Goal: Task Accomplishment & Management: Manage account settings

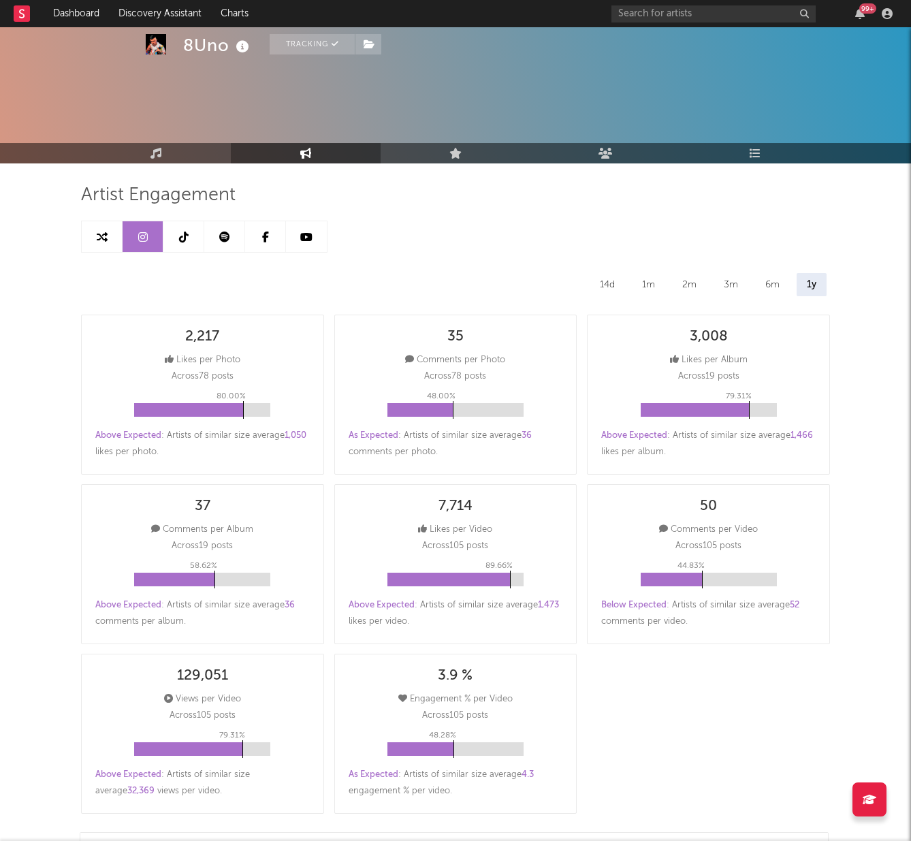
select select "1m"
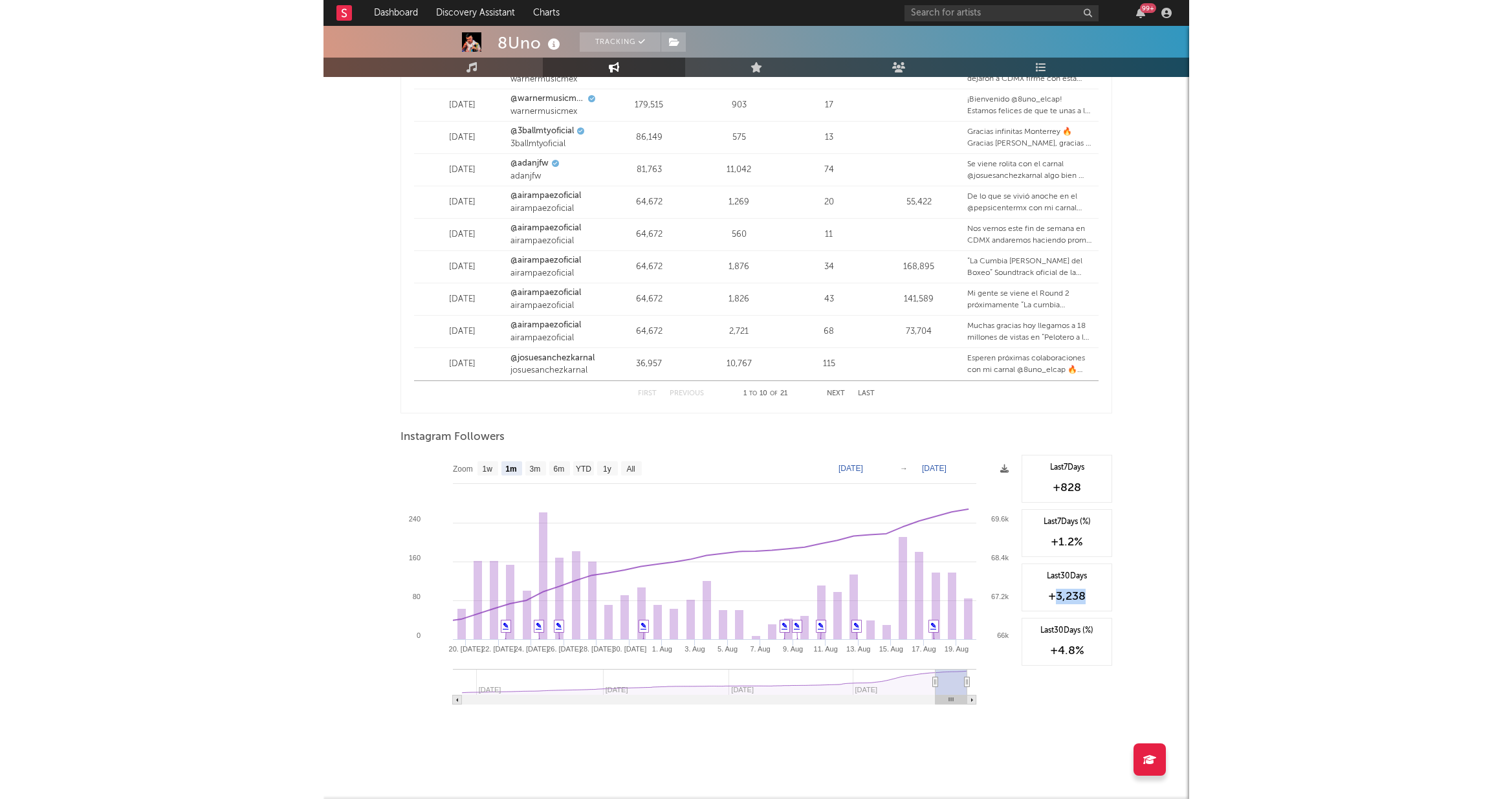
scroll to position [1658, 0]
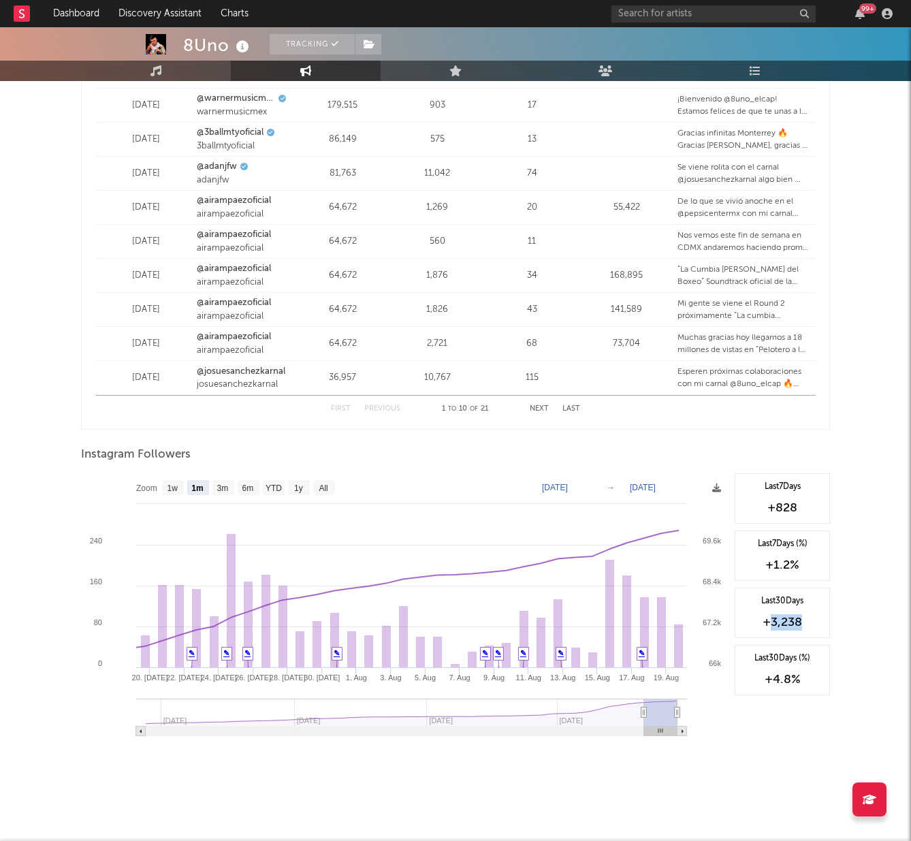
click at [803, 625] on div "+3,238" at bounding box center [782, 622] width 80 height 16
drag, startPoint x: 804, startPoint y: 623, endPoint x: 764, endPoint y: 624, distance: 40.2
click at [764, 624] on div "+3,238" at bounding box center [782, 622] width 80 height 16
drag, startPoint x: 765, startPoint y: 624, endPoint x: 773, endPoint y: 625, distance: 8.2
click at [763, 623] on div "+3,238" at bounding box center [782, 622] width 80 height 16
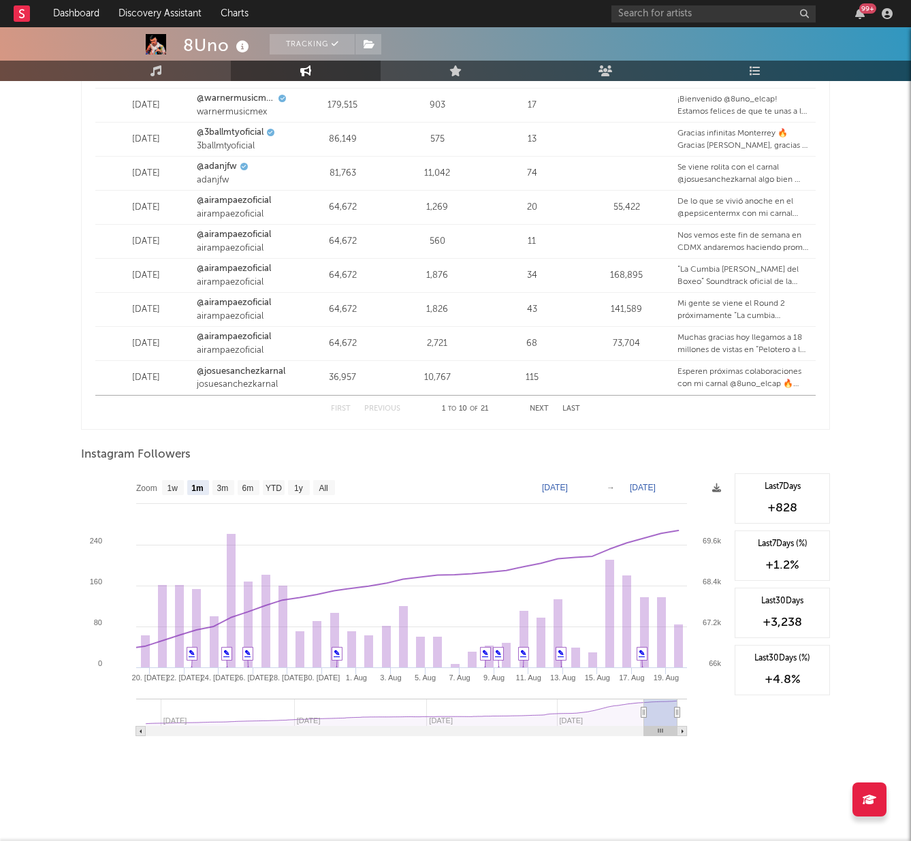
click at [799, 621] on div "+3,238" at bounding box center [782, 622] width 80 height 16
drag, startPoint x: 804, startPoint y: 621, endPoint x: 742, endPoint y: 615, distance: 63.0
click at [742, 615] on div "+3,238" at bounding box center [782, 622] width 80 height 16
copy div "+3,238"
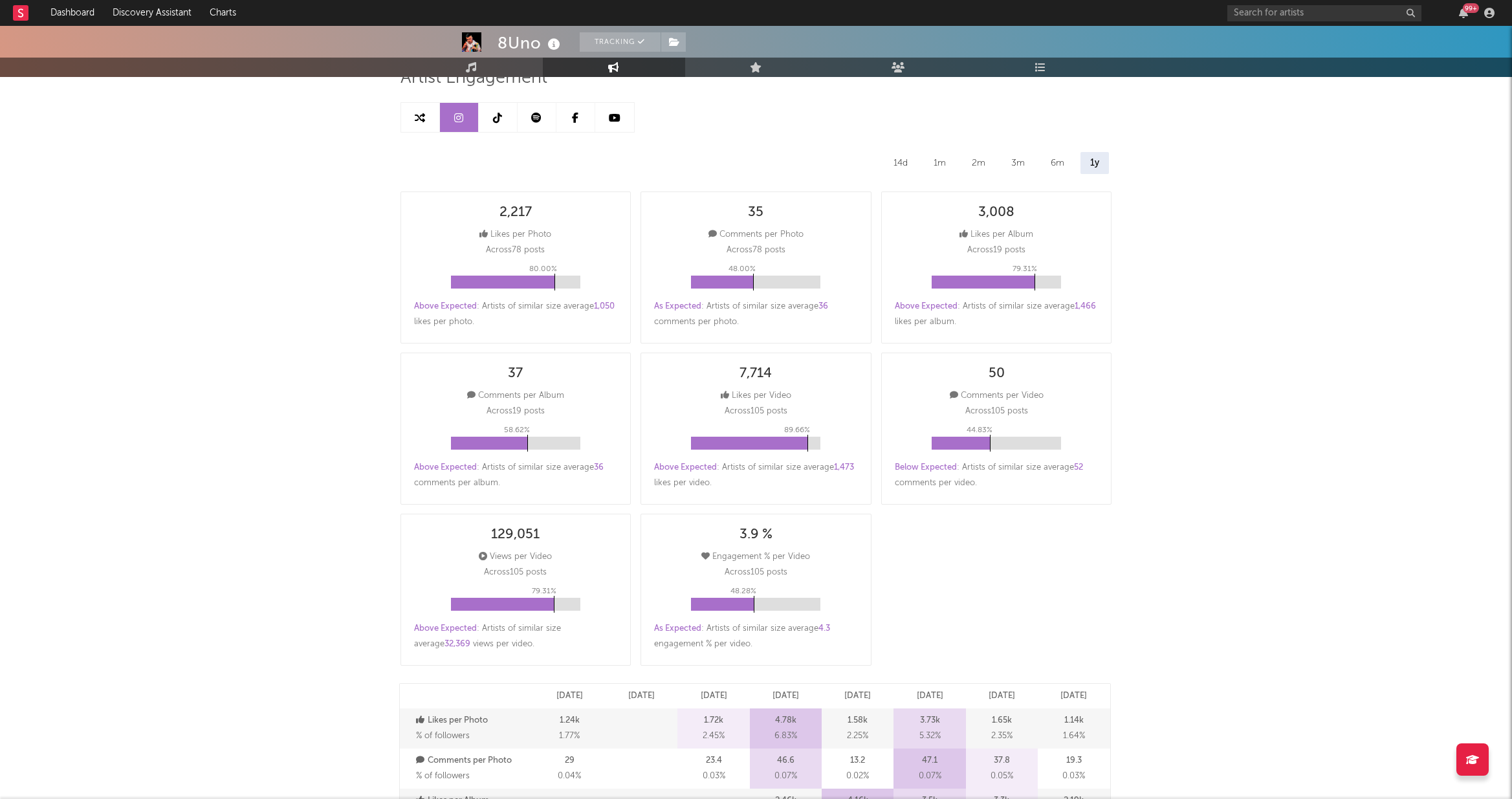
scroll to position [0, 0]
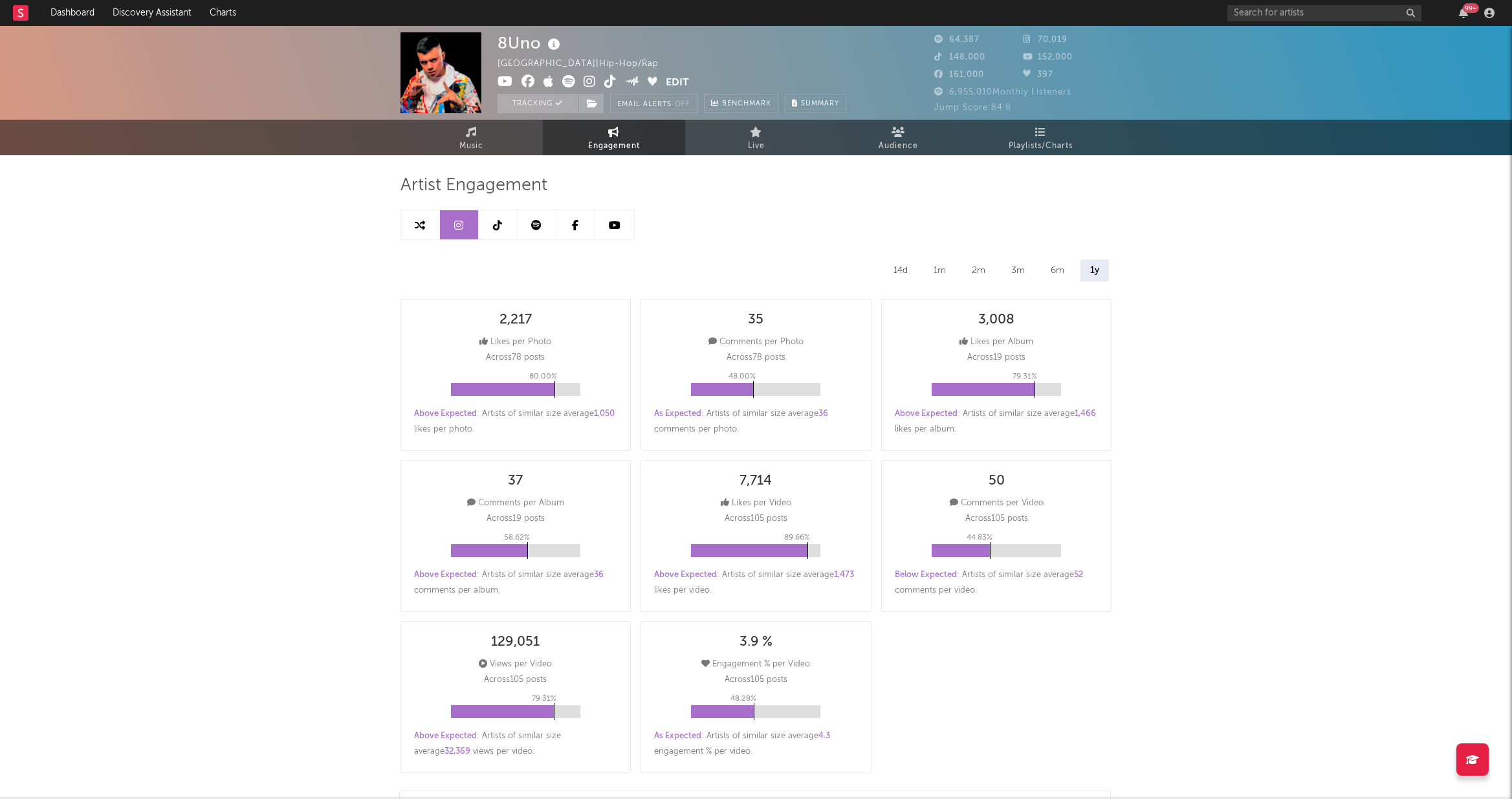
click at [494, 235] on link at bounding box center [498, 224] width 39 height 29
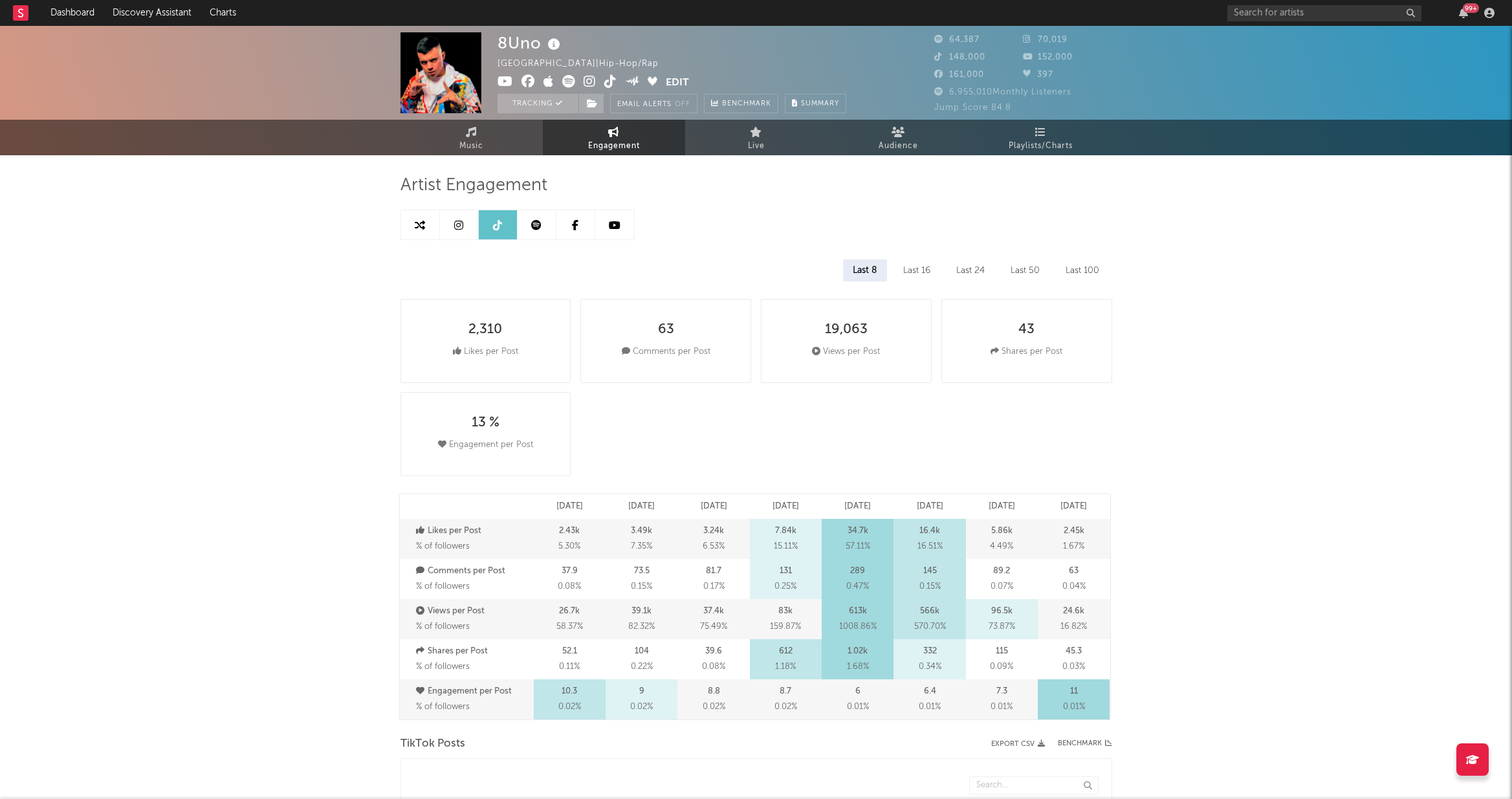
select select "6m"
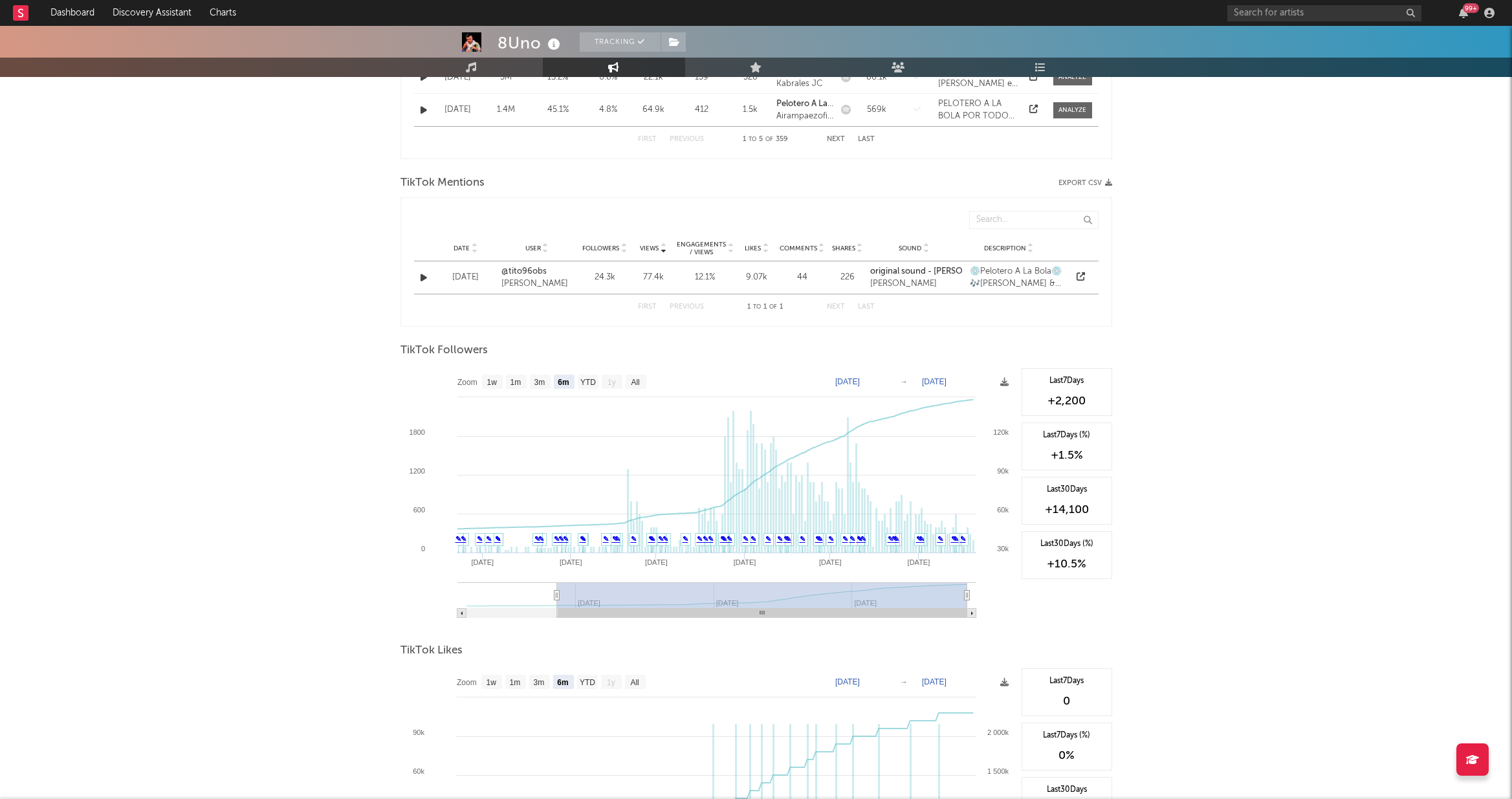
scroll to position [864, 0]
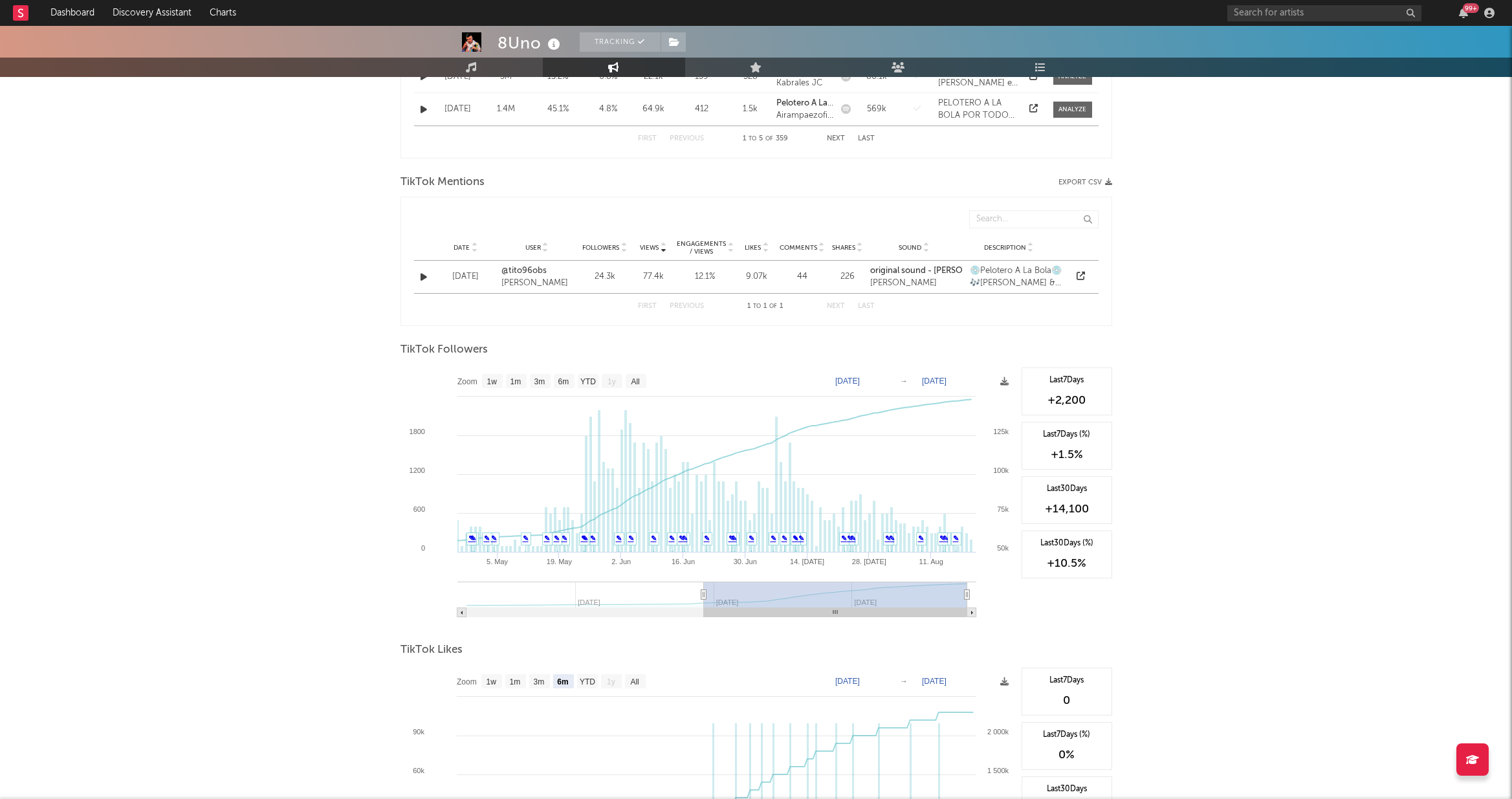
type input "[DATE]"
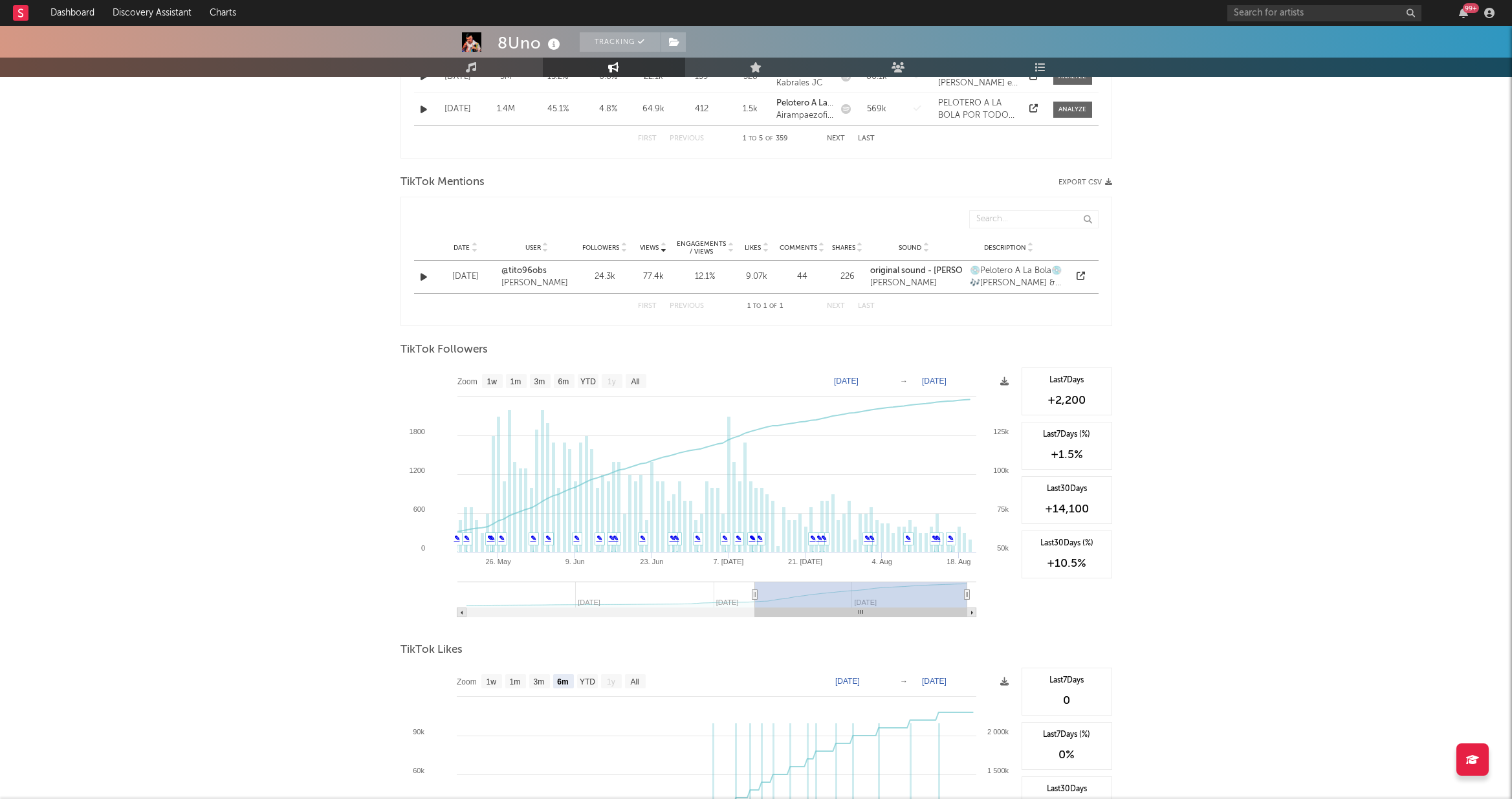
select select "3m"
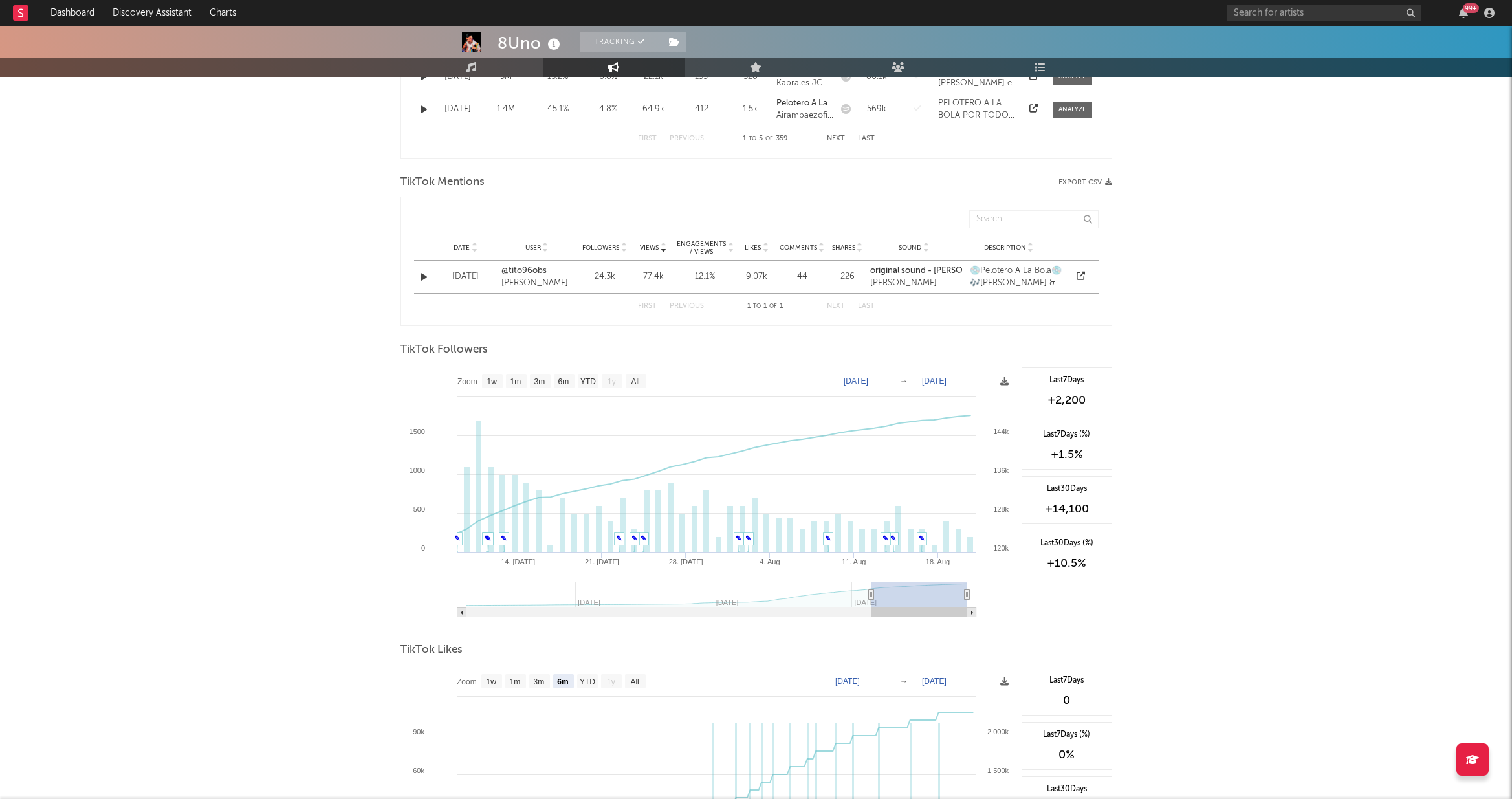
drag, startPoint x: 555, startPoint y: 596, endPoint x: 871, endPoint y: 598, distance: 316.0
click at [865, 598] on icon at bounding box center [870, 595] width 5 height 10
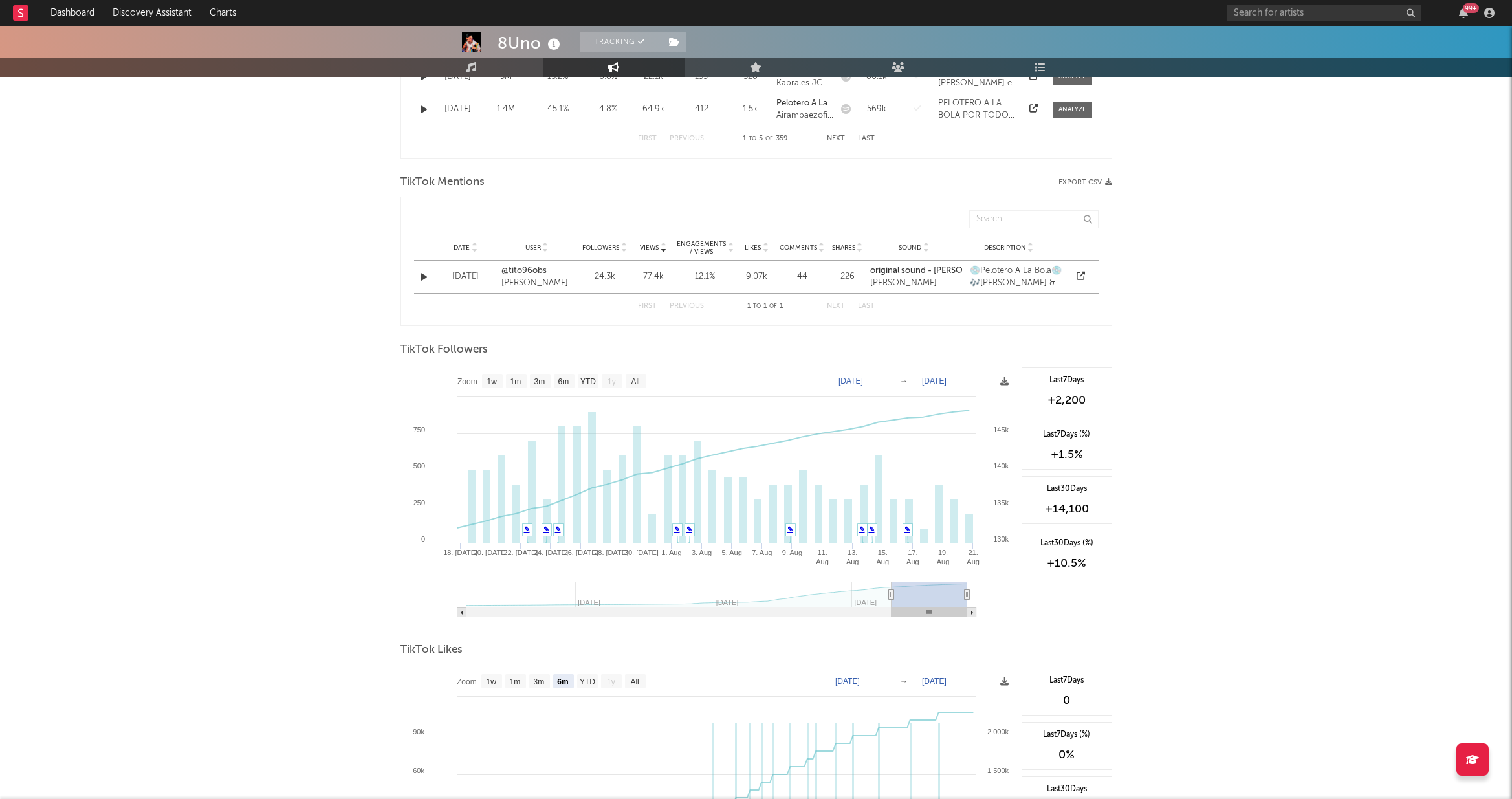
type input "[DATE]"
select select "1m"
type input "[DATE]"
drag, startPoint x: 873, startPoint y: 597, endPoint x: 894, endPoint y: 597, distance: 21.0
click at [865, 597] on icon at bounding box center [894, 595] width 5 height 10
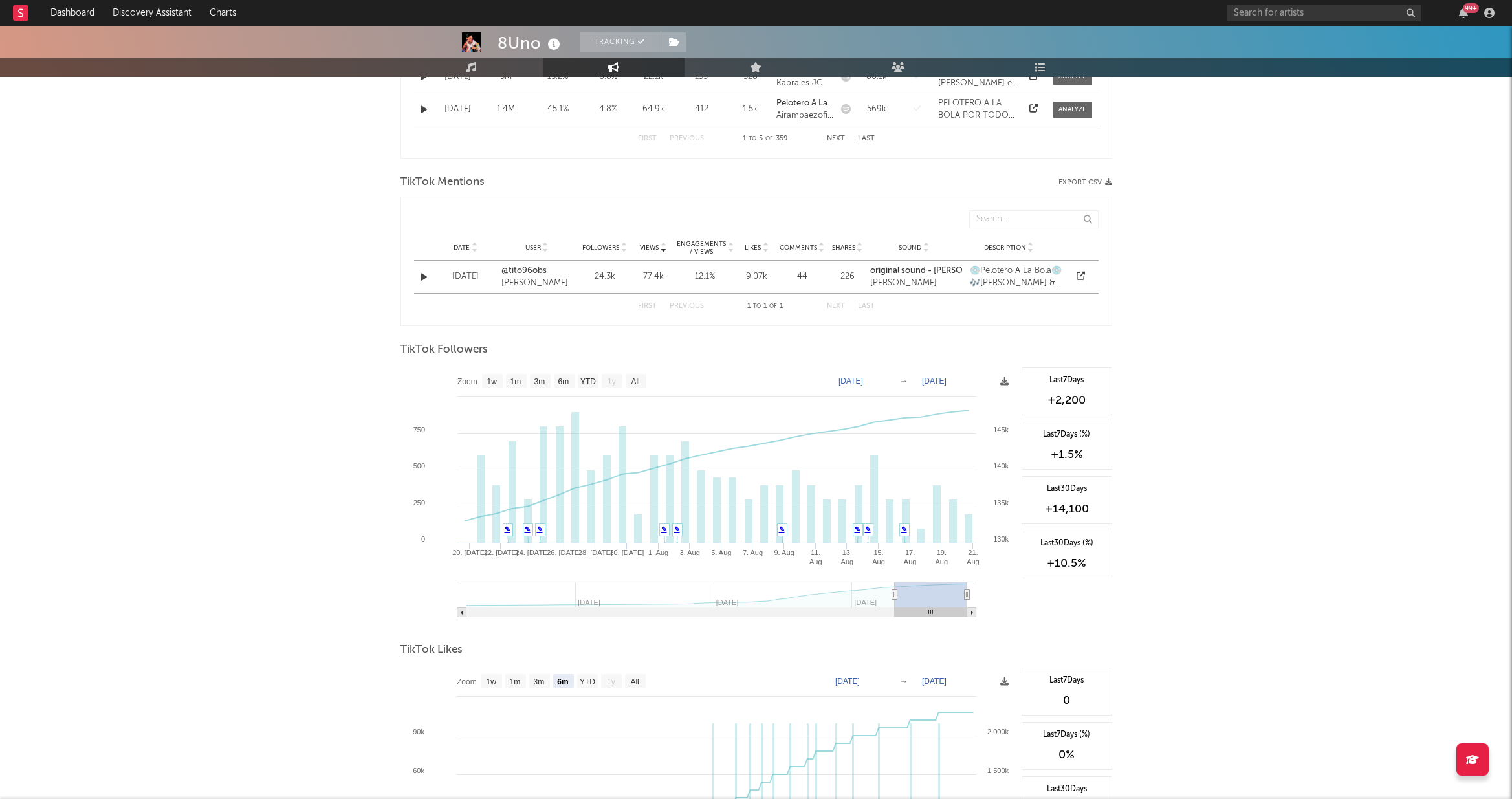
click at [865, 513] on div "+14,100" at bounding box center [1067, 509] width 76 height 15
drag, startPoint x: 1090, startPoint y: 506, endPoint x: 1038, endPoint y: 510, distance: 52.2
click at [865, 510] on div "+14,100" at bounding box center [1067, 509] width 76 height 15
copy div "+14,100"
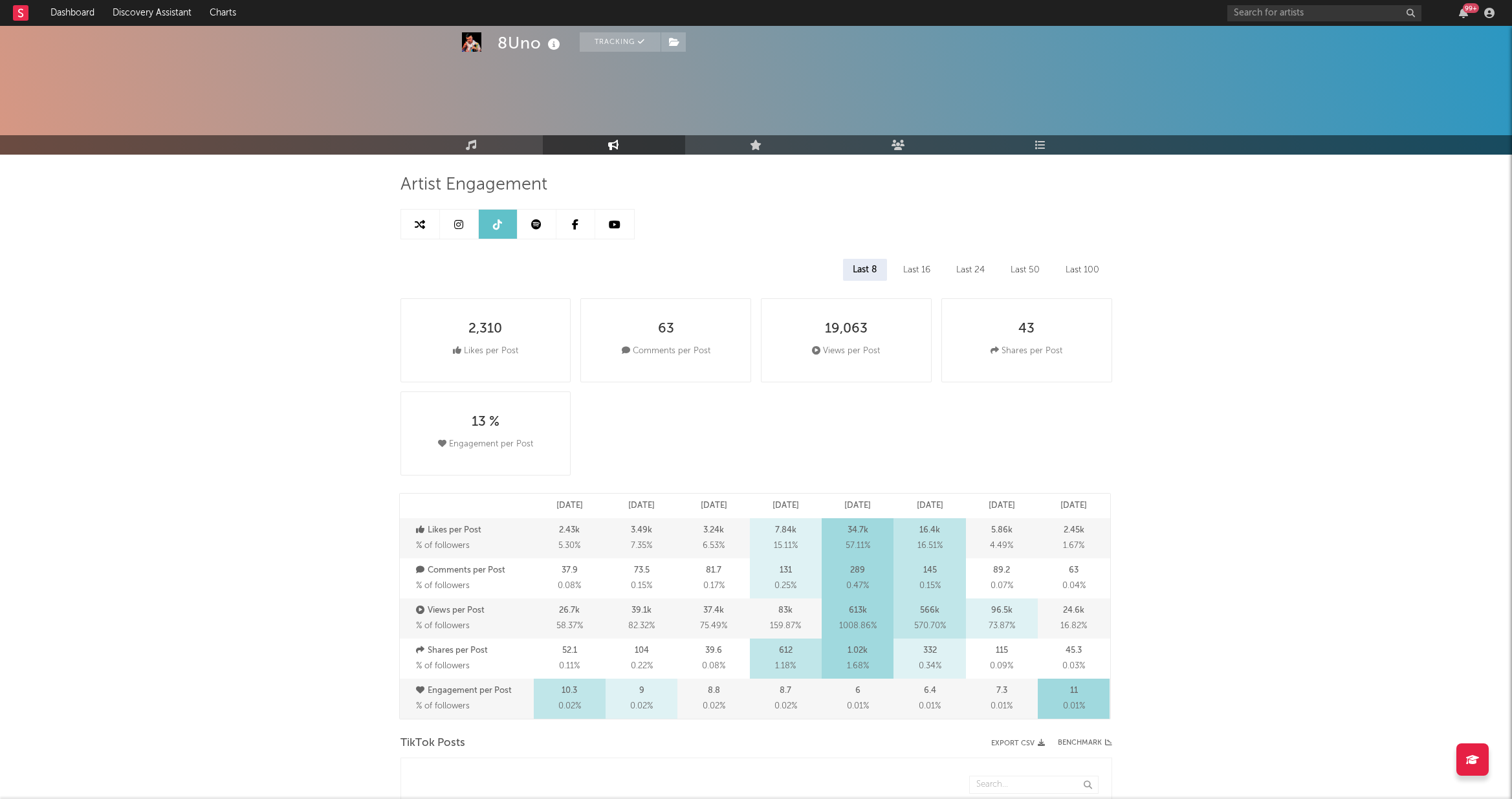
scroll to position [0, 0]
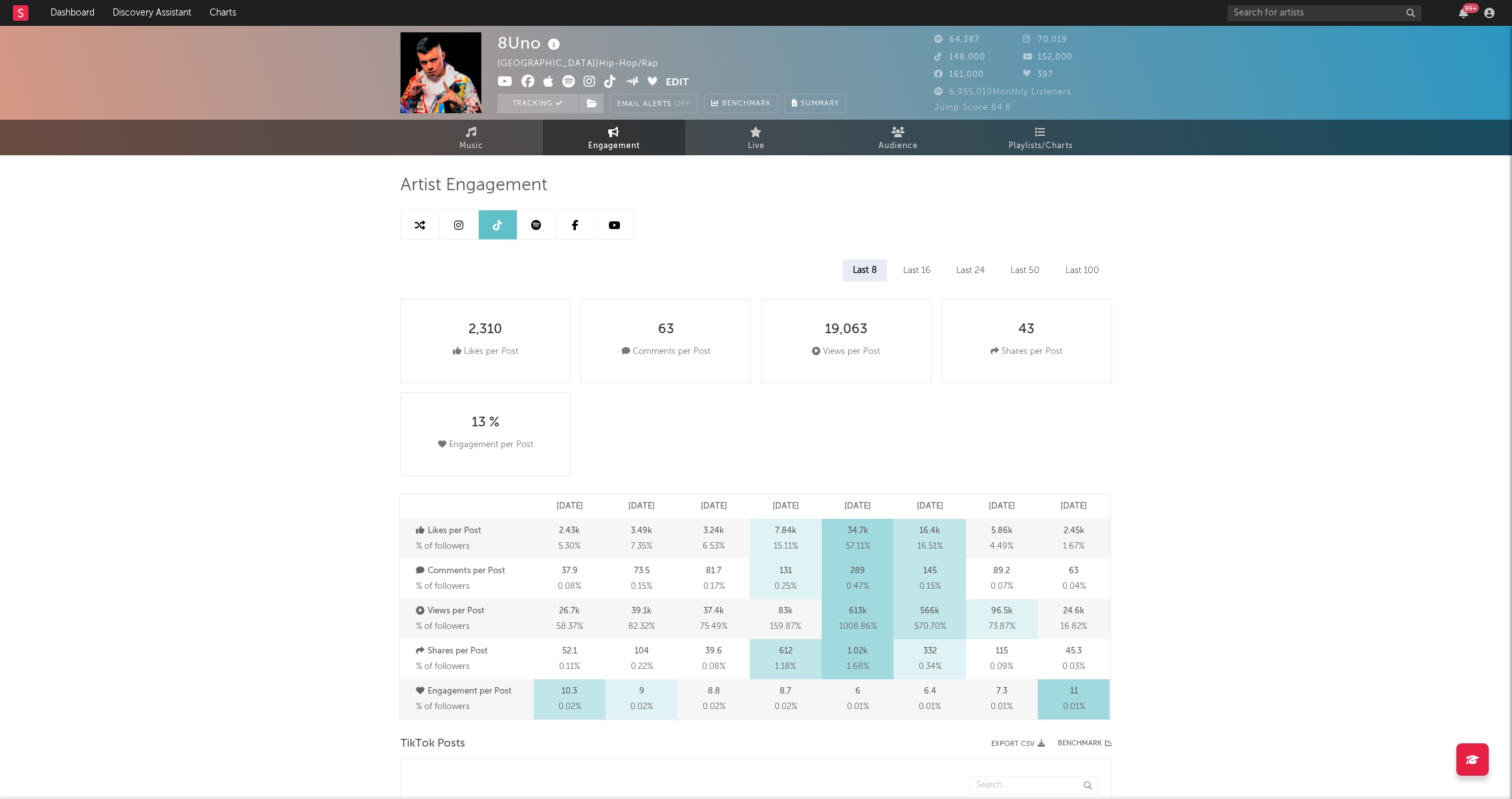
click at [551, 228] on link at bounding box center [537, 224] width 39 height 29
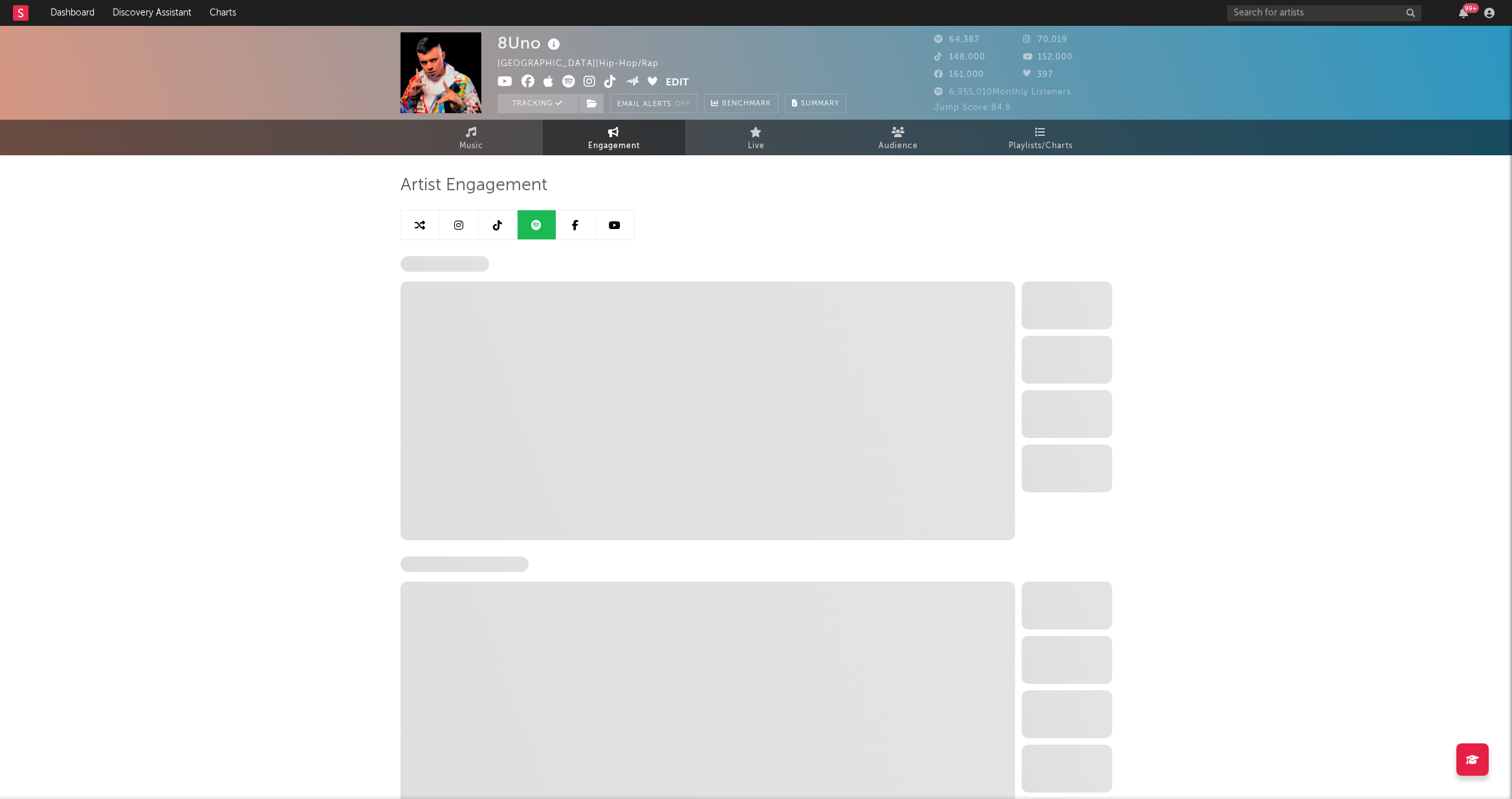
select select "6m"
select select "1w"
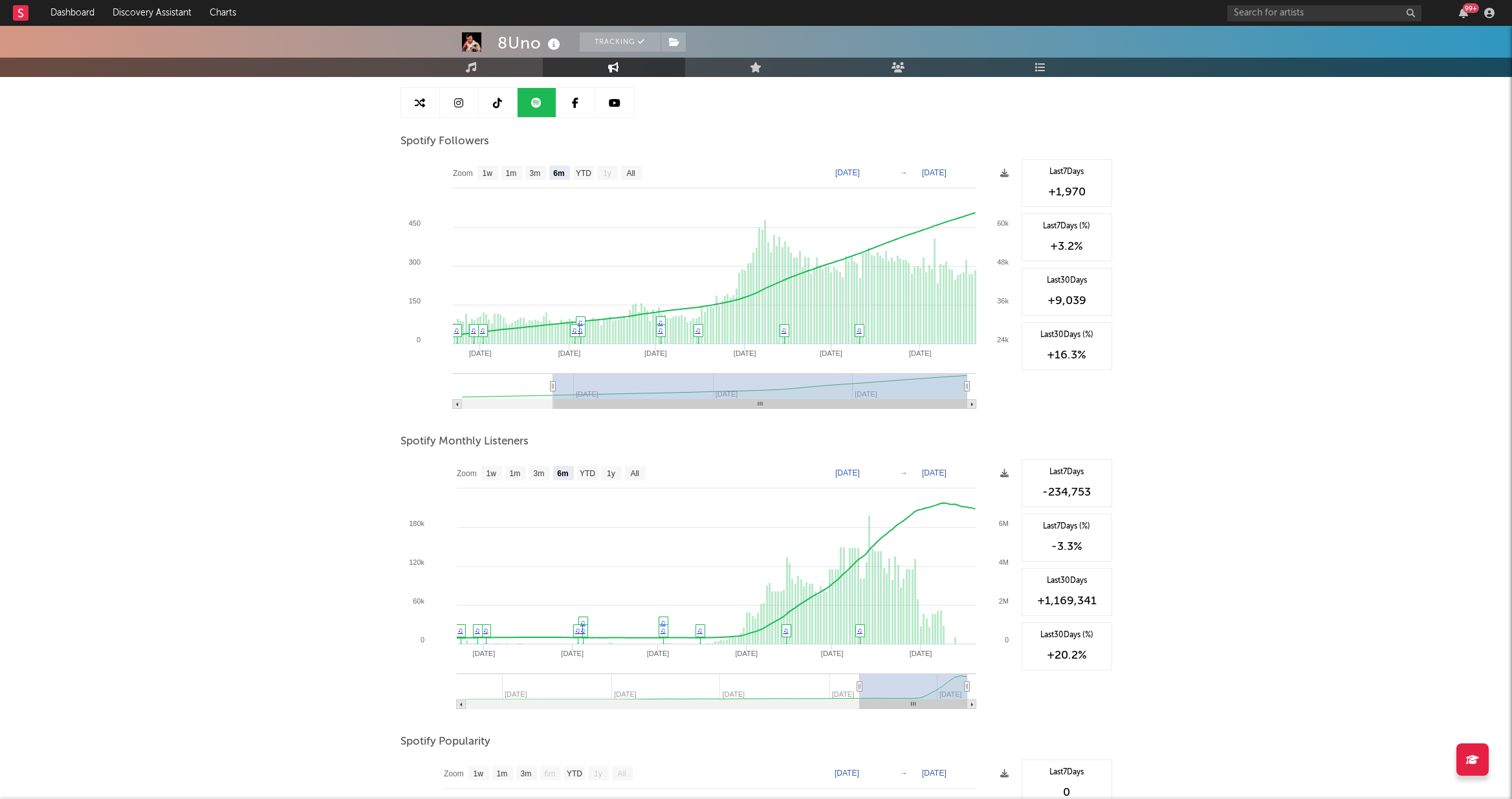
scroll to position [124, 0]
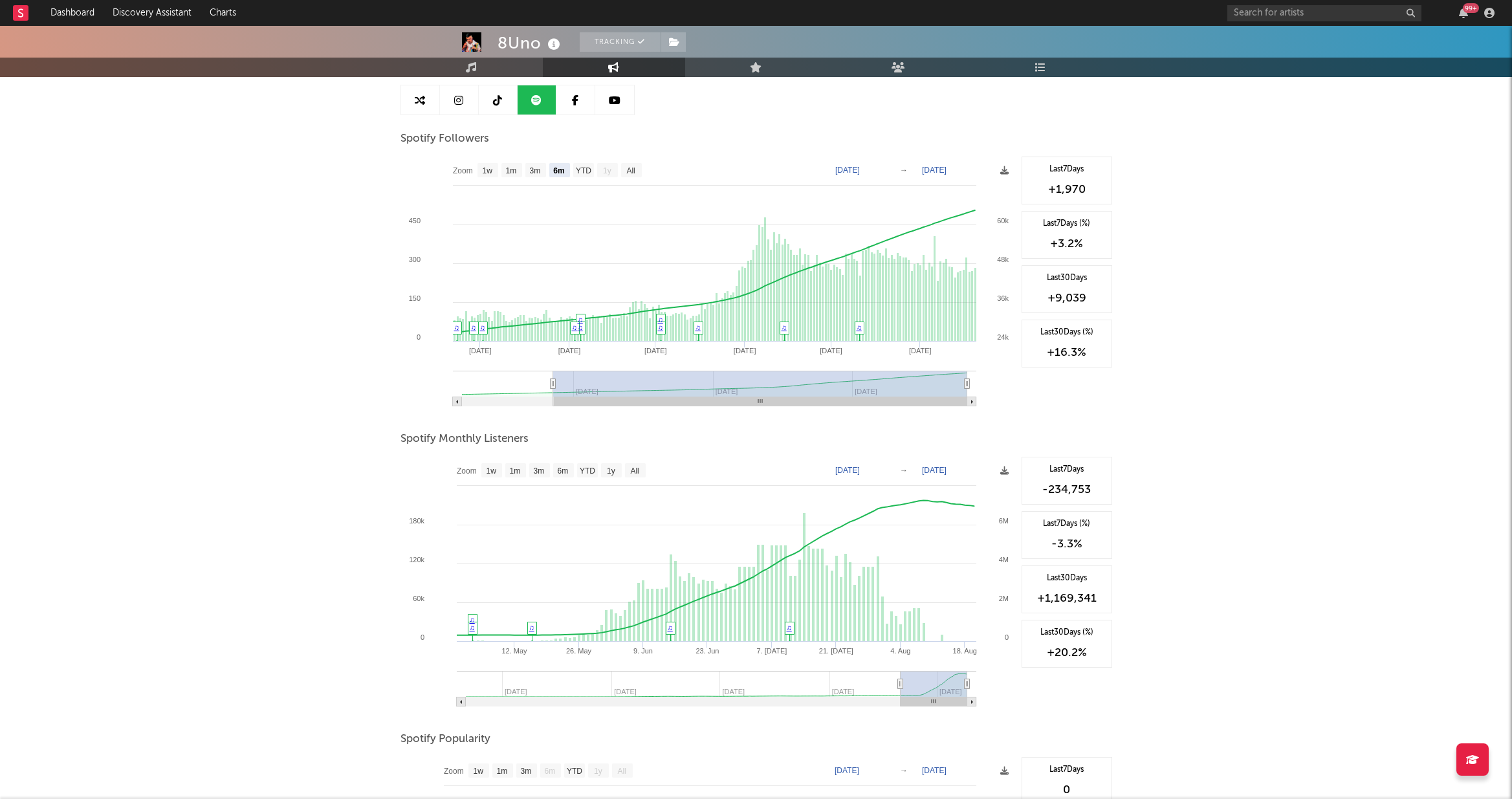
type input "[DATE]"
select select "3m"
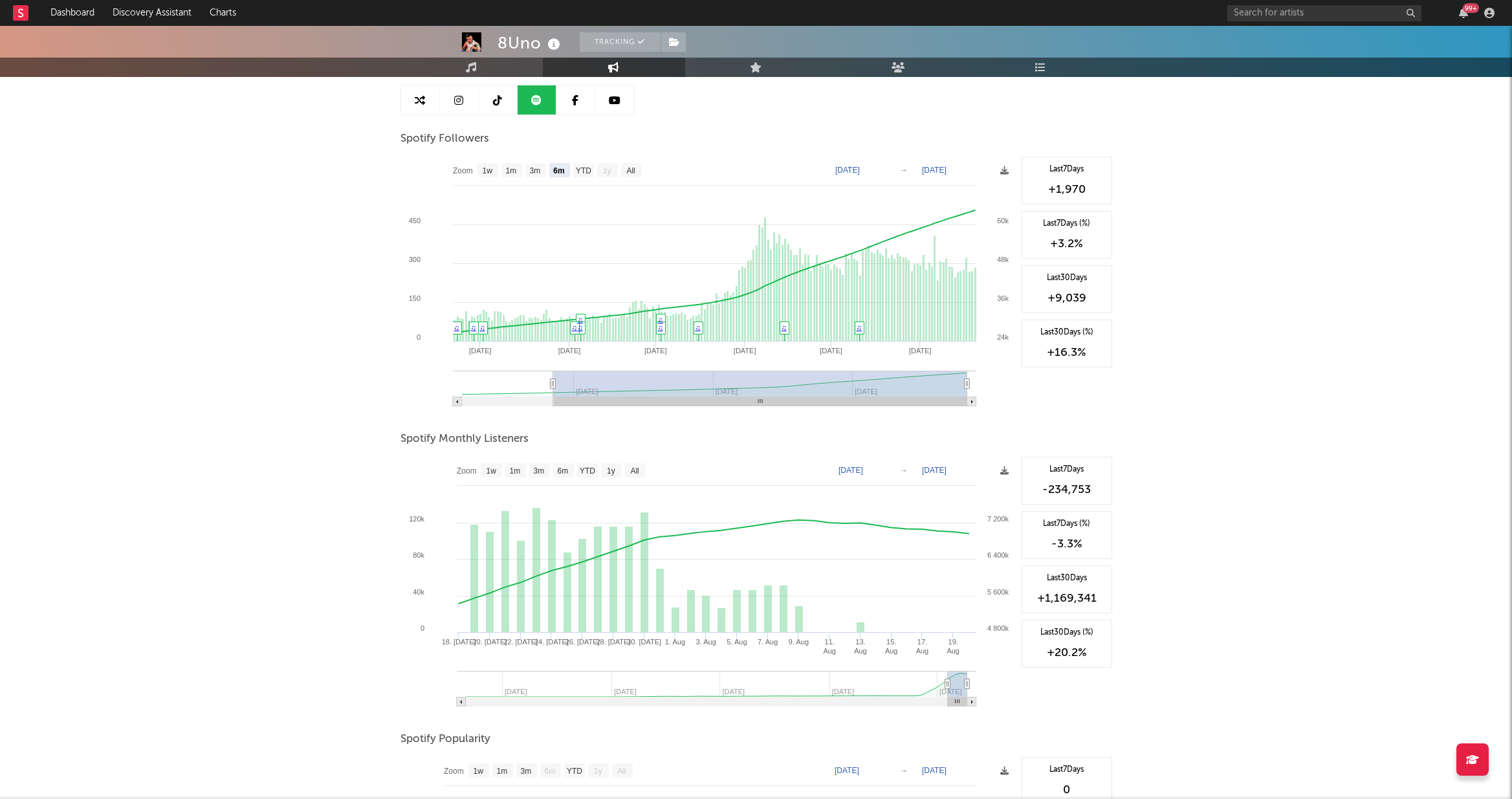
type input "[DATE]"
select select "1m"
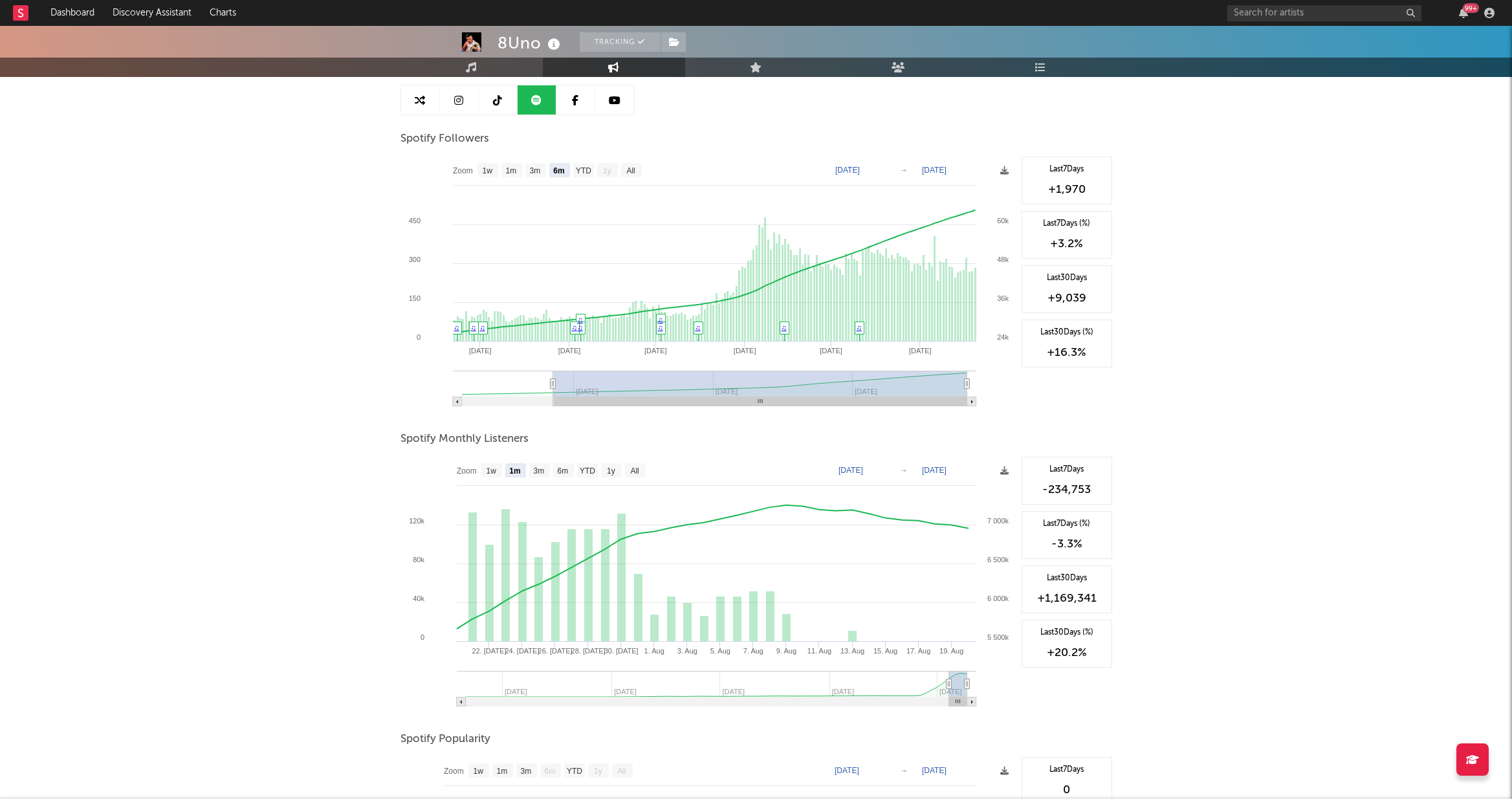
drag, startPoint x: 861, startPoint y: 685, endPoint x: 949, endPoint y: 677, distance: 88.4
click at [865, 677] on g at bounding box center [716, 688] width 520 height 35
click at [865, 679] on icon at bounding box center [948, 684] width 5 height 10
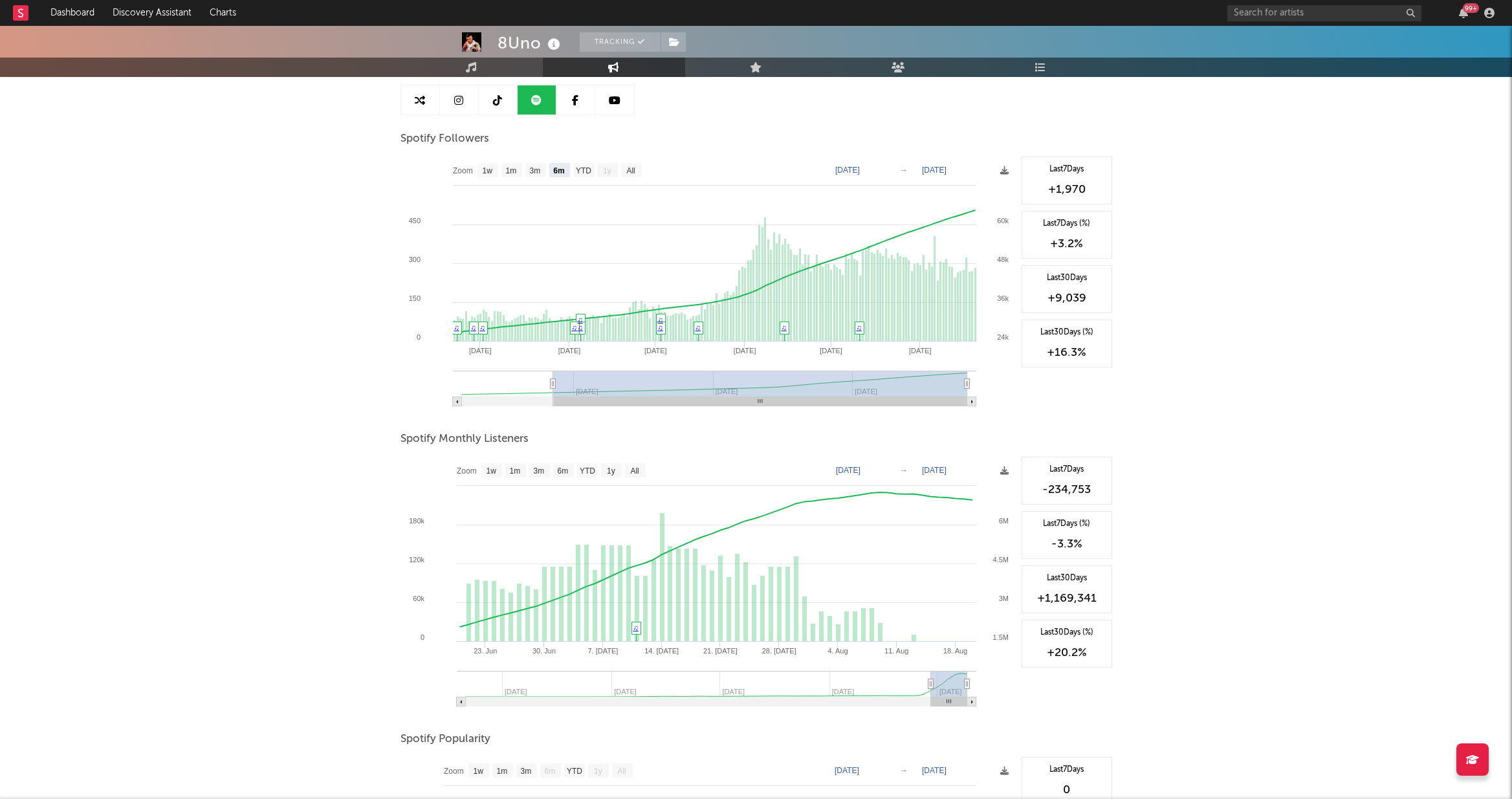
type input "[DATE]"
select select "3m"
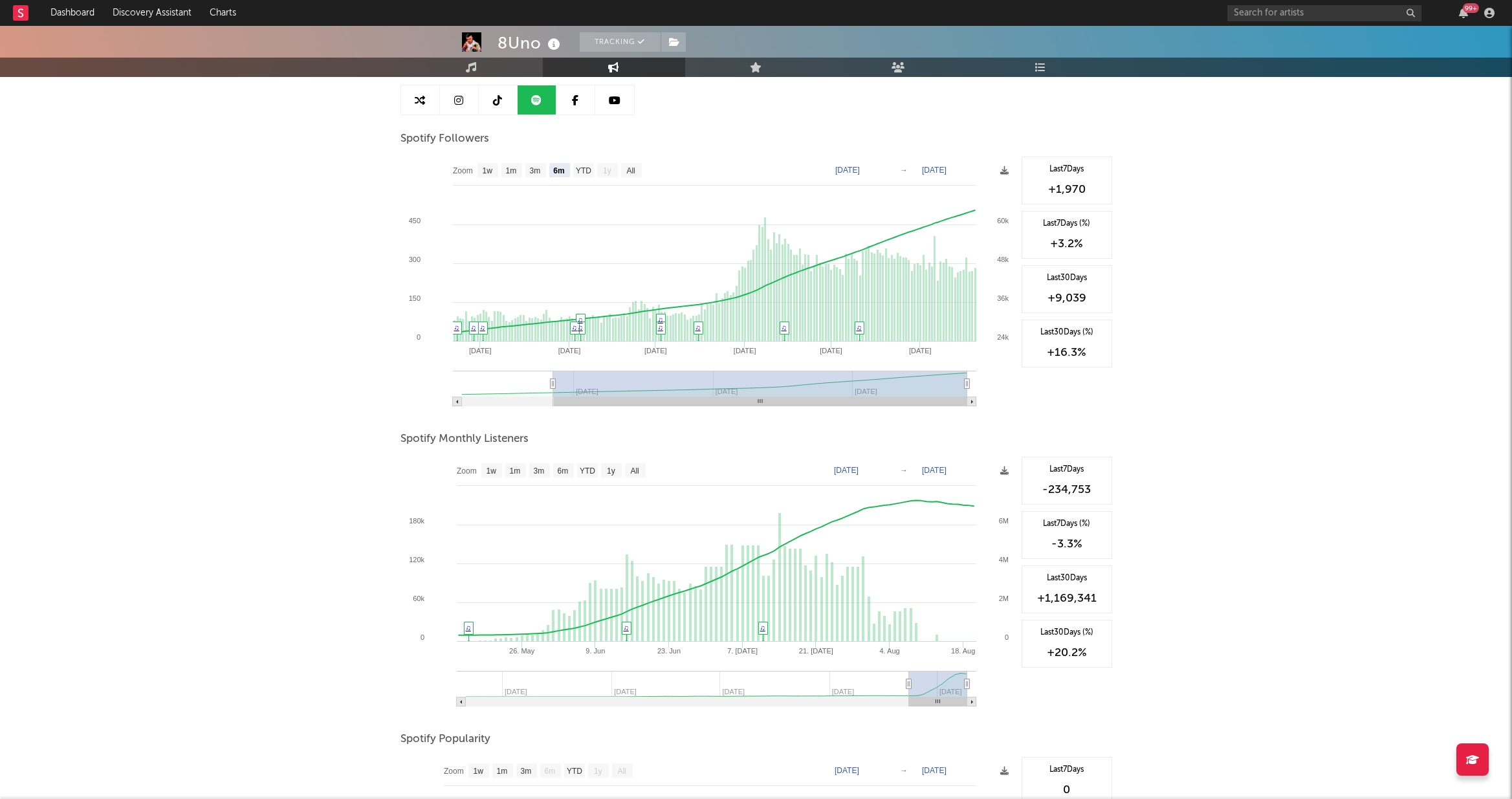
type input "[DATE]"
drag, startPoint x: 949, startPoint y: 686, endPoint x: 907, endPoint y: 687, distance: 42.0
click at [865, 687] on icon at bounding box center [906, 684] width 5 height 10
click at [865, 599] on div "+1,169,341" at bounding box center [1067, 599] width 76 height 15
drag, startPoint x: 1099, startPoint y: 598, endPoint x: 1041, endPoint y: 597, distance: 58.0
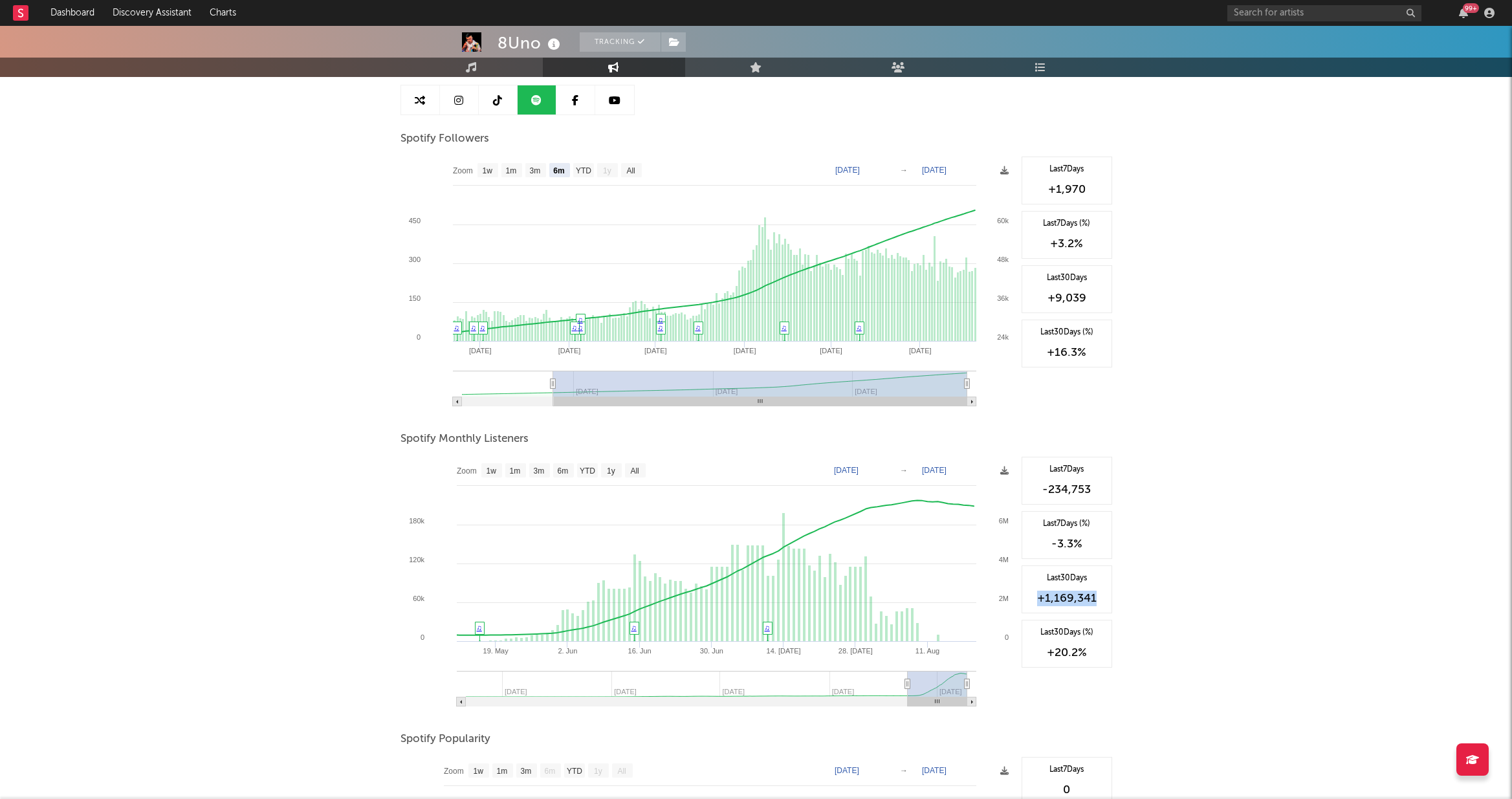
click at [865, 597] on div "+1,169,341" at bounding box center [1067, 599] width 76 height 15
copy div "+1,169,341"
click at [865, 592] on div "+1,169,341" at bounding box center [1067, 599] width 76 height 15
drag, startPoint x: 1098, startPoint y: 597, endPoint x: 1034, endPoint y: 599, distance: 64.0
click at [865, 599] on div "+1,169,341" at bounding box center [1067, 599] width 76 height 15
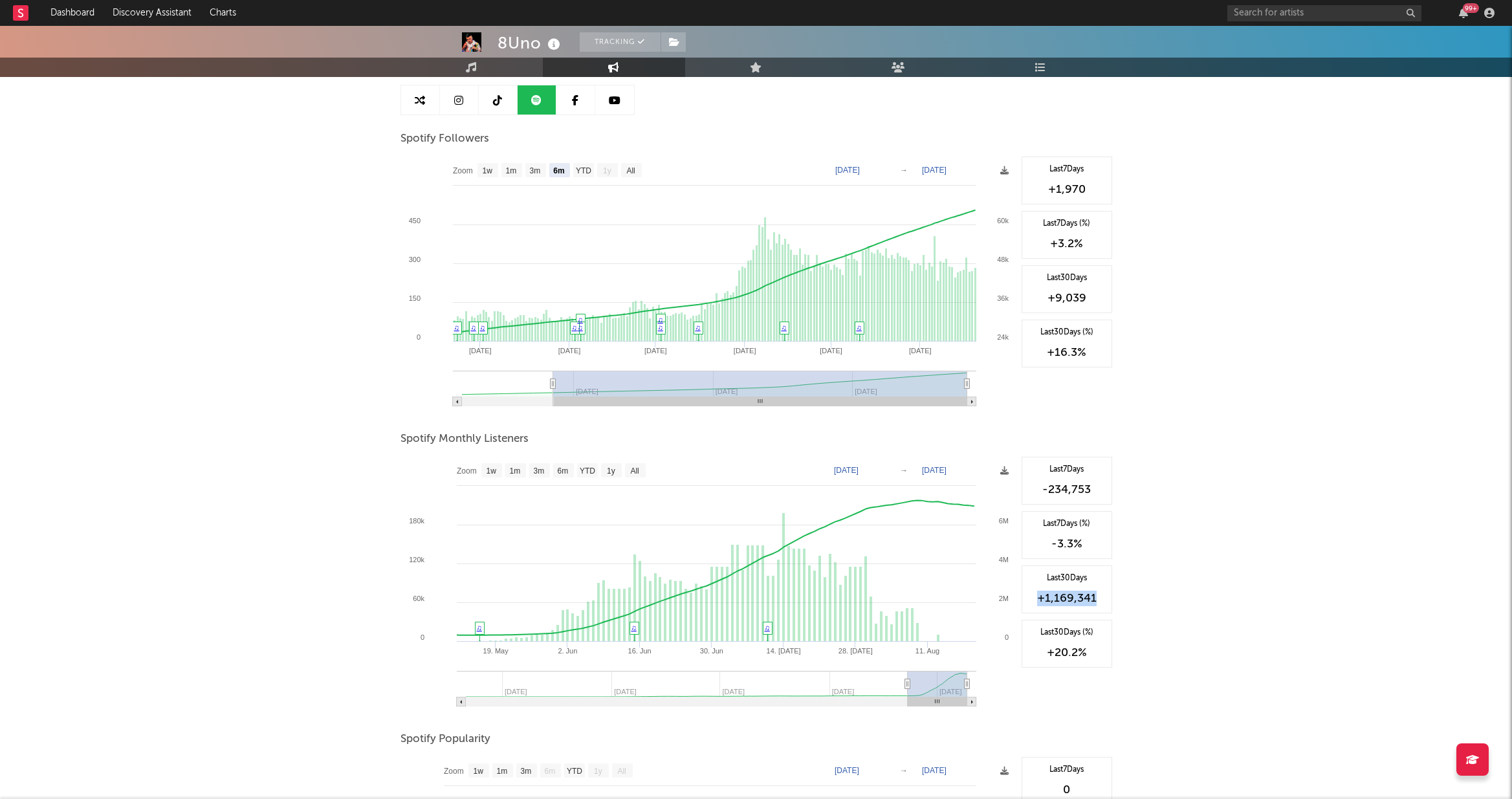
copy div "+1,169,341"
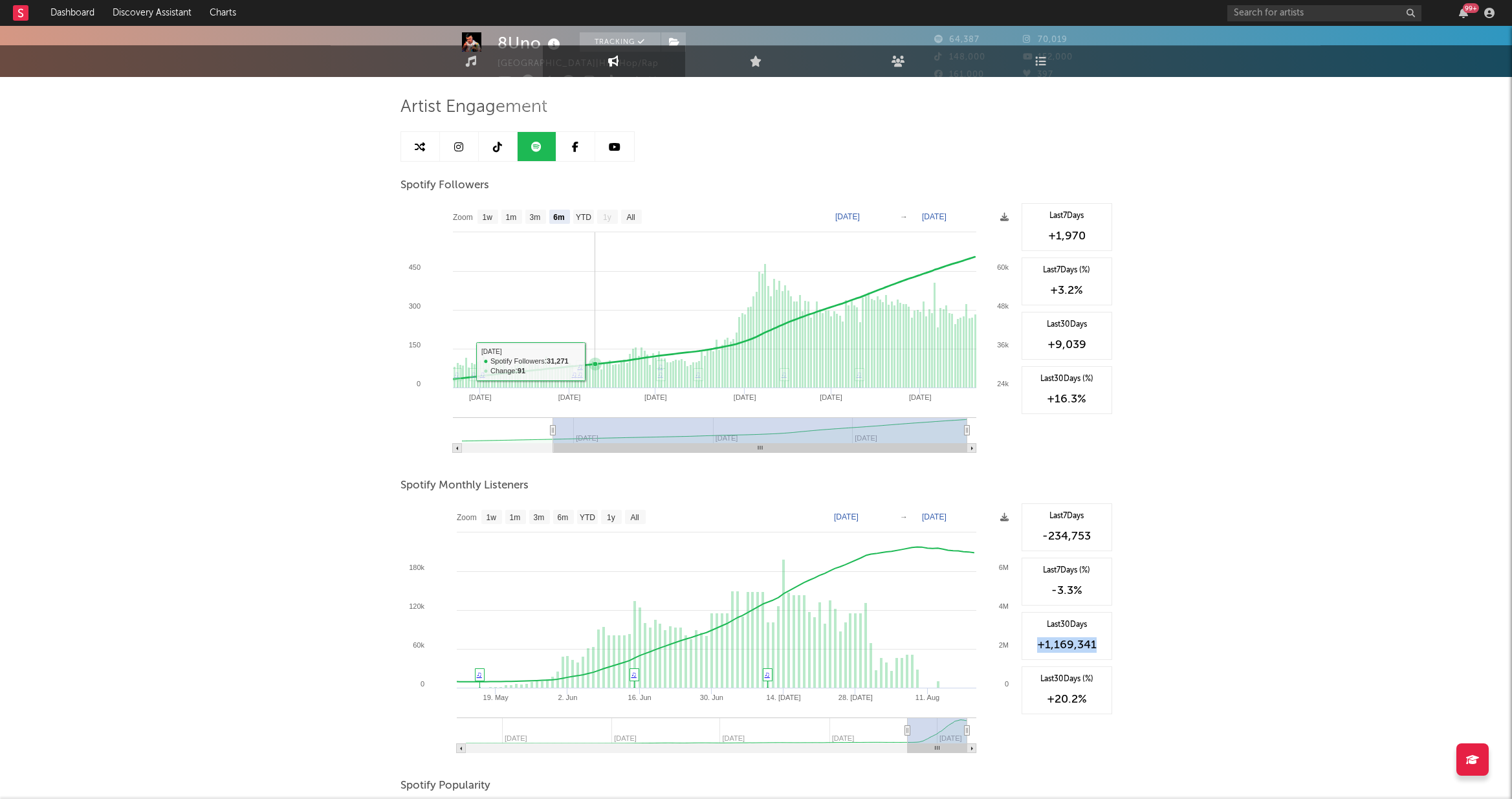
scroll to position [0, 0]
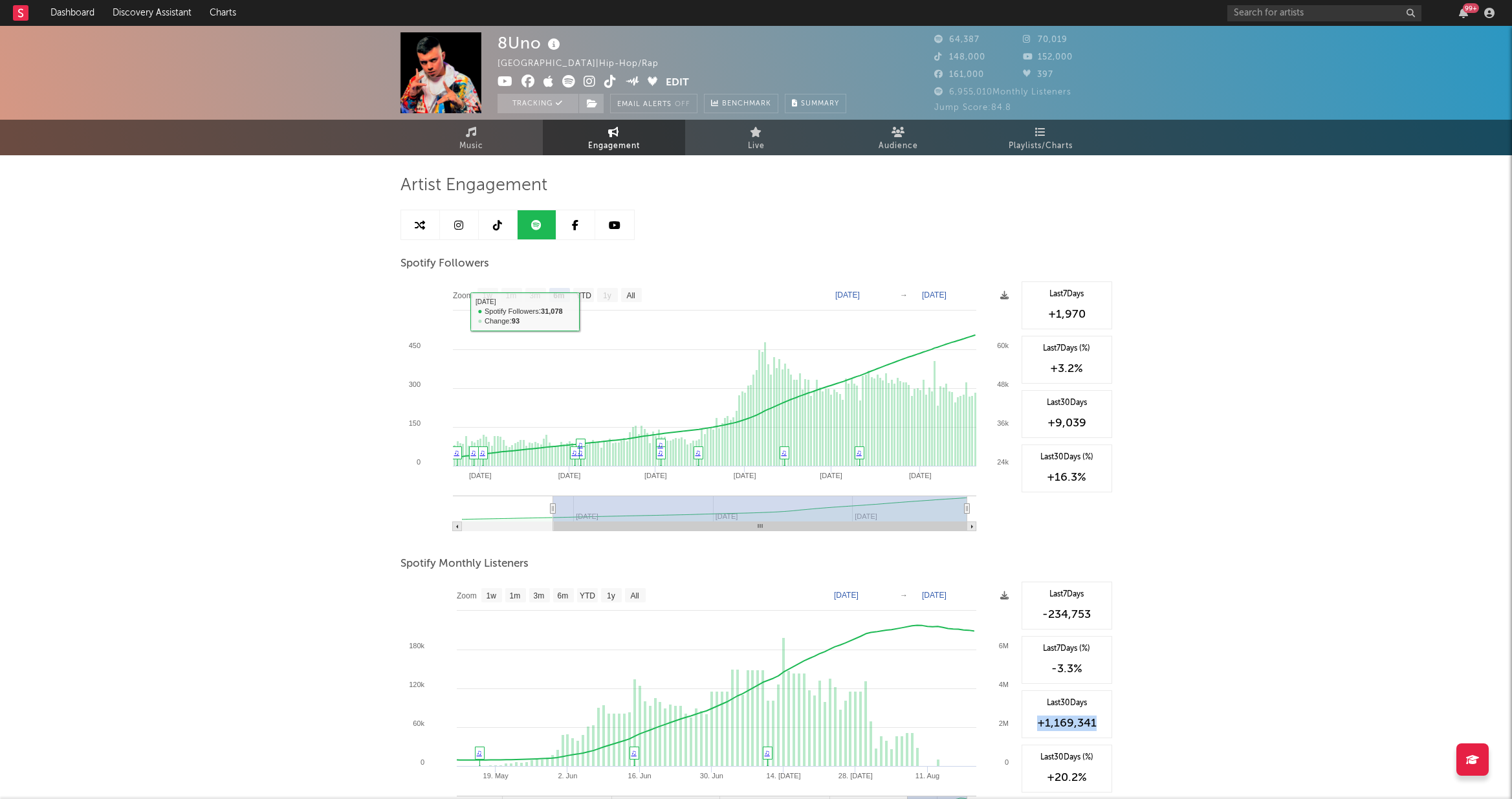
click at [621, 225] on link at bounding box center [614, 224] width 39 height 29
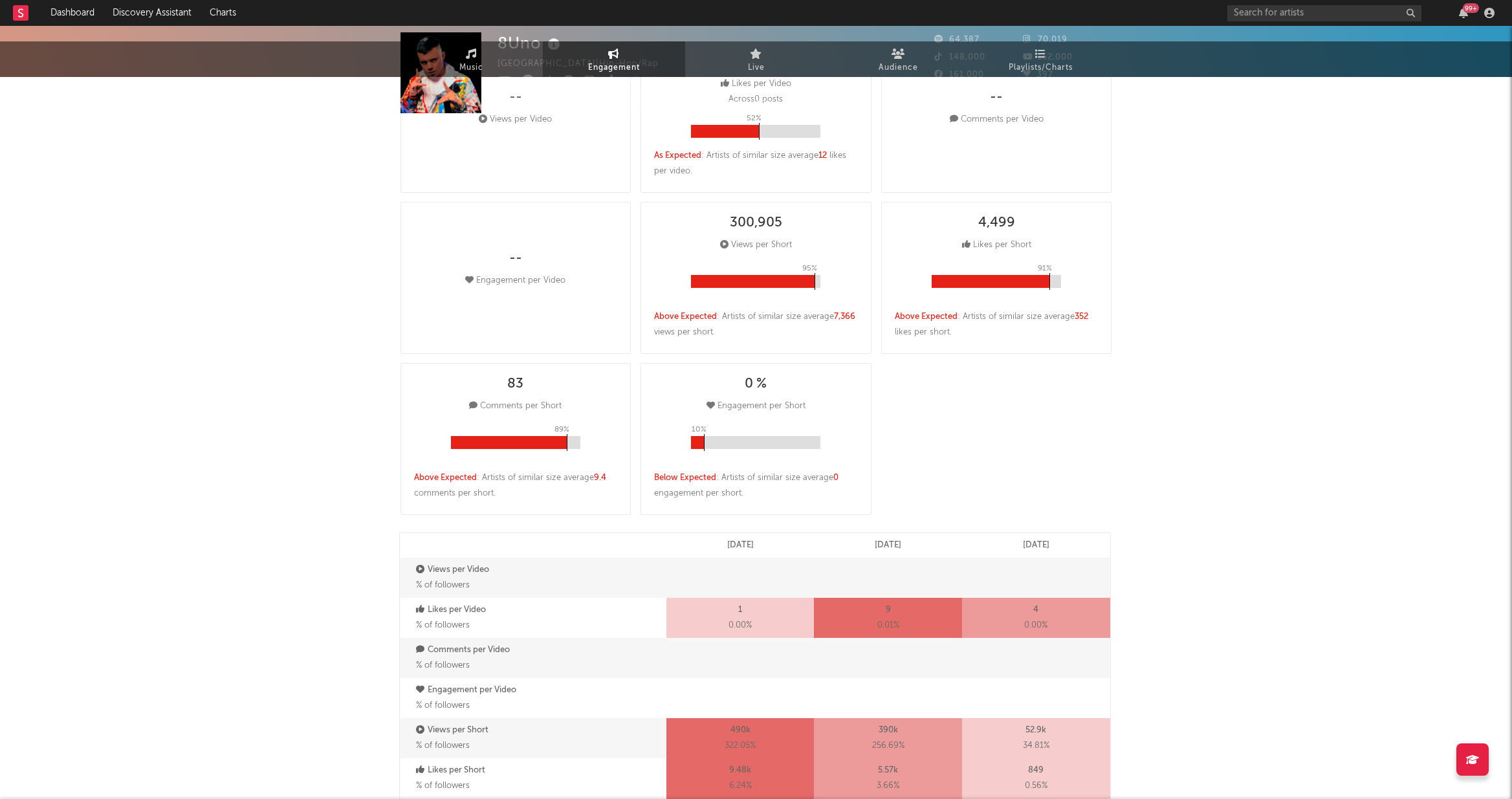
select select "6m"
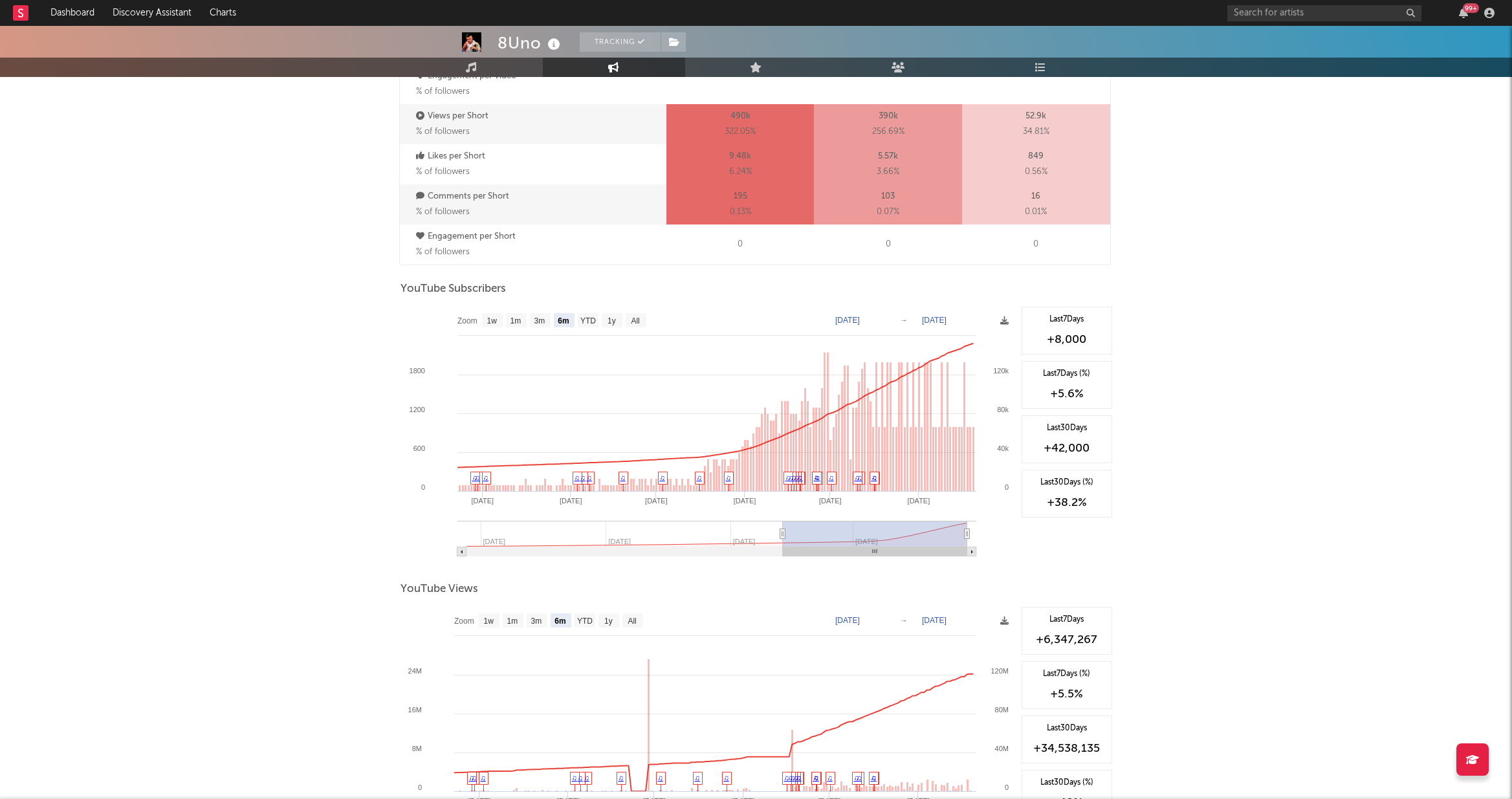
scroll to position [877, 0]
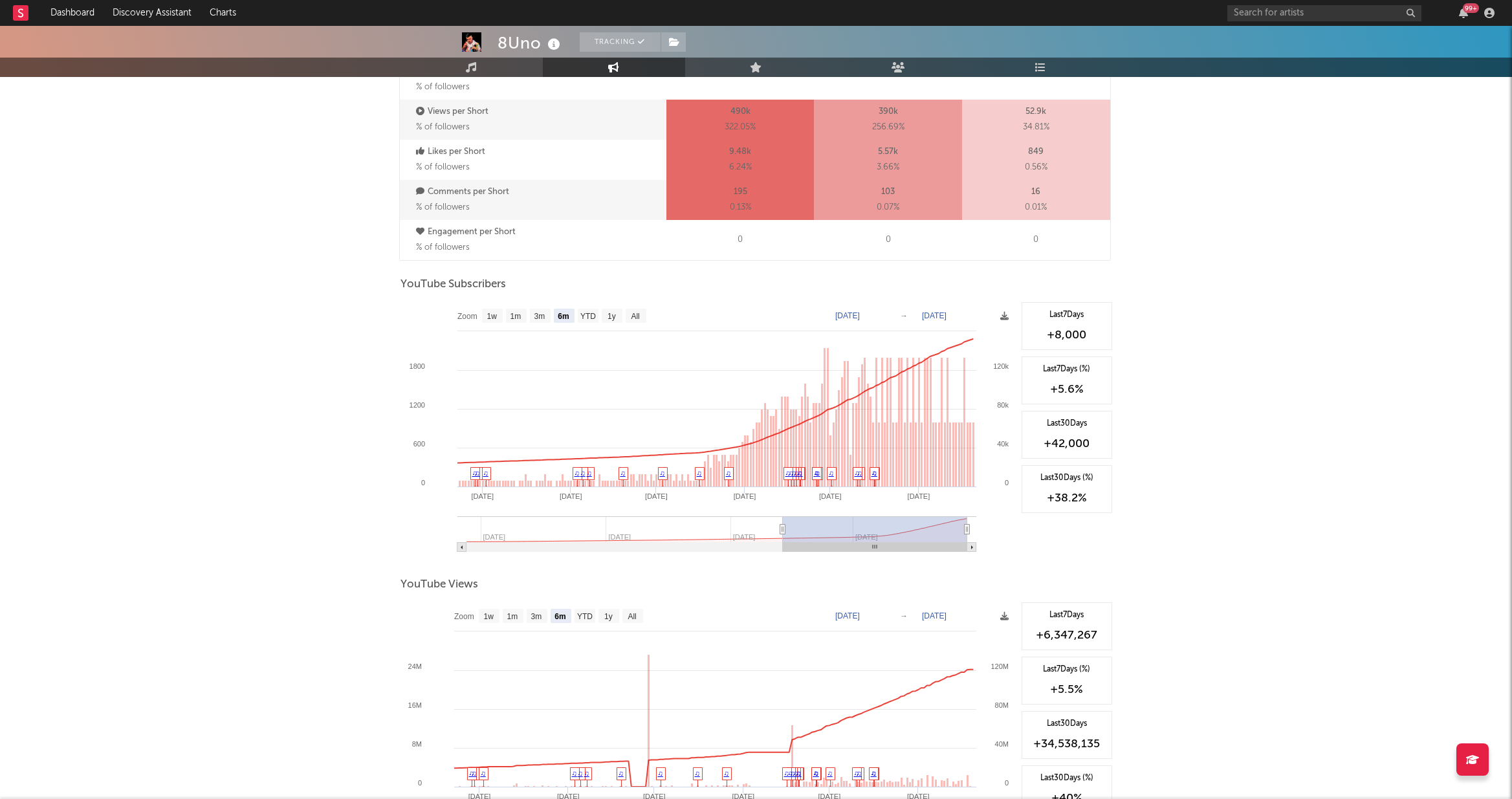
click at [865, 451] on div "Last 30 Days +42,000" at bounding box center [1067, 435] width 90 height 48
drag, startPoint x: 1093, startPoint y: 442, endPoint x: 1042, endPoint y: 447, distance: 51.2
click at [865, 447] on div "+42,000" at bounding box center [1067, 444] width 76 height 15
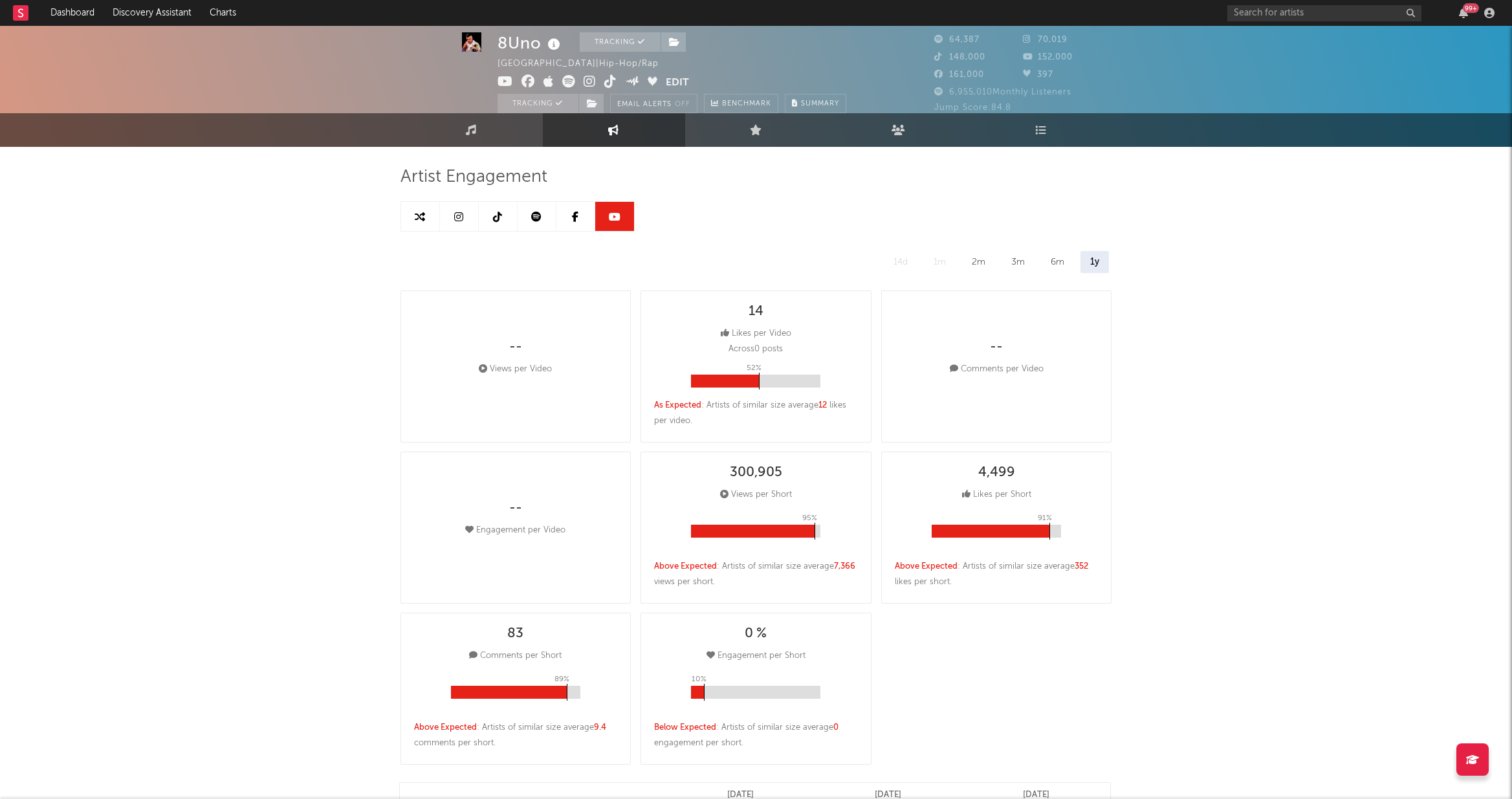
scroll to position [0, 0]
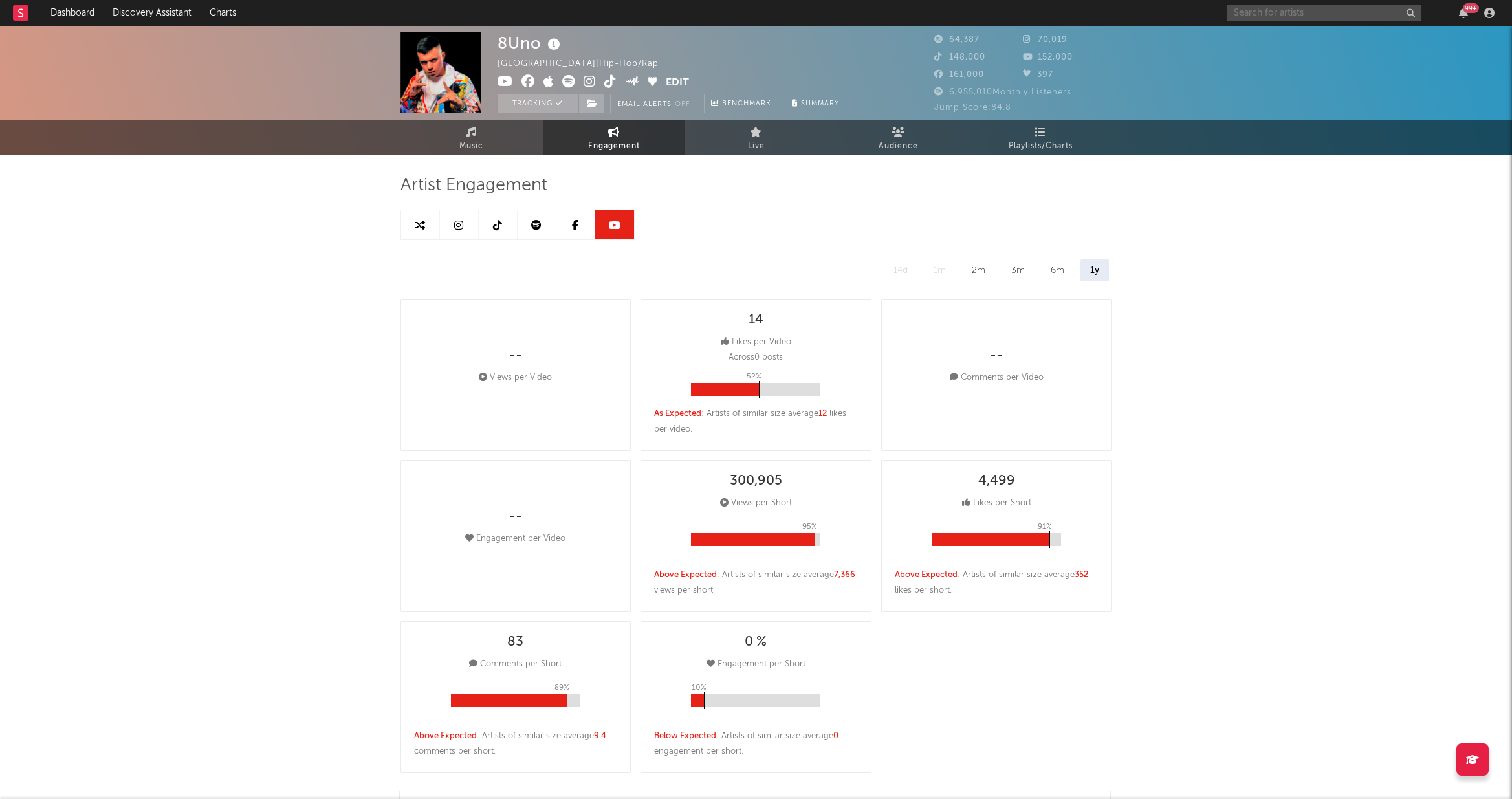
click at [865, 20] on input "text" at bounding box center [1324, 12] width 194 height 16
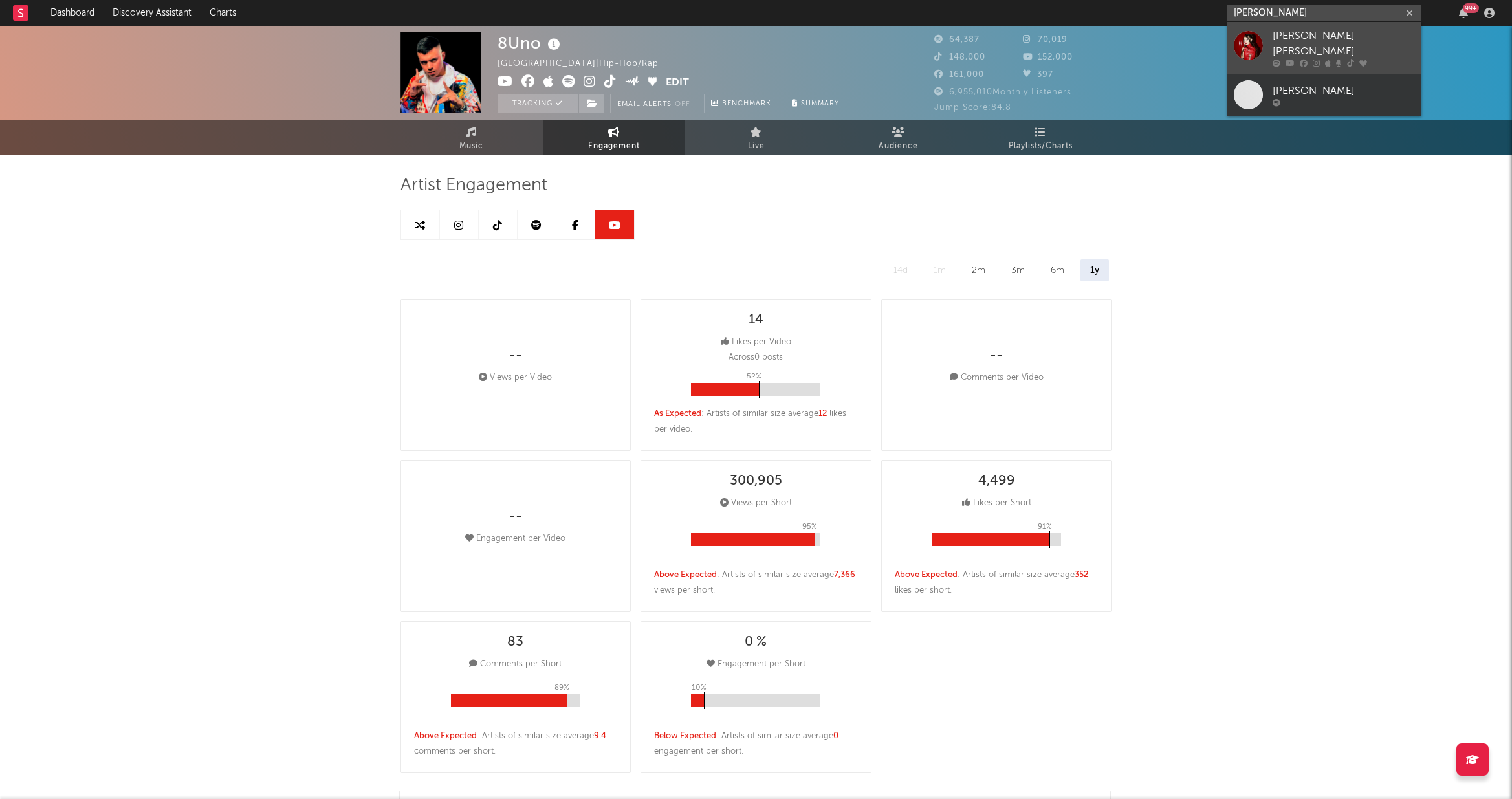
type input "[PERSON_NAME]"
click at [865, 55] on link "[PERSON_NAME] [PERSON_NAME]" at bounding box center [1324, 48] width 194 height 51
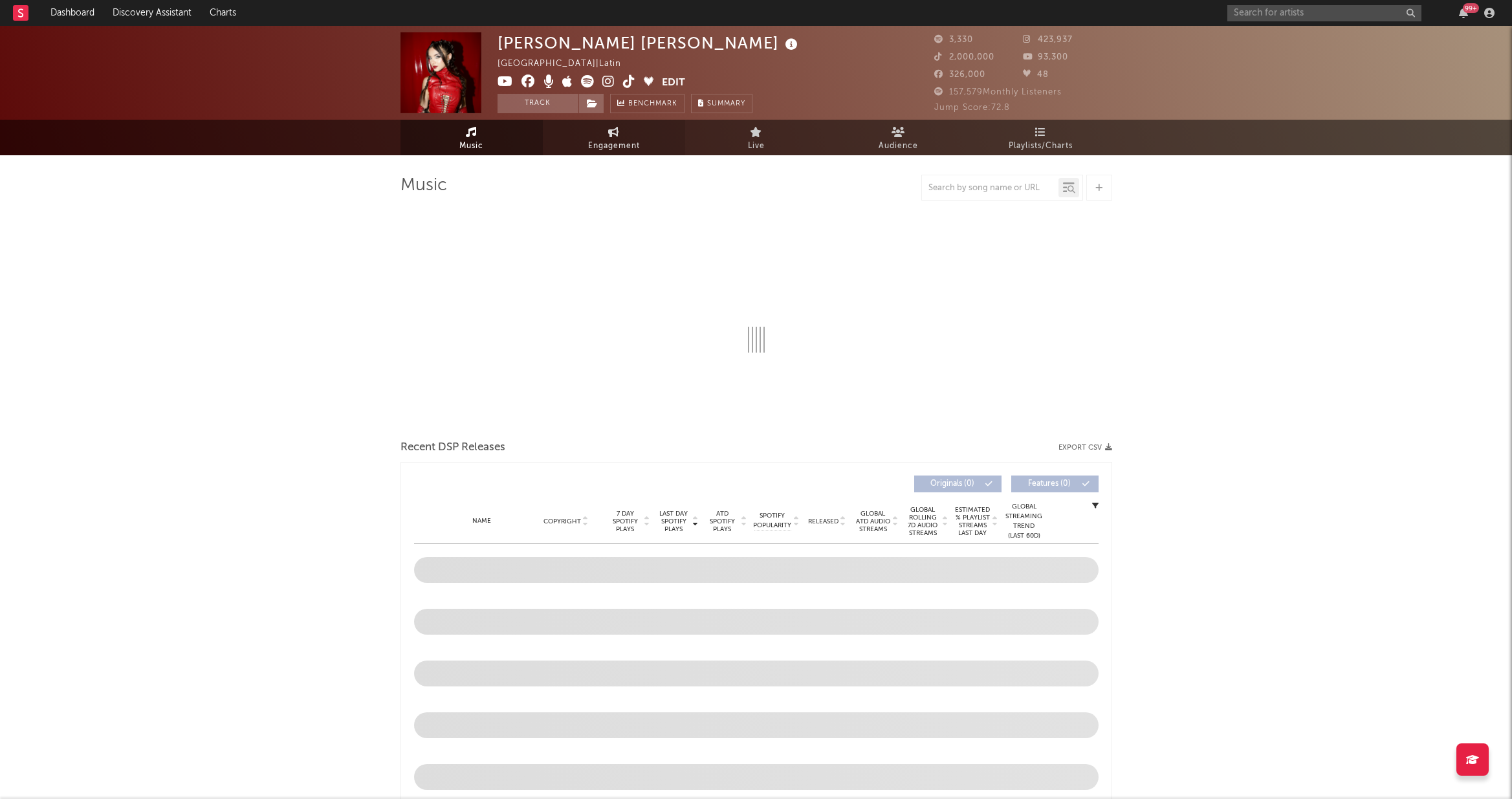
select select "1w"
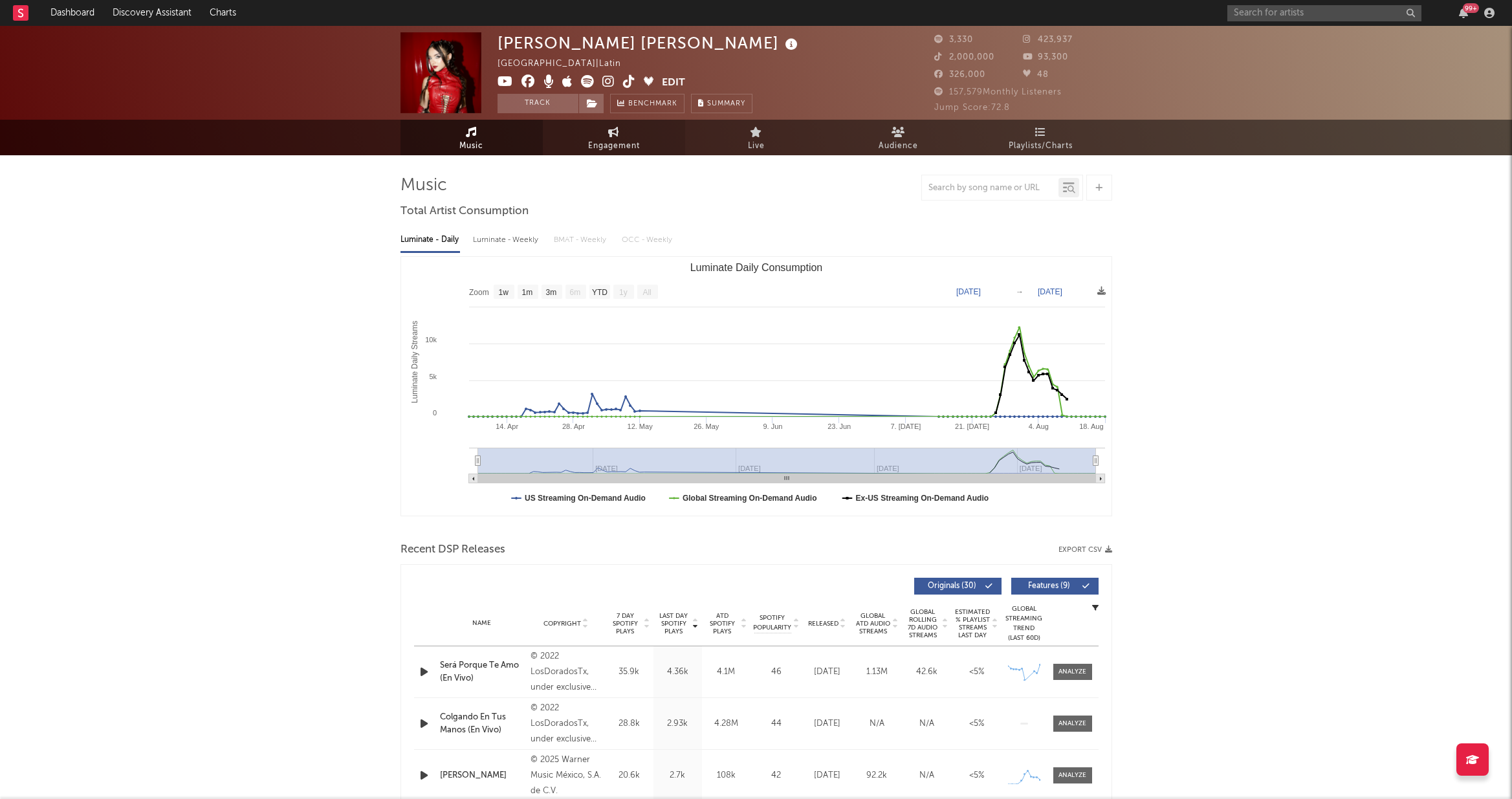
click at [628, 149] on span "Engagement" at bounding box center [614, 146] width 51 height 15
select select "1w"
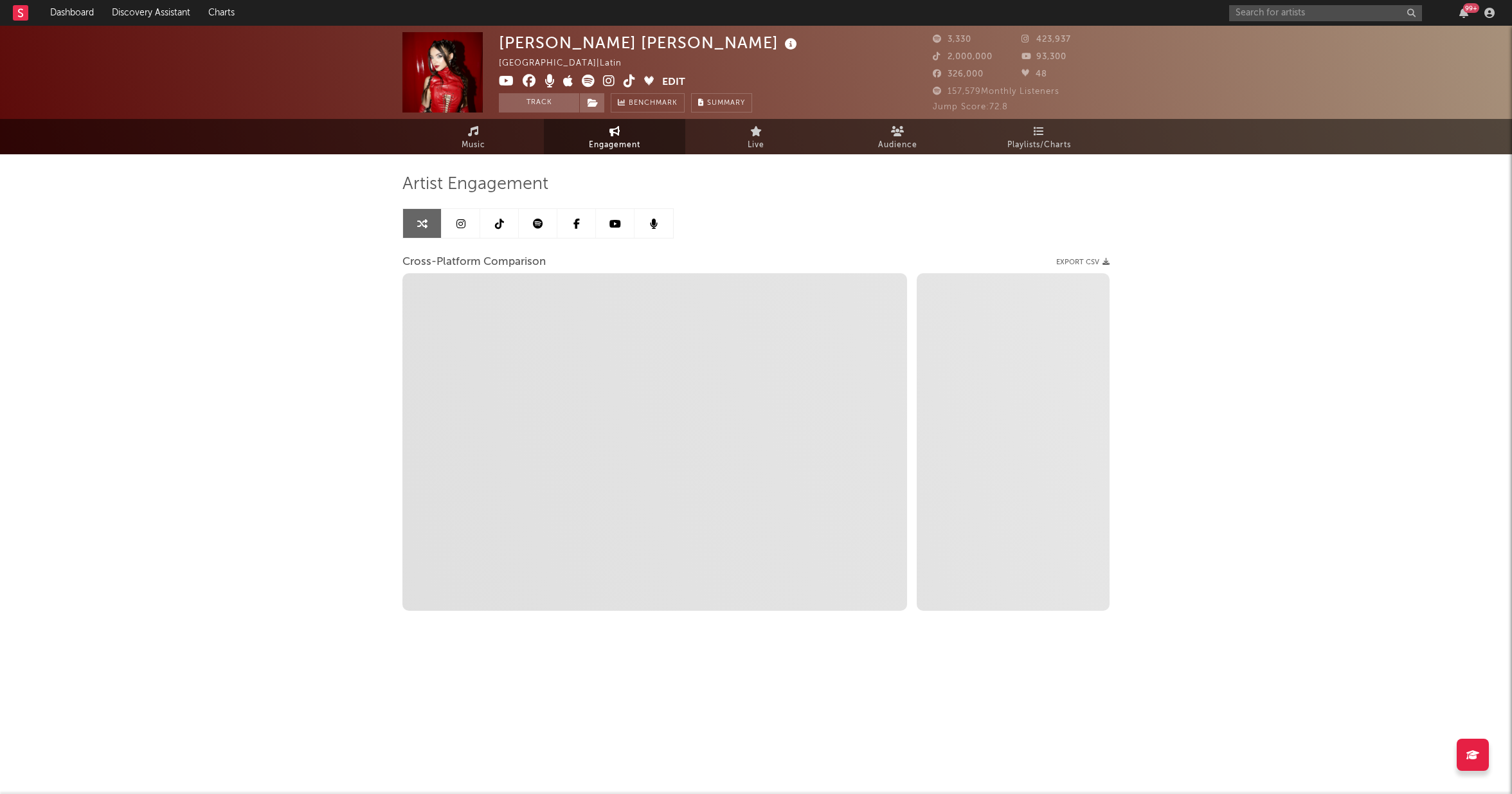
click at [624, 138] on span "Engagement" at bounding box center [614, 145] width 51 height 15
click at [469, 228] on link at bounding box center [461, 223] width 39 height 29
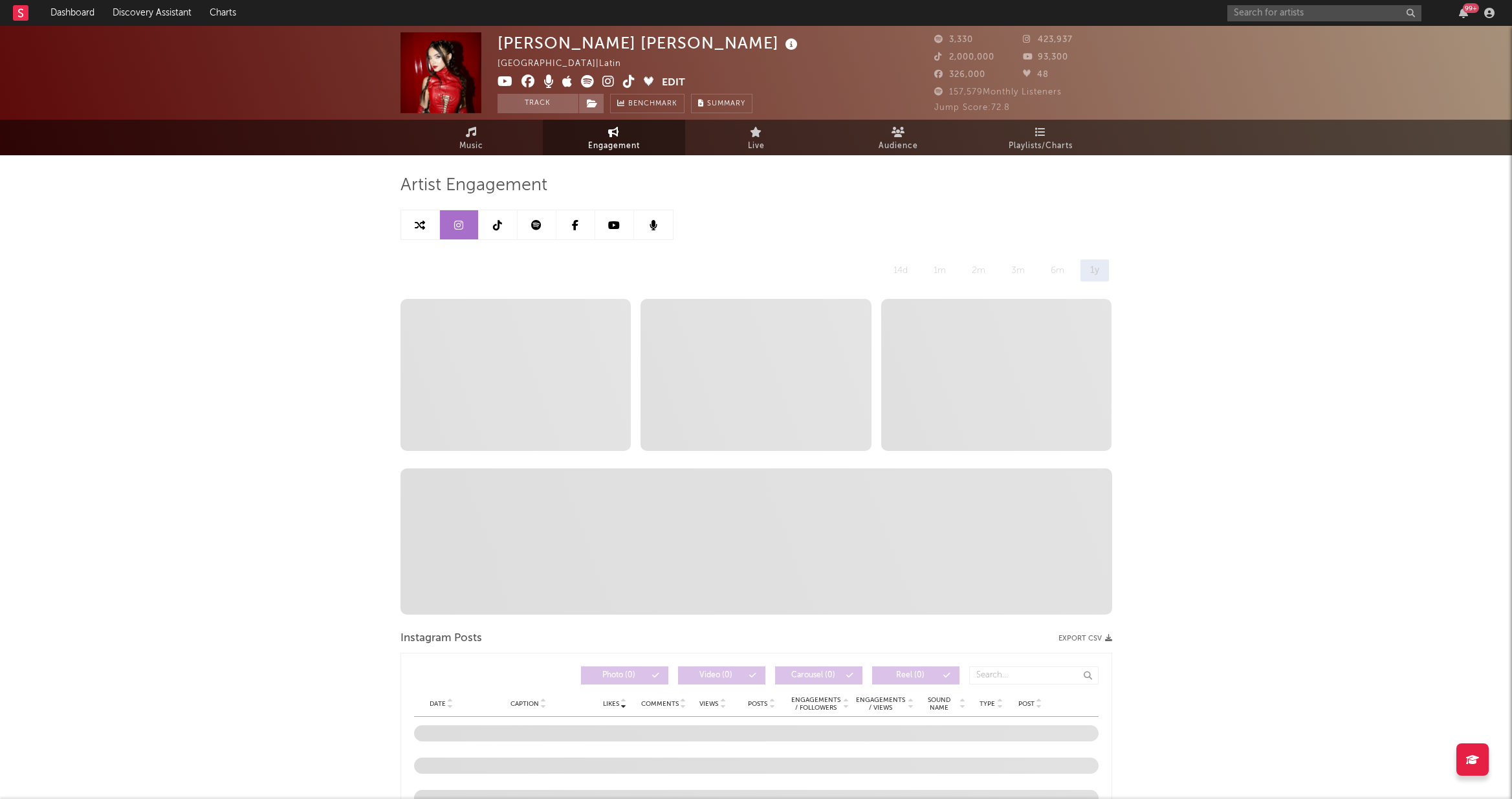
select select "6m"
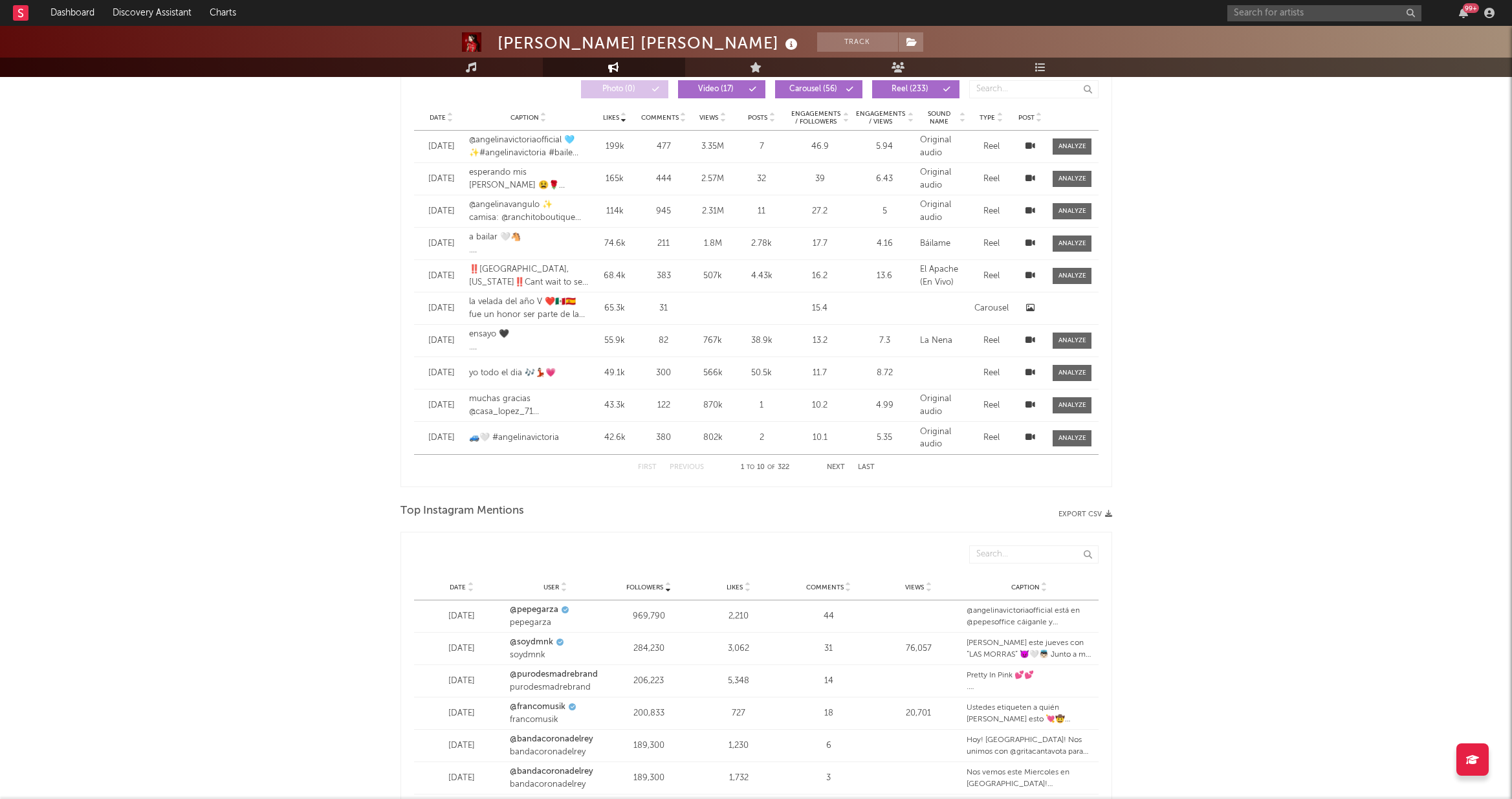
scroll to position [1632, 0]
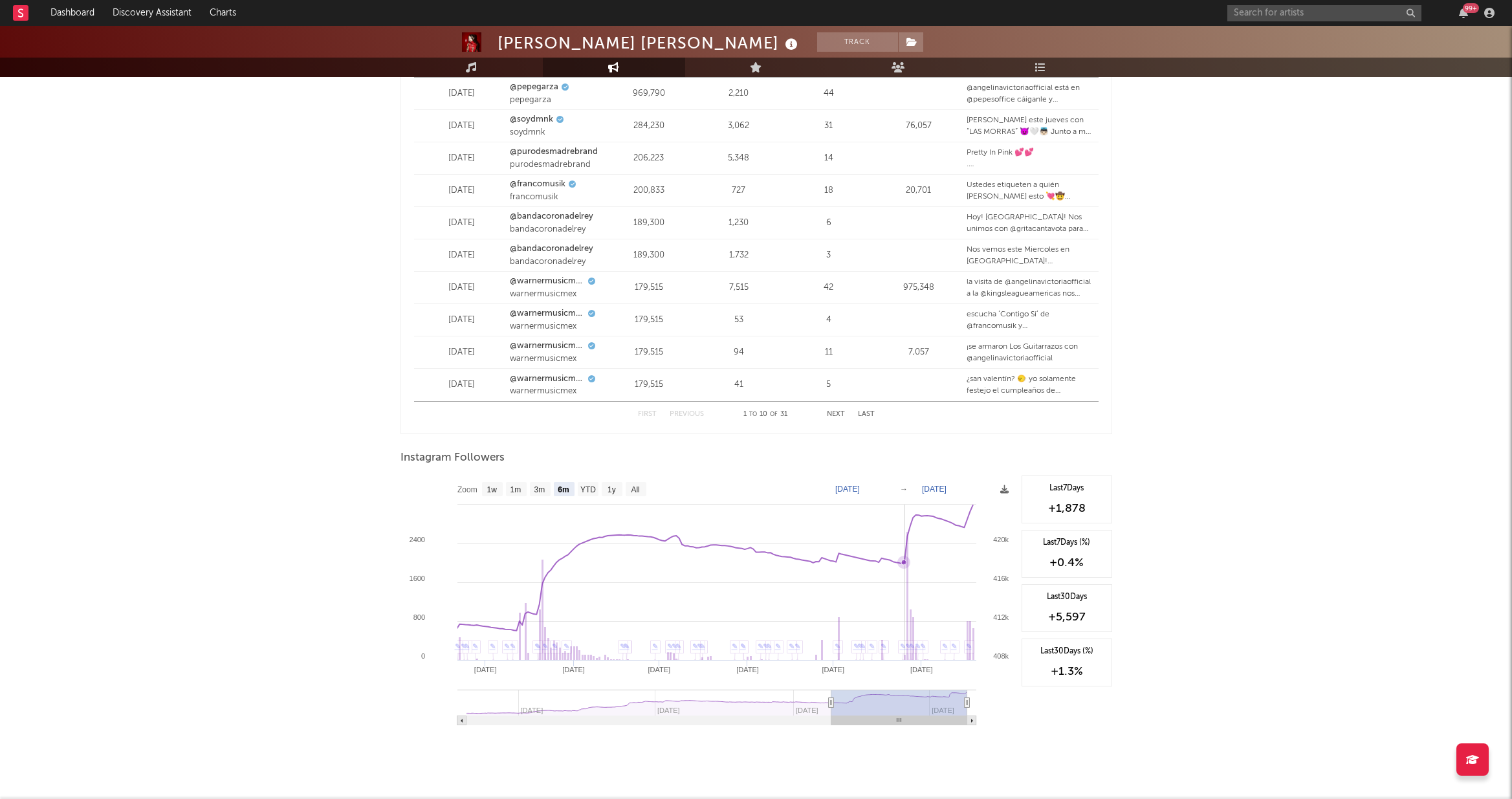
click at [865, 564] on icon at bounding box center [903, 561] width 5 height 5
click at [865, 563] on icon at bounding box center [903, 561] width 5 height 5
click at [865, 561] on icon at bounding box center [903, 561] width 5 height 5
click at [865, 563] on icon at bounding box center [903, 561] width 5 height 5
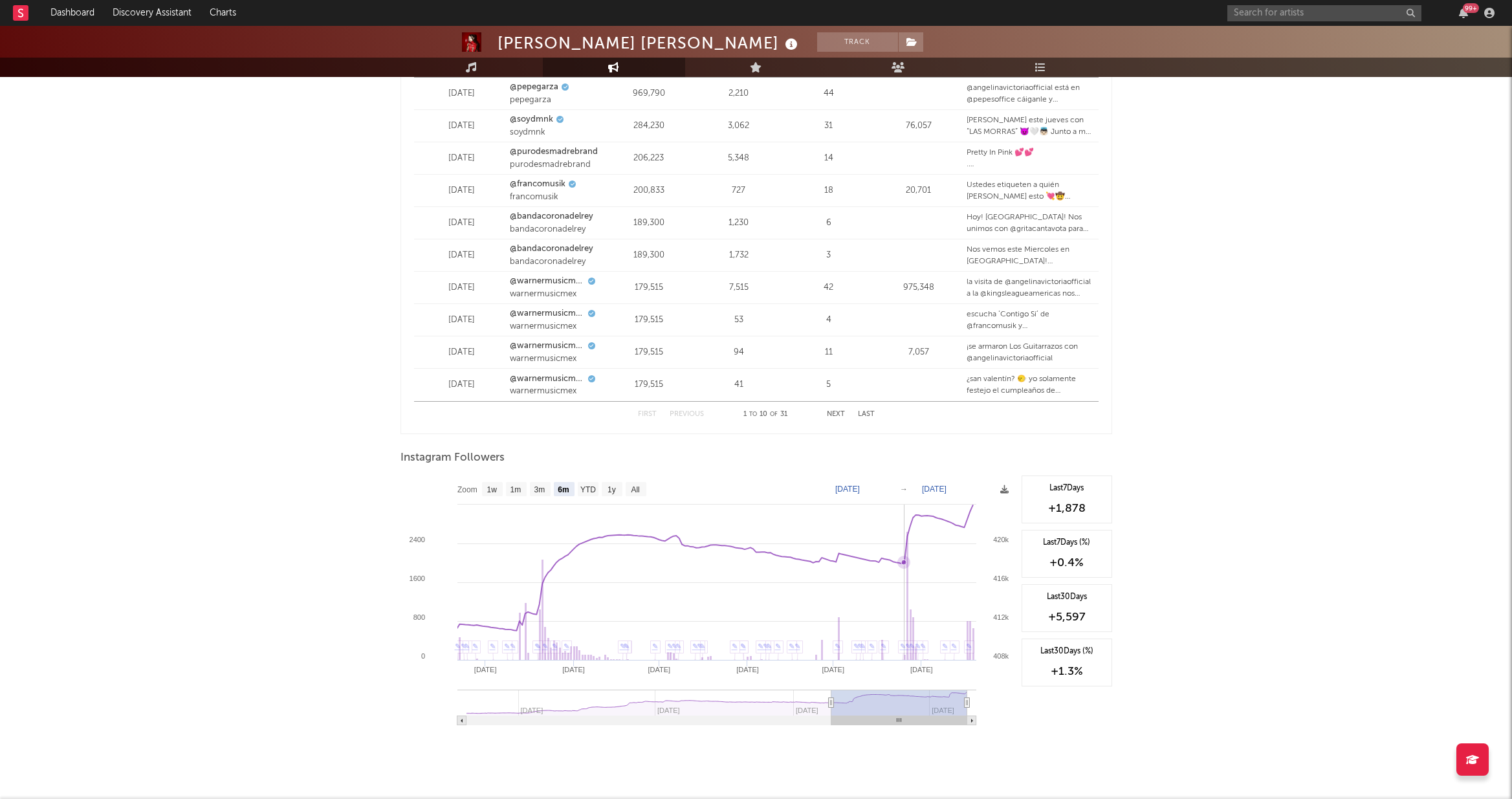
click at [865, 563] on icon at bounding box center [903, 561] width 5 height 5
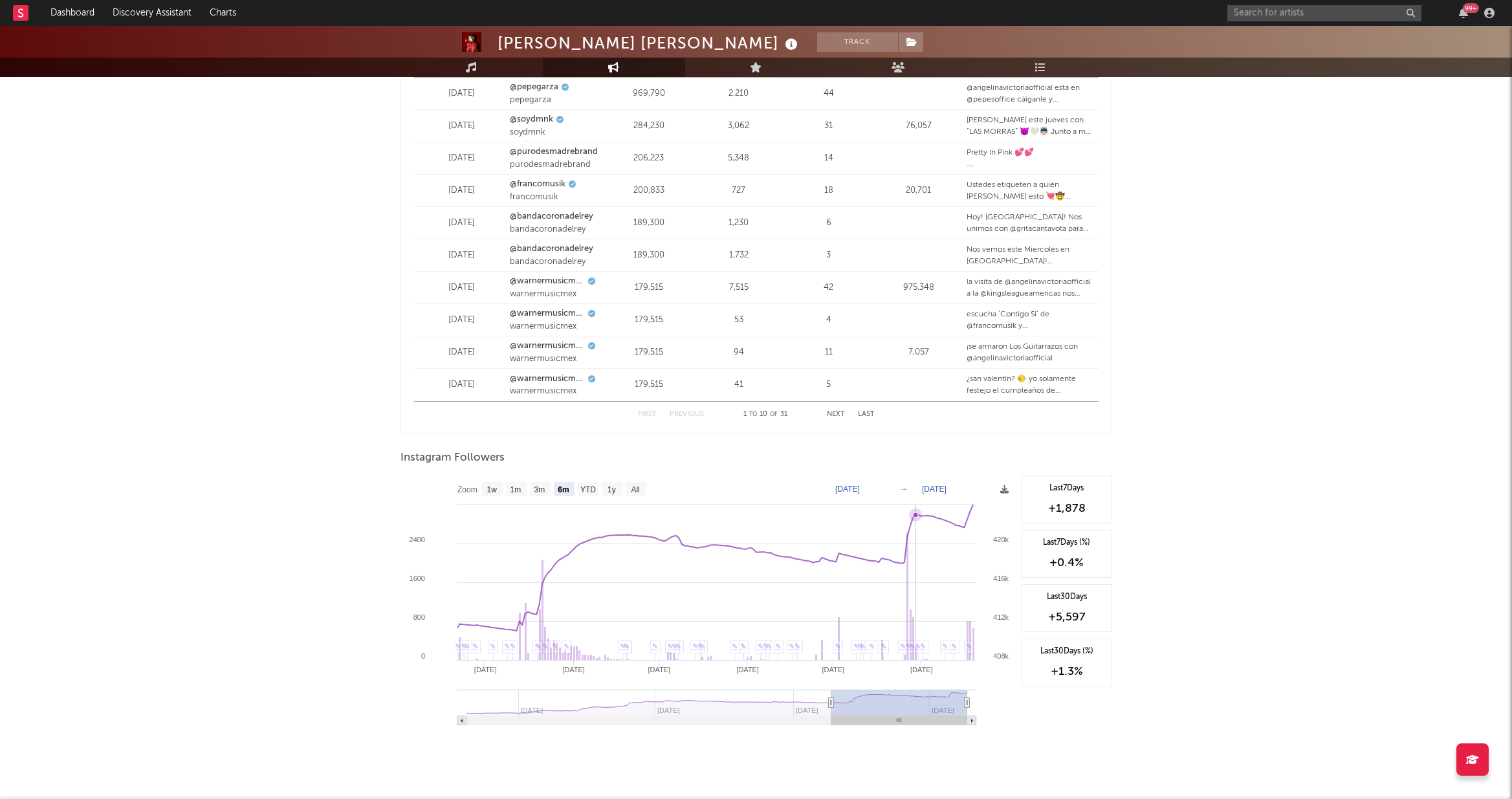
click at [865, 517] on icon at bounding box center [915, 515] width 5 height 5
click at [865, 517] on icon at bounding box center [917, 515] width 5 height 5
click at [865, 519] on icon at bounding box center [916, 515] width 13 height 13
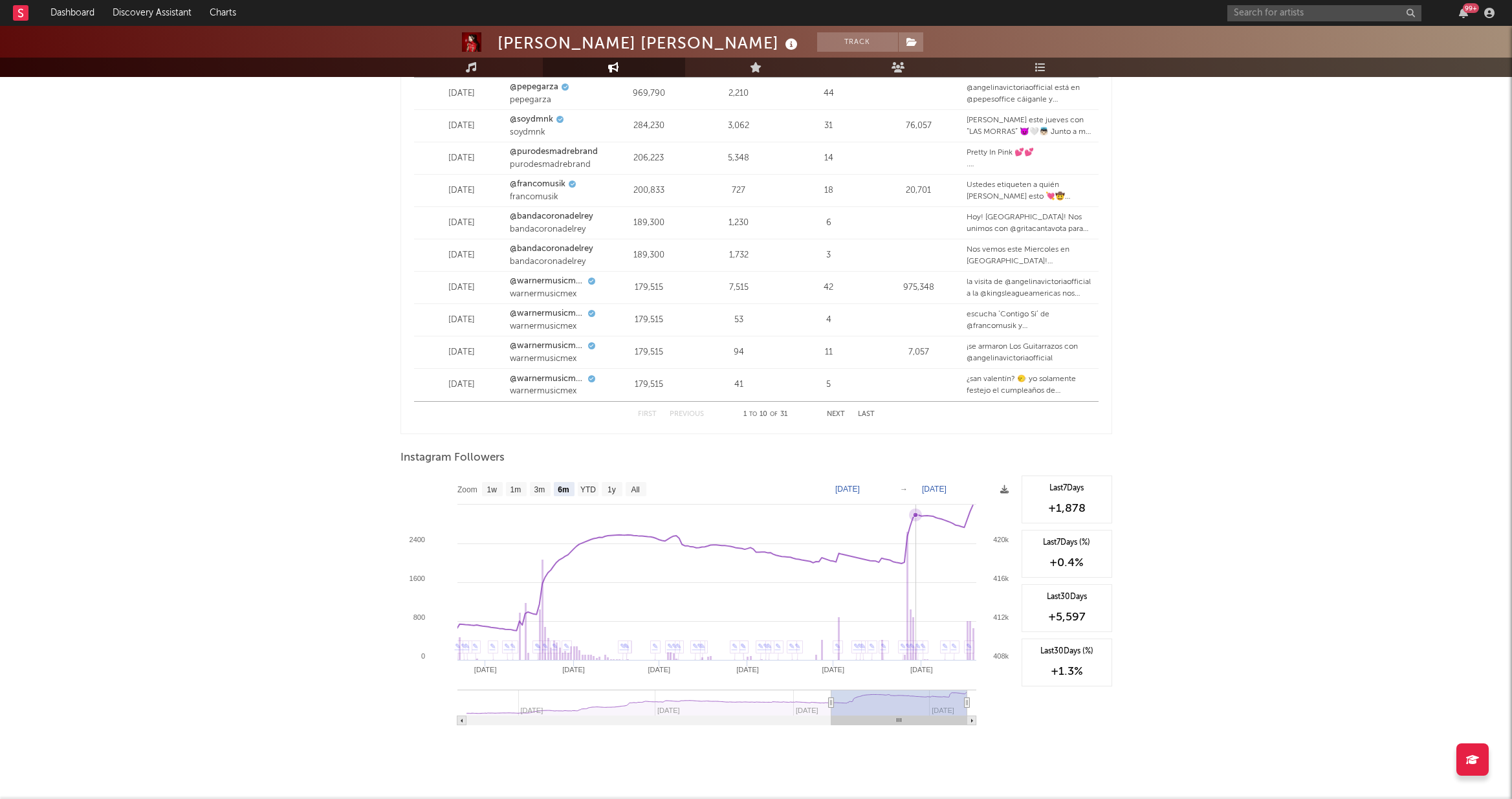
click at [865, 519] on icon at bounding box center [916, 515] width 13 height 13
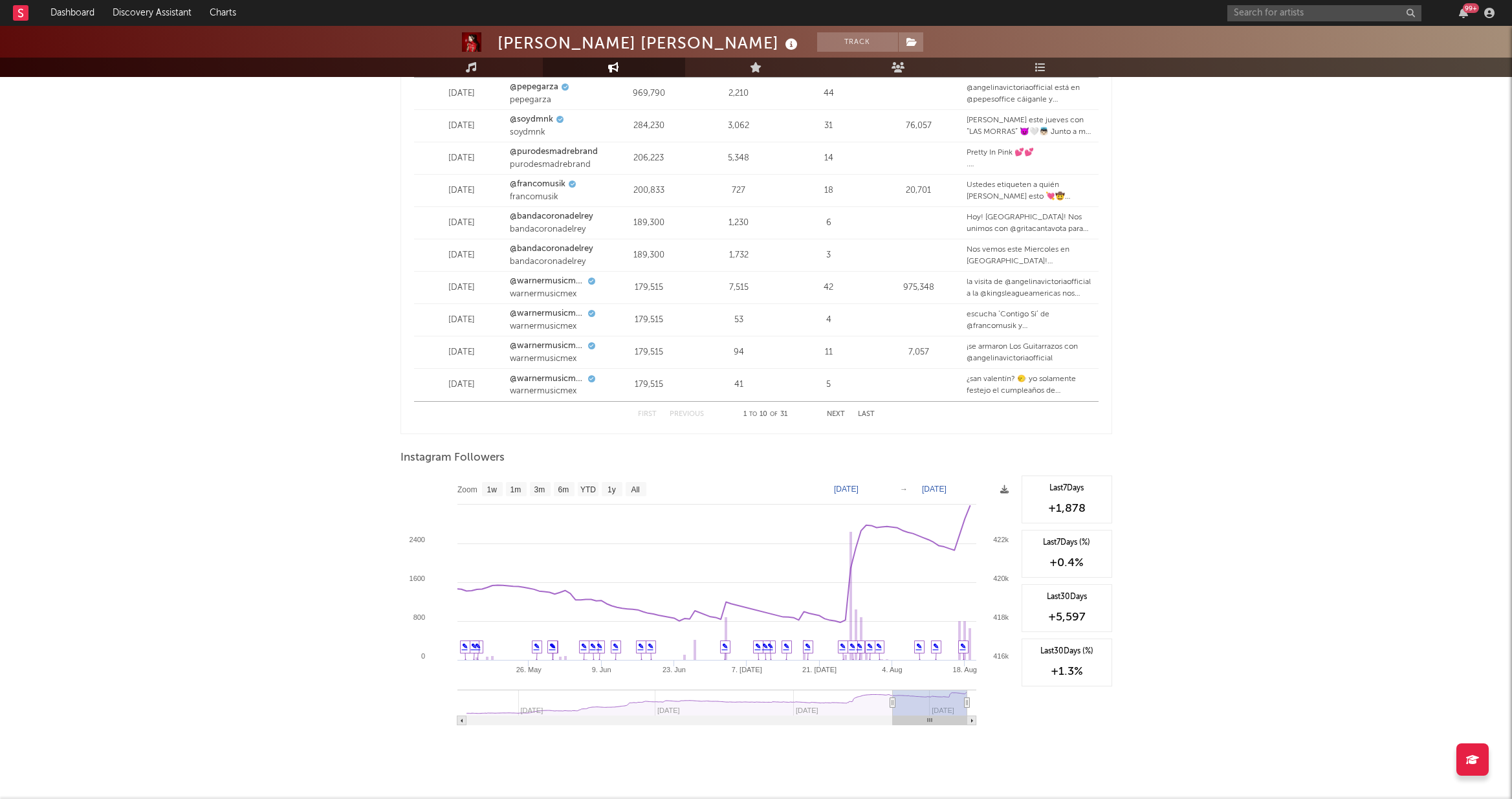
type input "[DATE]"
select select "3m"
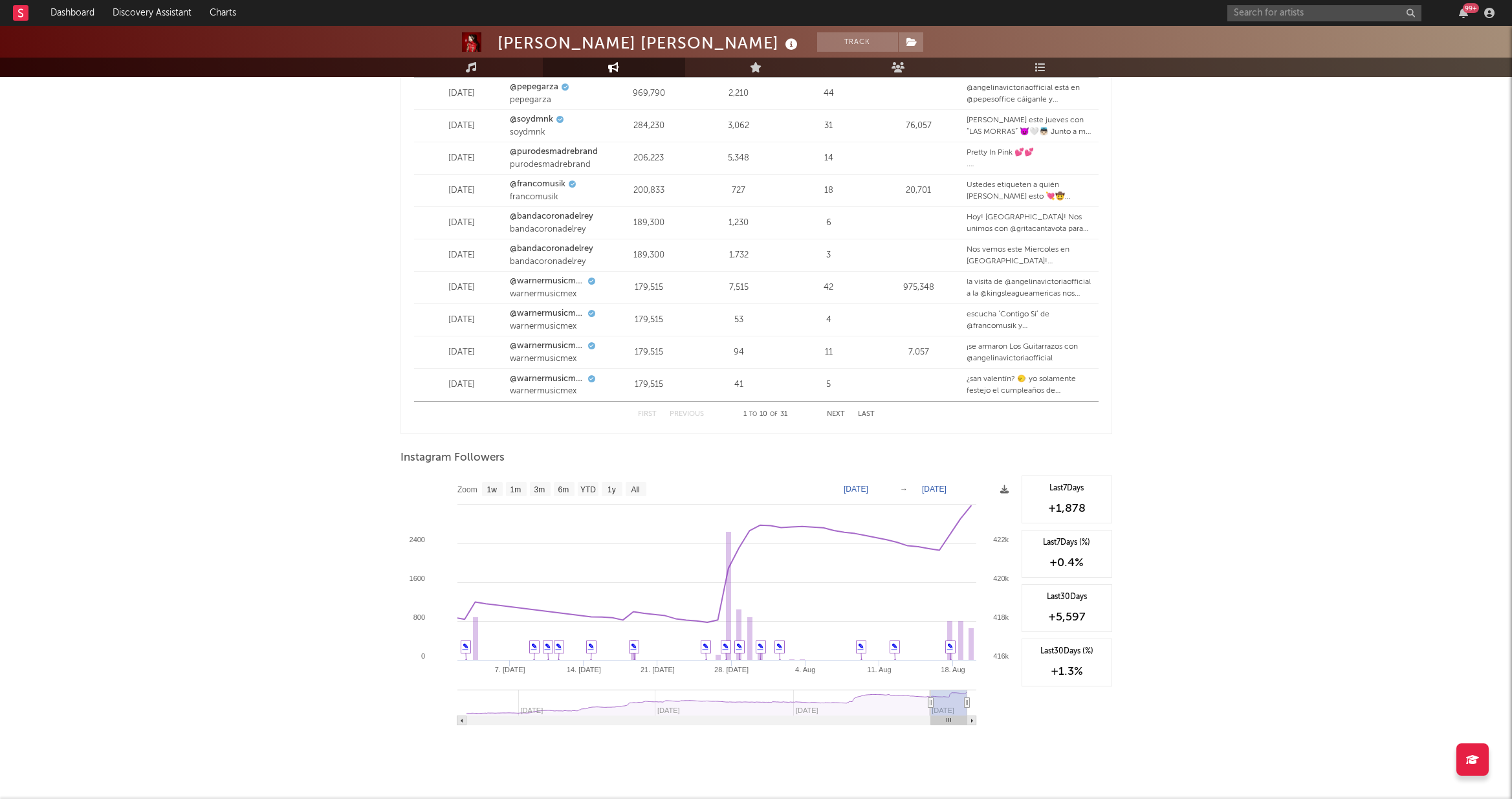
drag, startPoint x: 831, startPoint y: 705, endPoint x: 929, endPoint y: 707, distance: 98.0
click at [865, 707] on icon at bounding box center [930, 703] width 5 height 10
click at [726, 622] on icon at bounding box center [726, 619] width 5 height 5
drag, startPoint x: 929, startPoint y: 704, endPoint x: 936, endPoint y: 704, distance: 7.0
click at [865, 704] on icon at bounding box center [936, 703] width 5 height 10
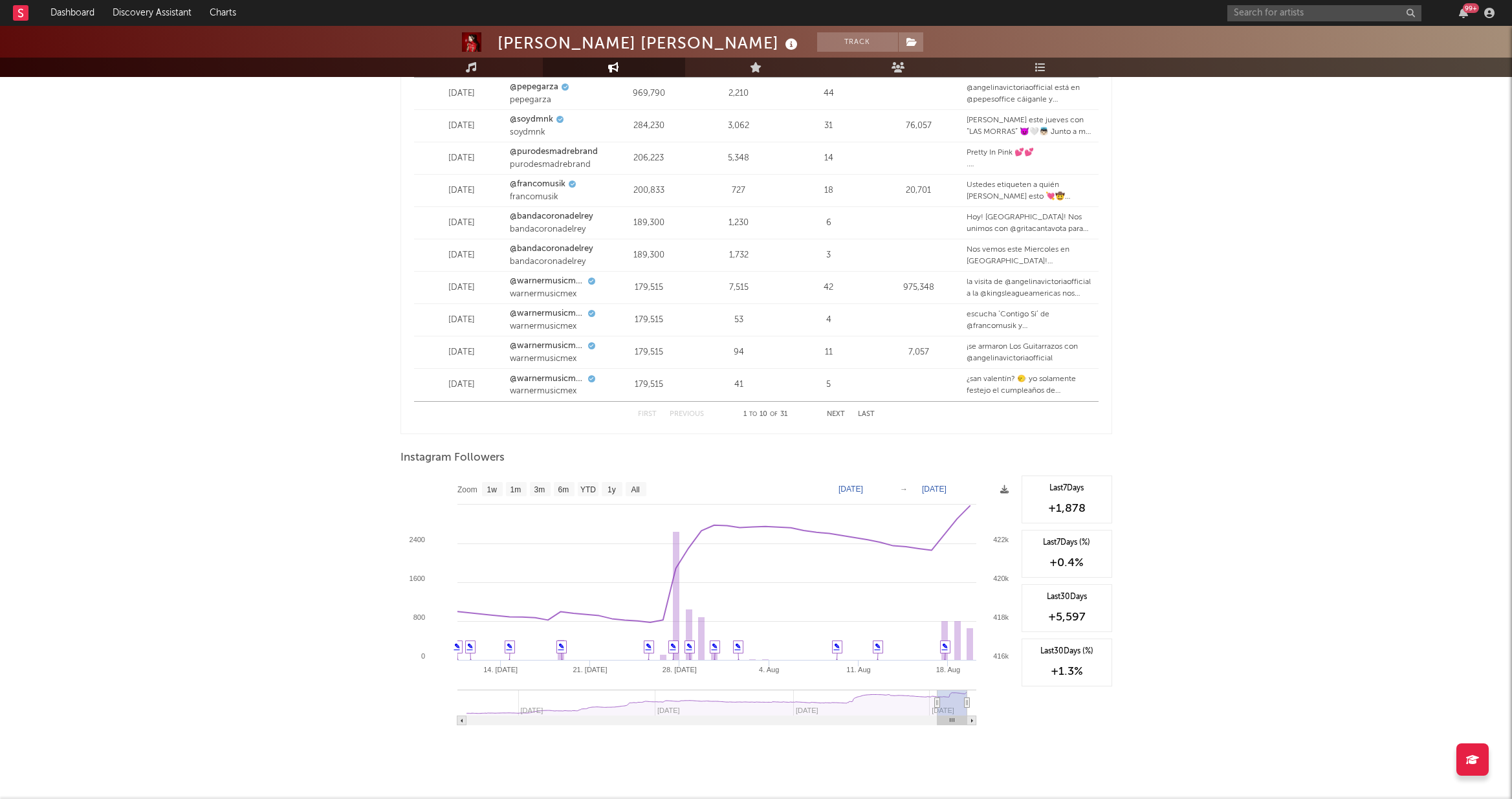
type input "[DATE]"
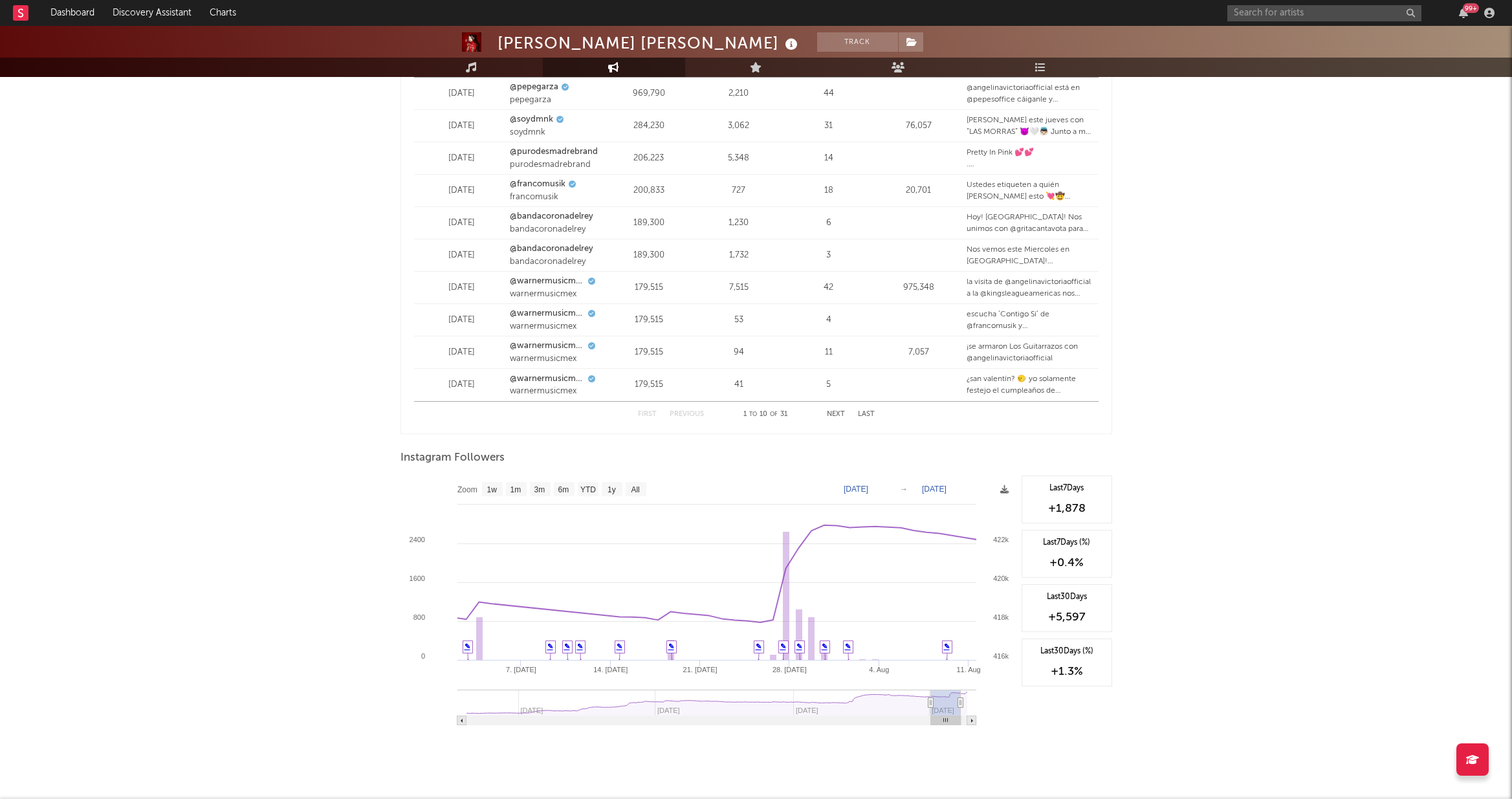
type input "[DATE]"
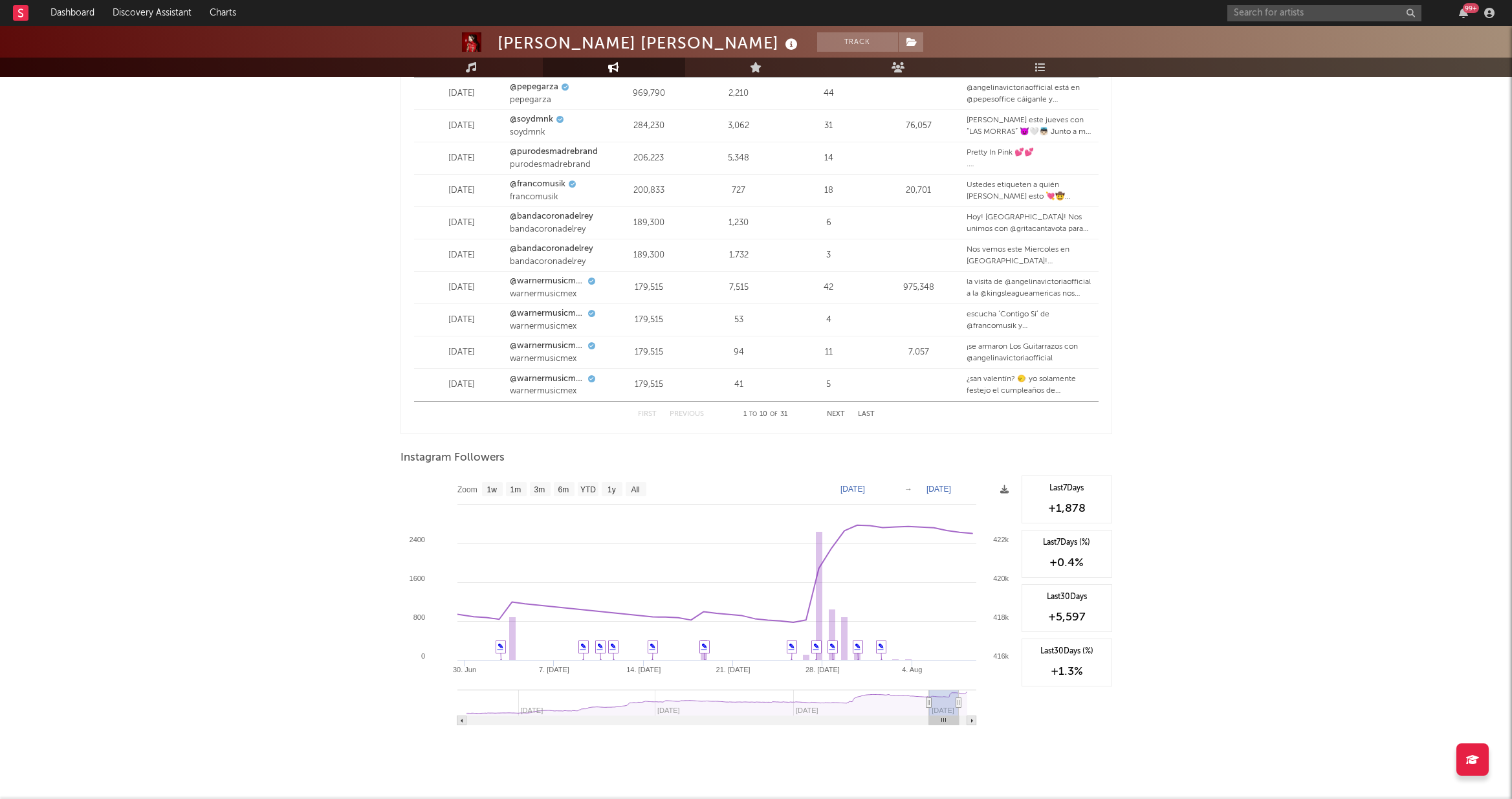
type input "[DATE]"
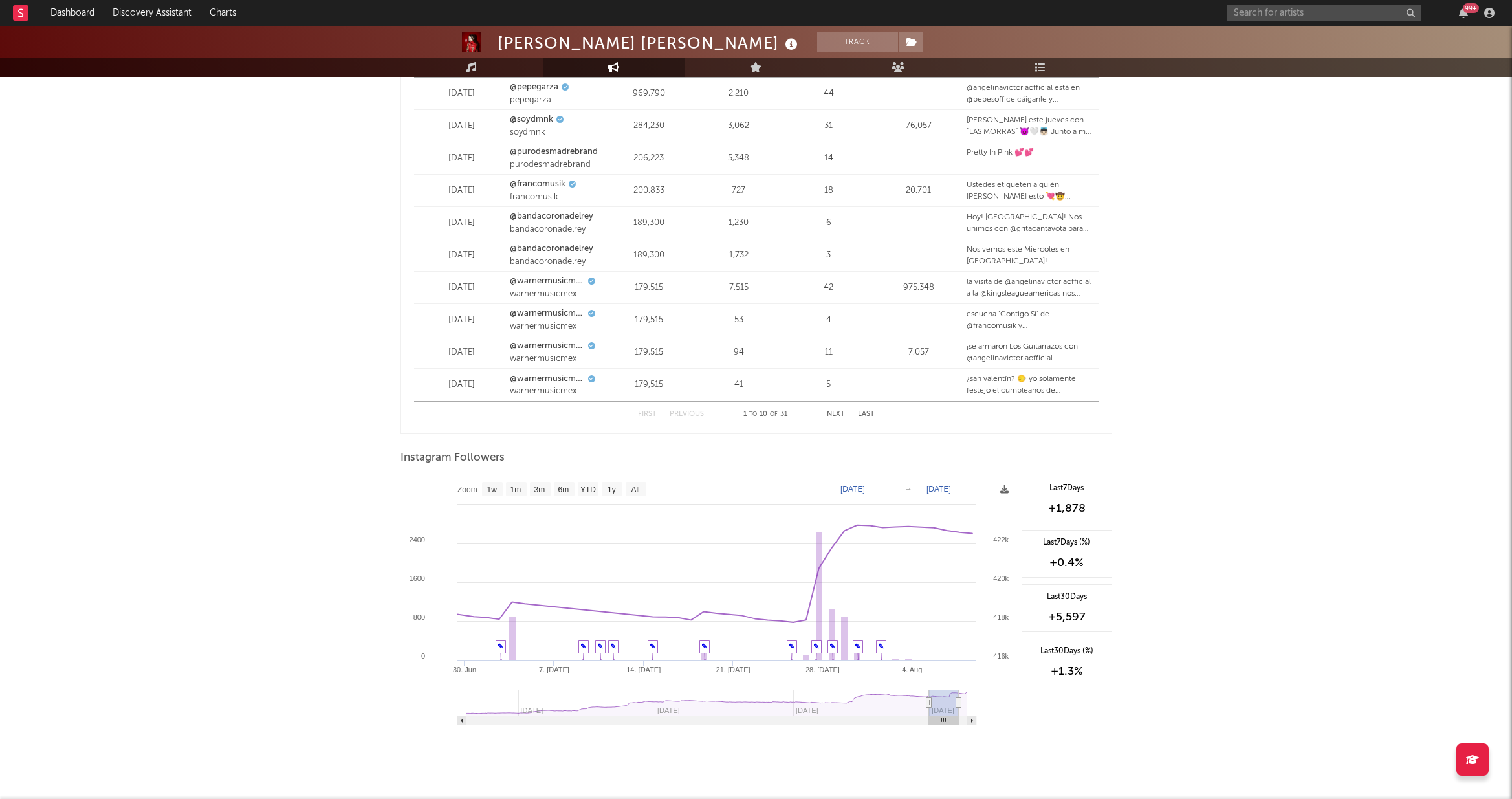
type input "[DATE]"
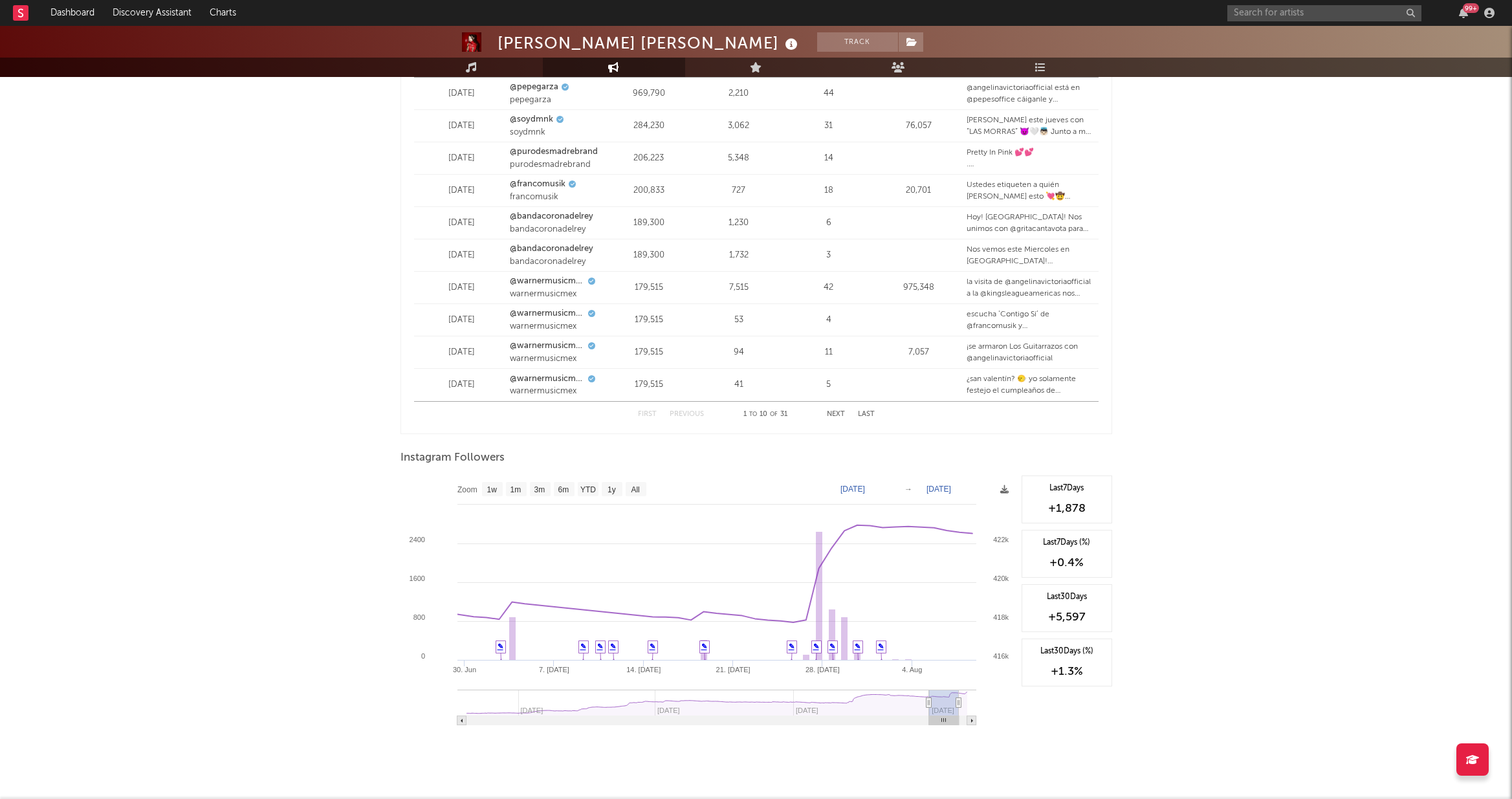
type input "[DATE]"
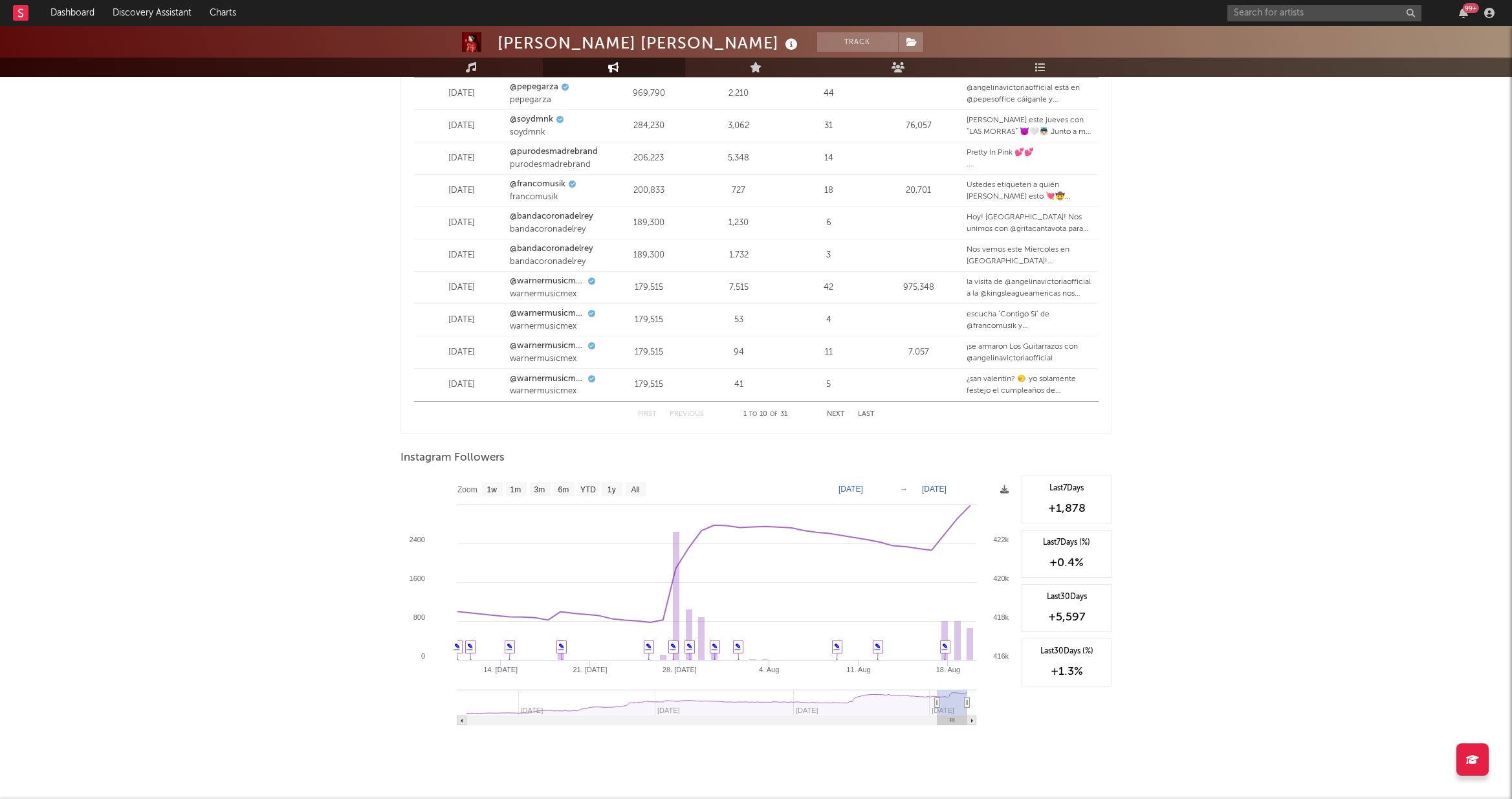
click at [865, 708] on rect at bounding box center [952, 702] width 29 height 26
click at [865, 614] on div "+5,597" at bounding box center [1067, 618] width 76 height 15
drag, startPoint x: 1050, startPoint y: 602, endPoint x: 1029, endPoint y: 616, distance: 25.2
click at [865, 616] on div "+5,597" at bounding box center [1067, 618] width 76 height 15
copy div "+5,597"
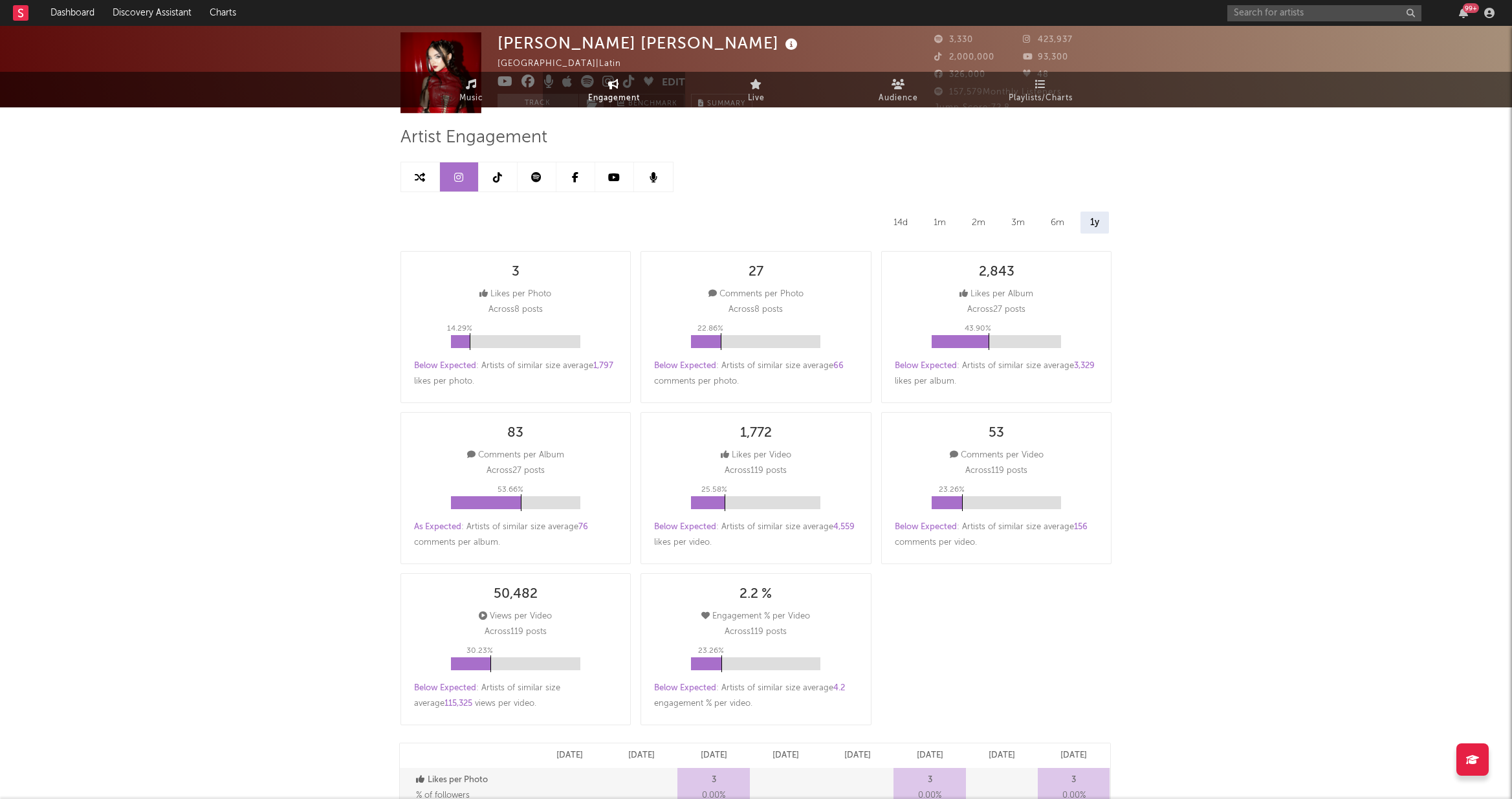
scroll to position [0, 0]
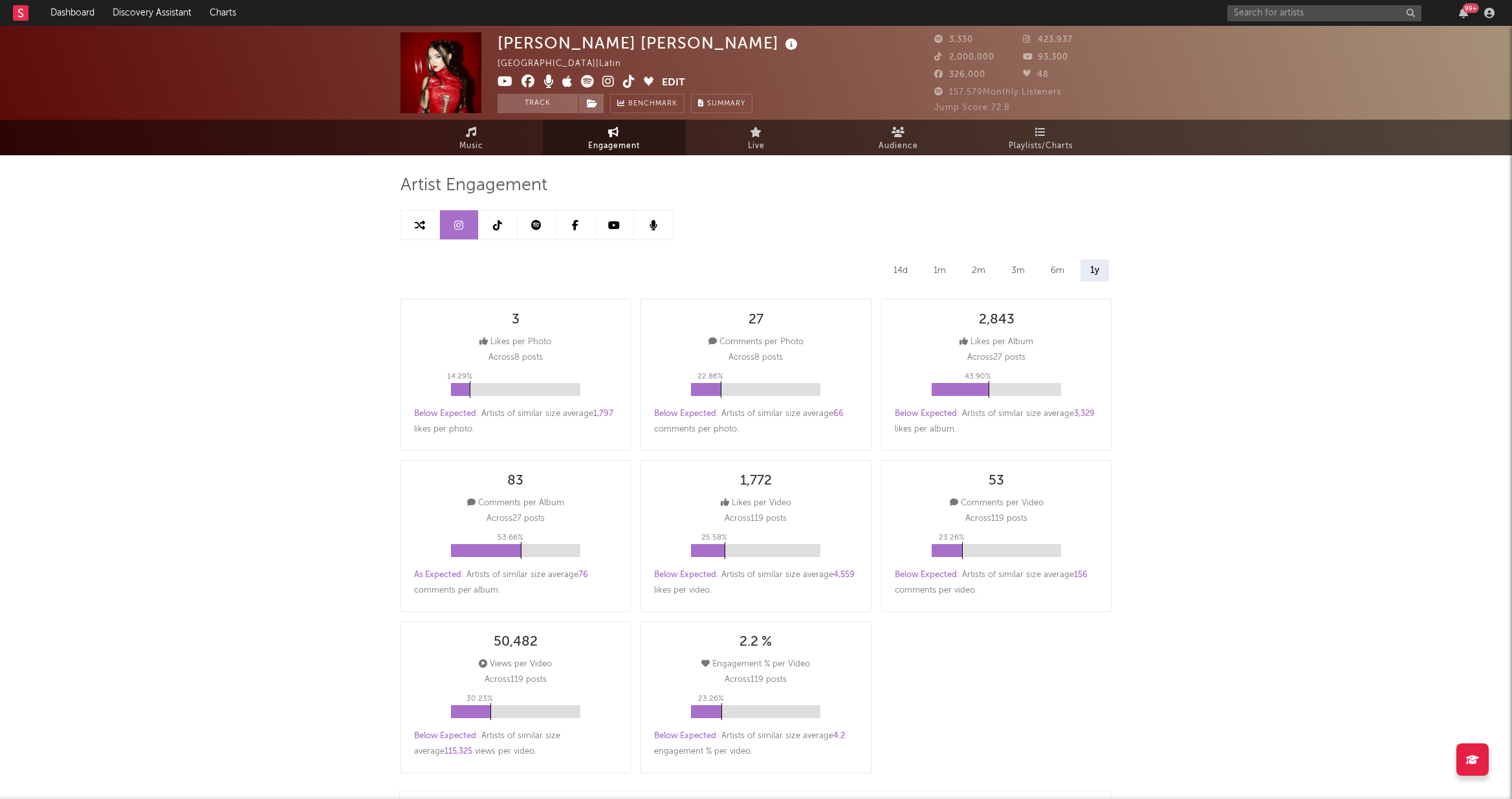
click at [501, 232] on link at bounding box center [498, 224] width 39 height 29
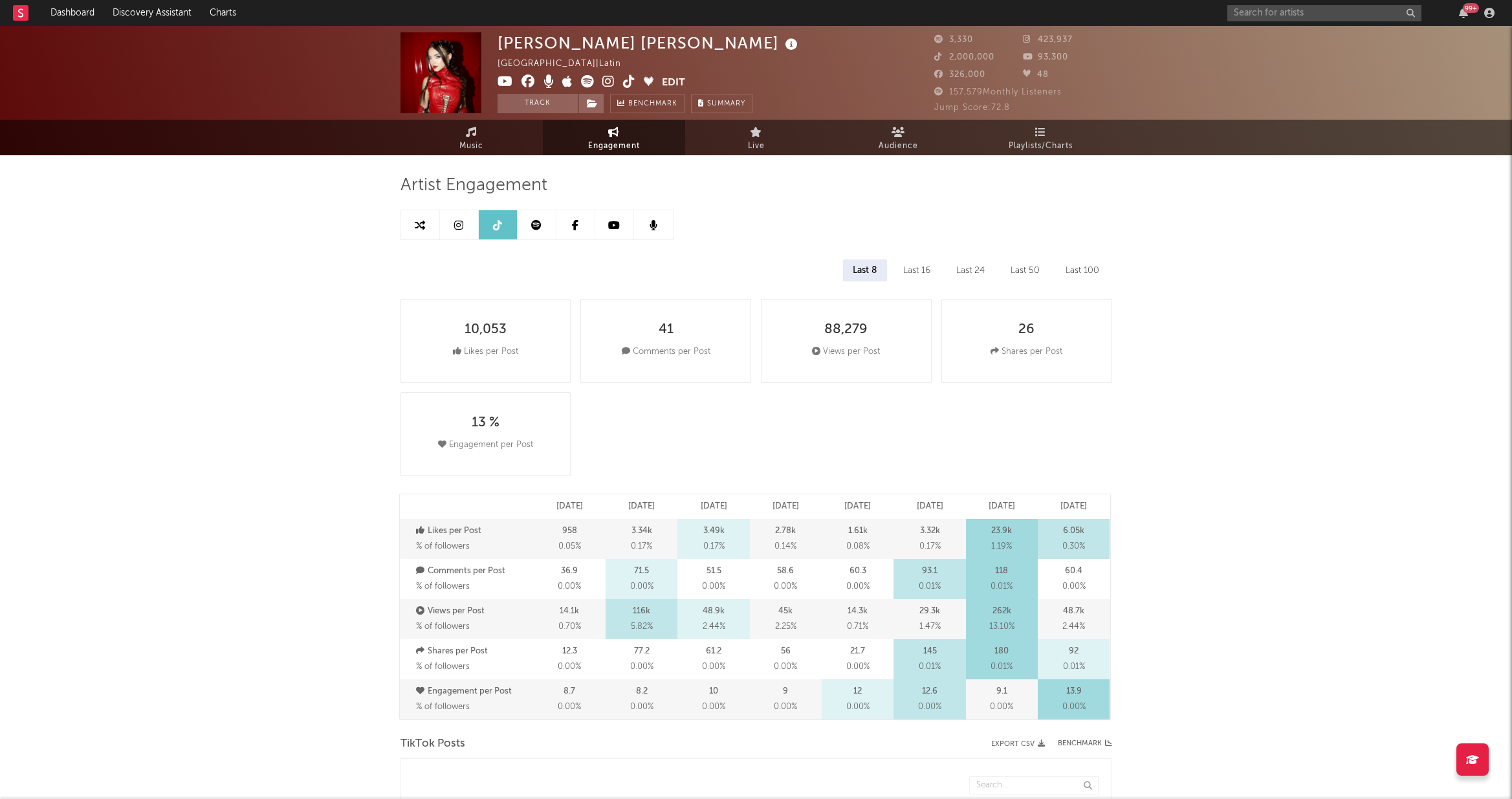
select select "6m"
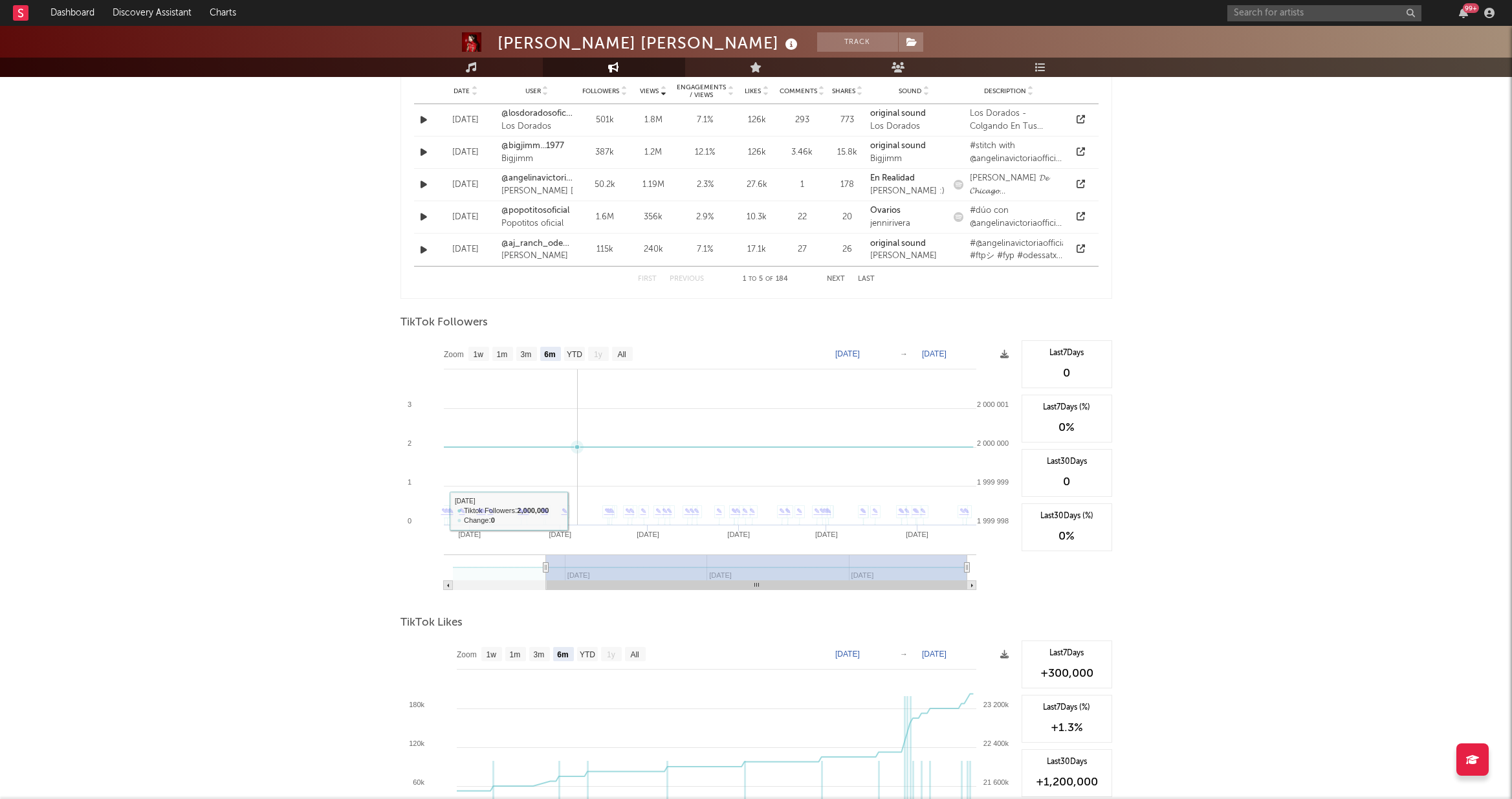
scroll to position [999, 0]
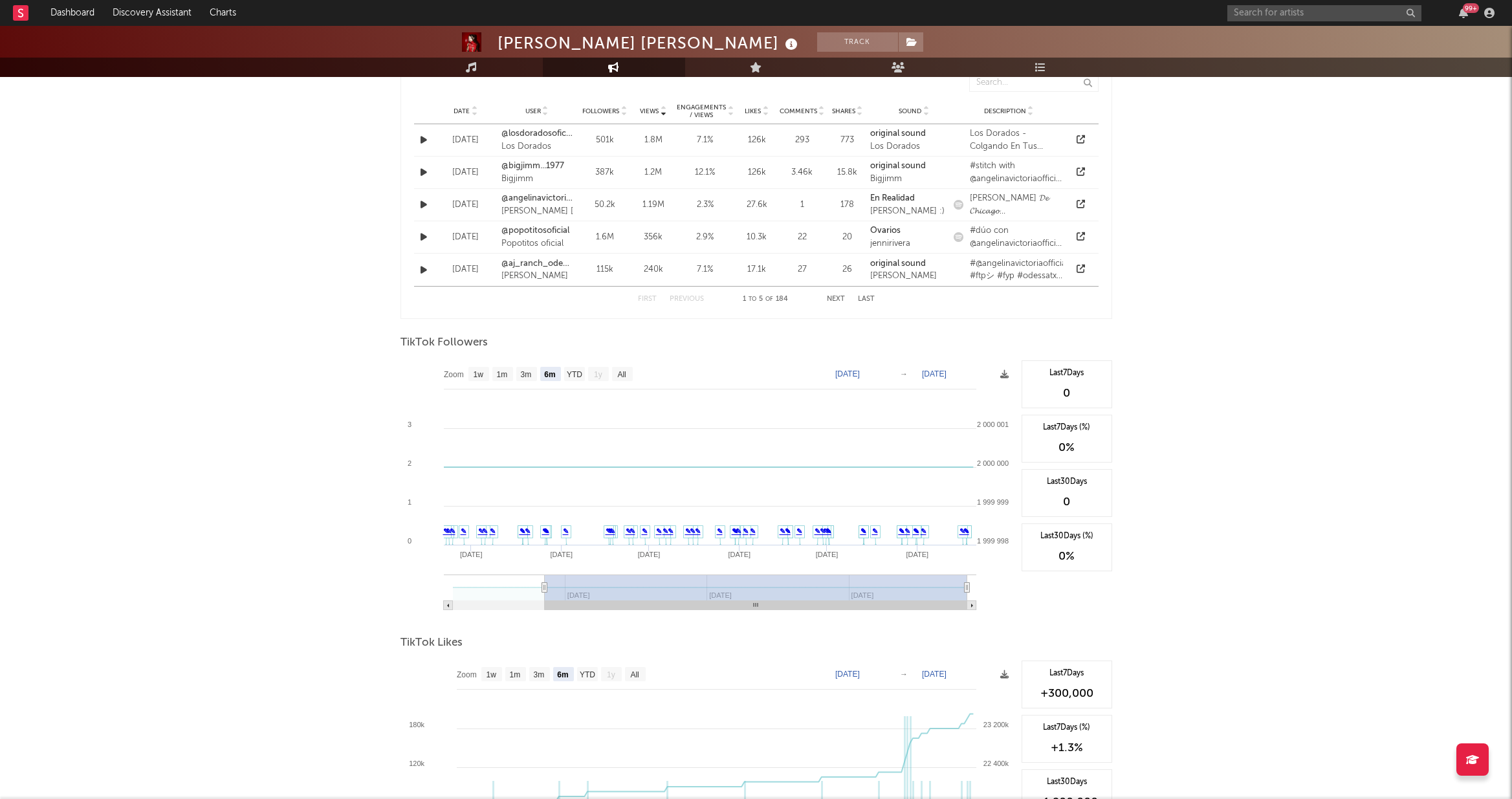
type input "[DATE]"
select select "All"
type input "[DATE]"
select select "6m"
type input "[DATE]"
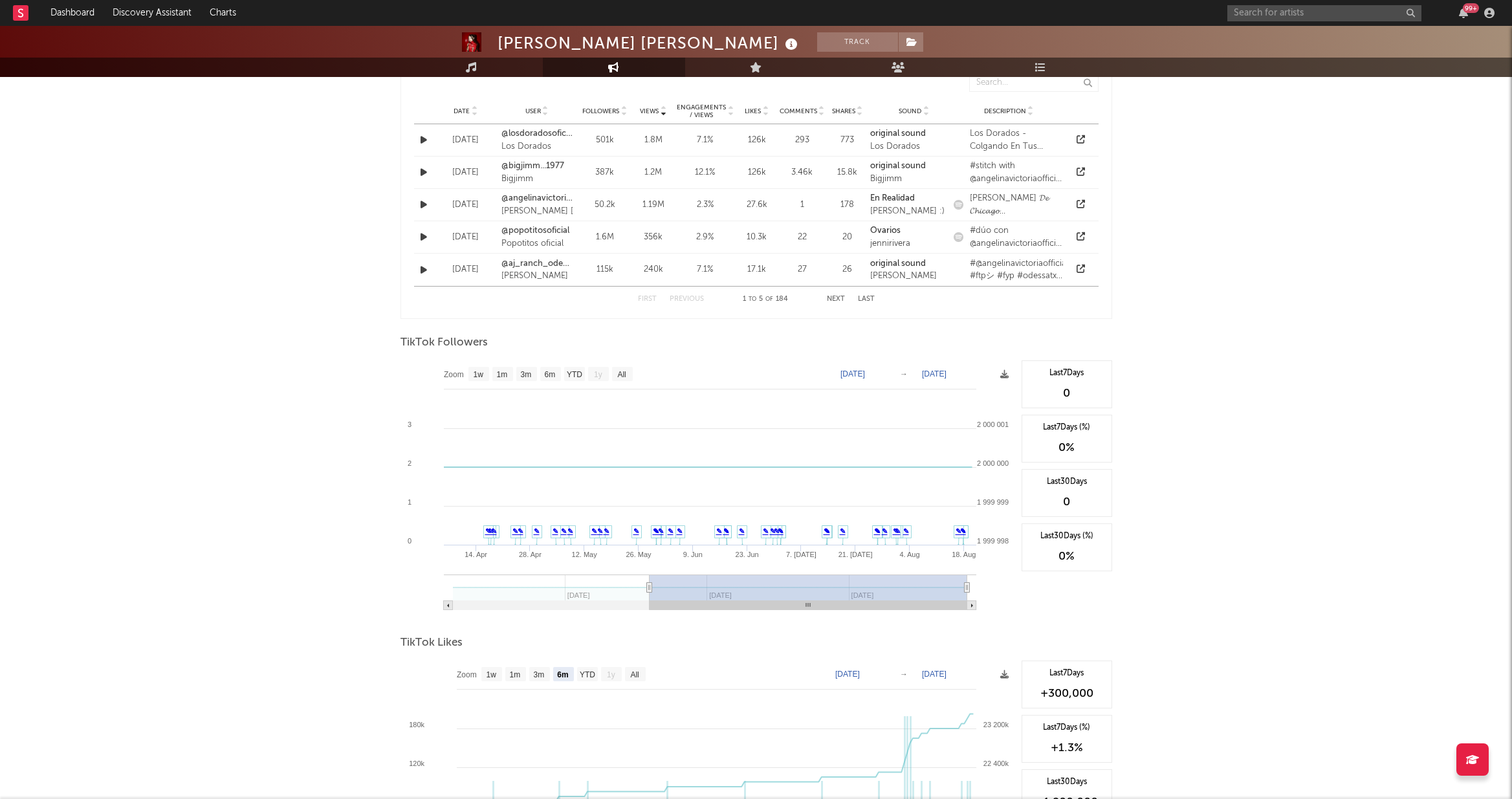
select select "3m"
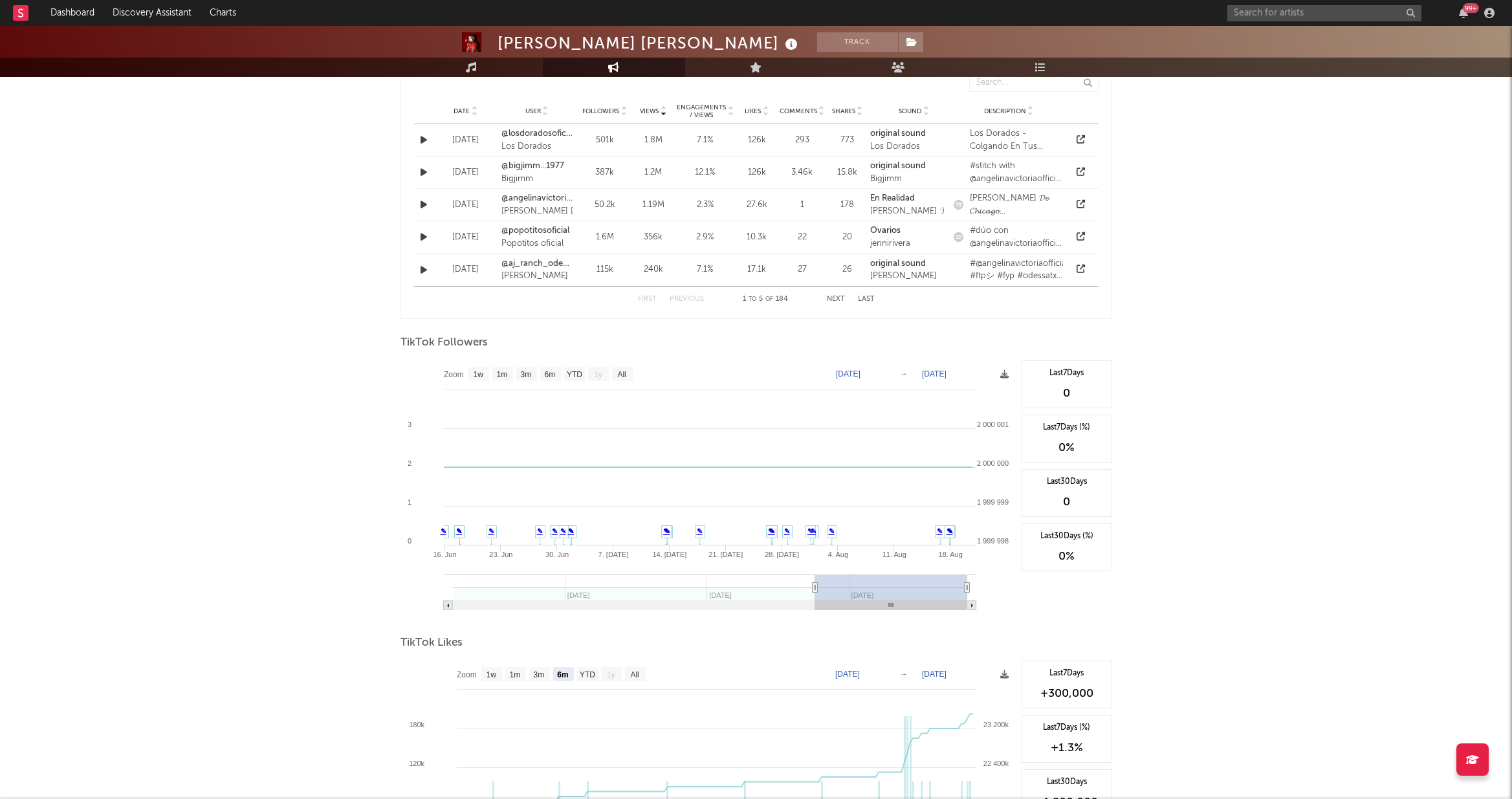
type input "[DATE]"
select select "1m"
drag, startPoint x: 544, startPoint y: 588, endPoint x: 973, endPoint y: 567, distance: 429.5
click at [865, 567] on icon "Created with Highcharts 10.3.3 [DATE]. Aug [DATE]. Aug [DATE]. Aug 21. Aug [DAT…" at bounding box center [708, 489] width 614 height 258
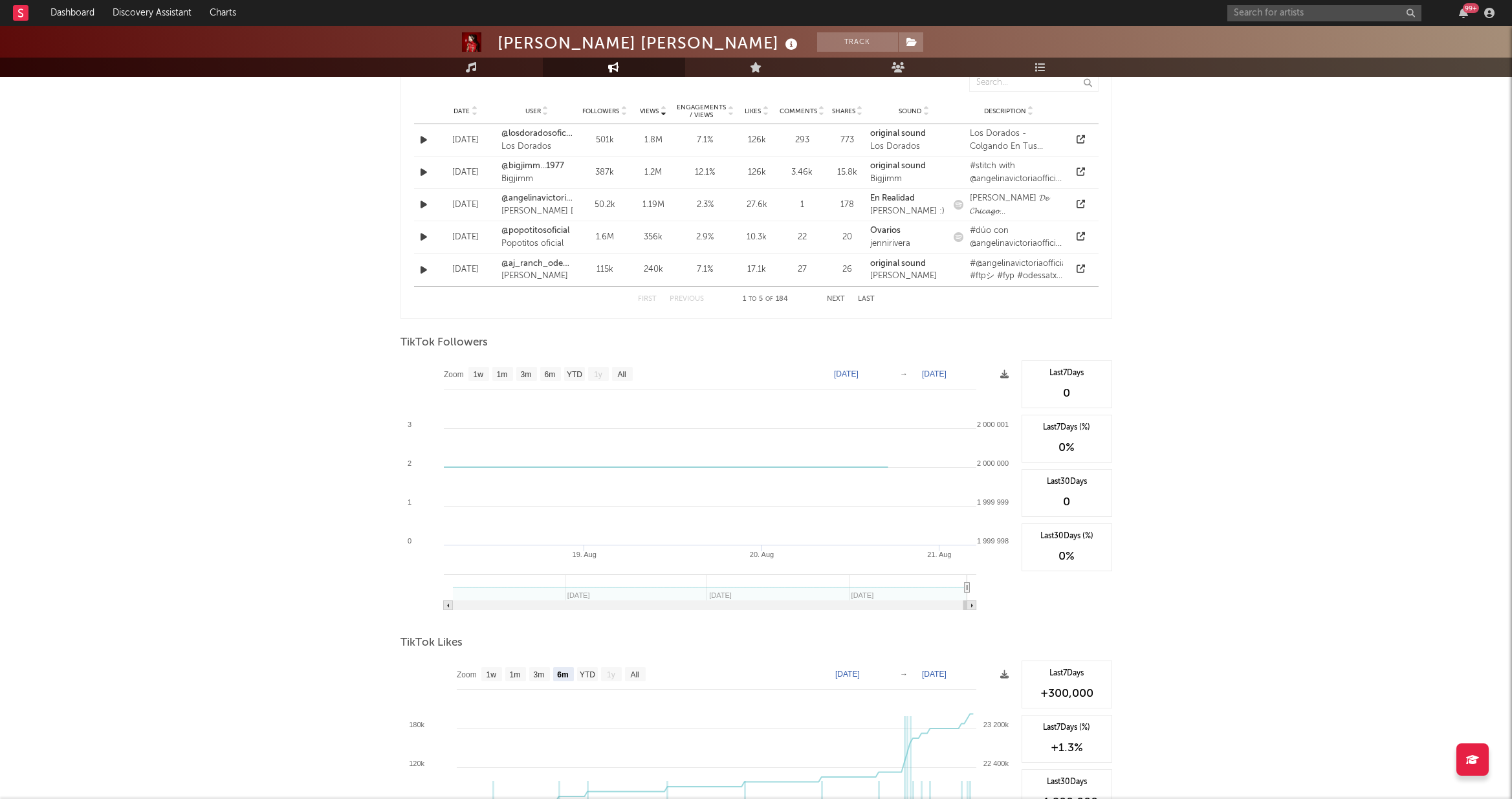
click at [865, 567] on rect at bounding box center [708, 489] width 614 height 258
type input "[DATE]"
select select "1m"
type input "[DATE]"
select select "3m"
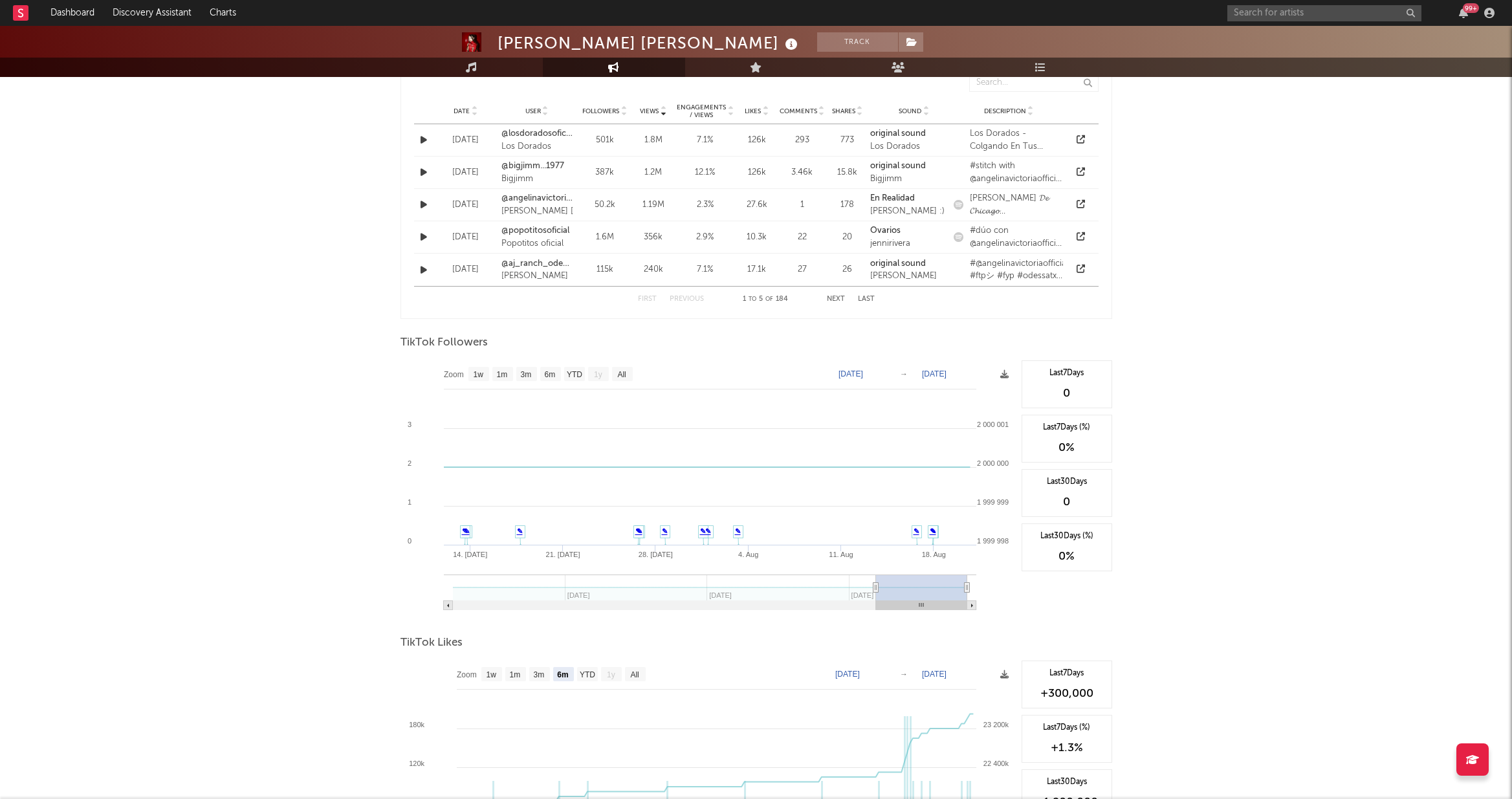
drag, startPoint x: 967, startPoint y: 588, endPoint x: 729, endPoint y: 600, distance: 238.3
click at [733, 601] on g at bounding box center [709, 592] width 533 height 35
type input "[DATE]"
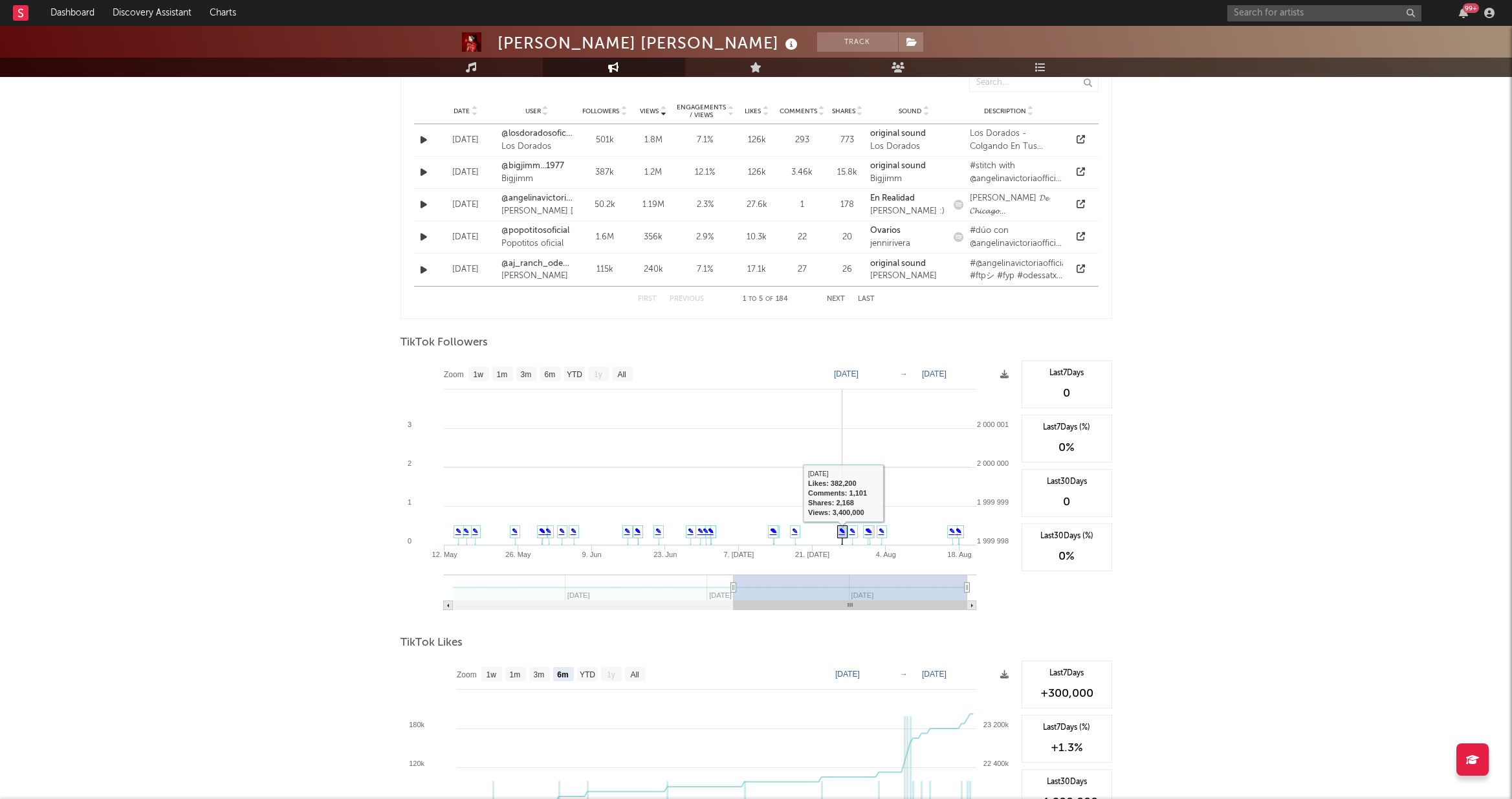
click at [843, 534] on link "✎" at bounding box center [842, 531] width 6 height 8
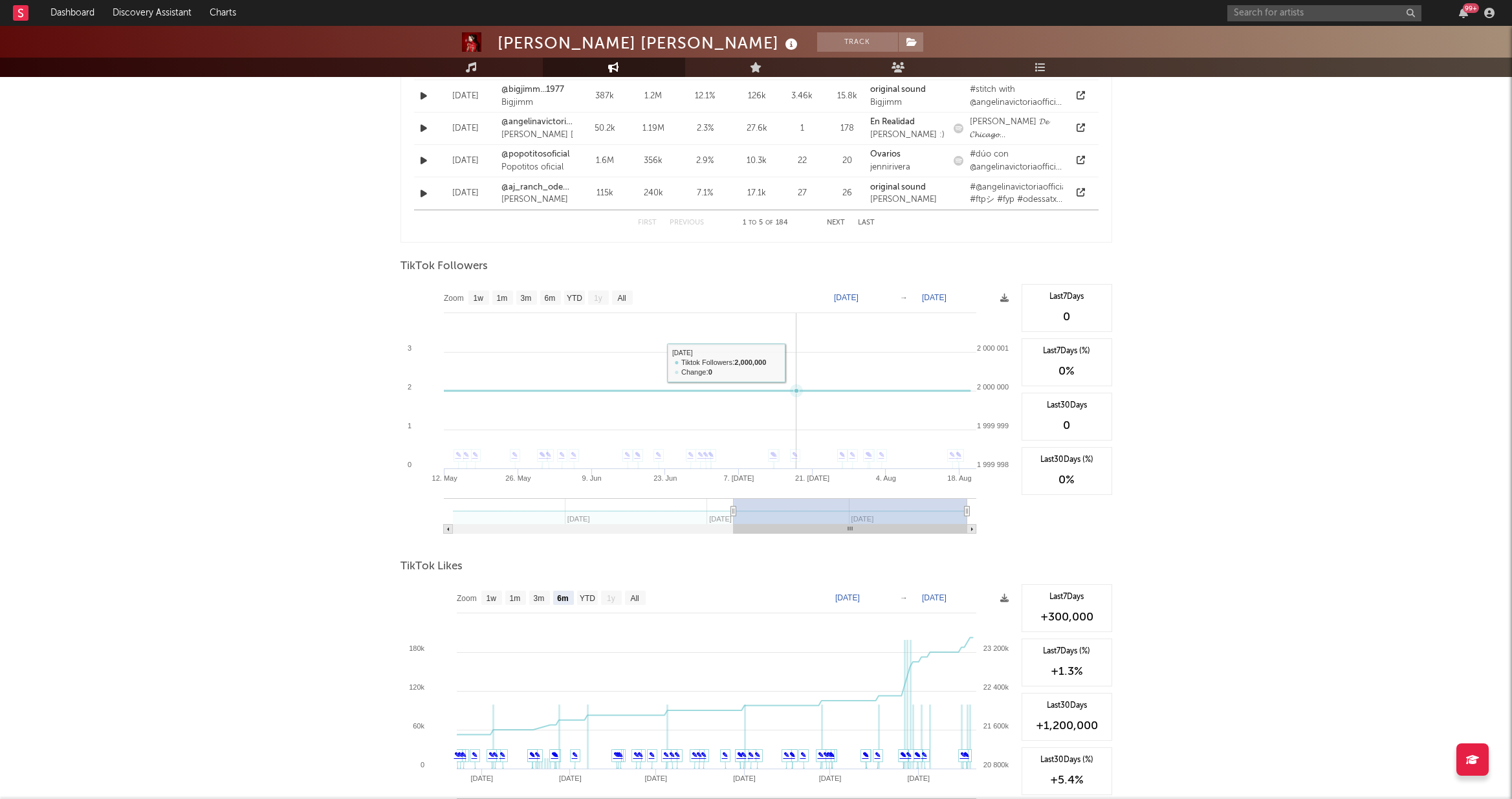
scroll to position [1118, 0]
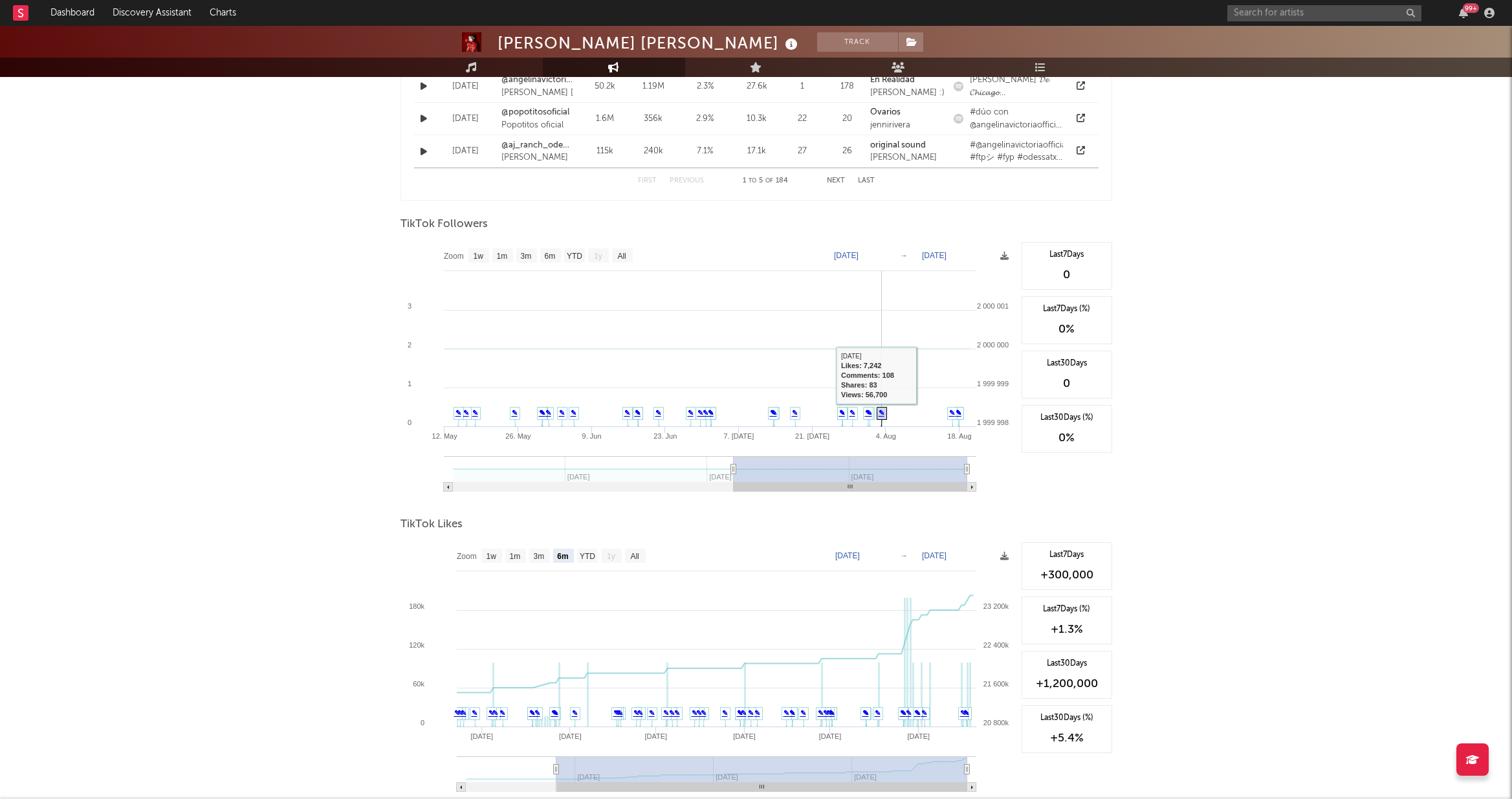
click at [865, 413] on link "✎" at bounding box center [881, 413] width 6 height 8
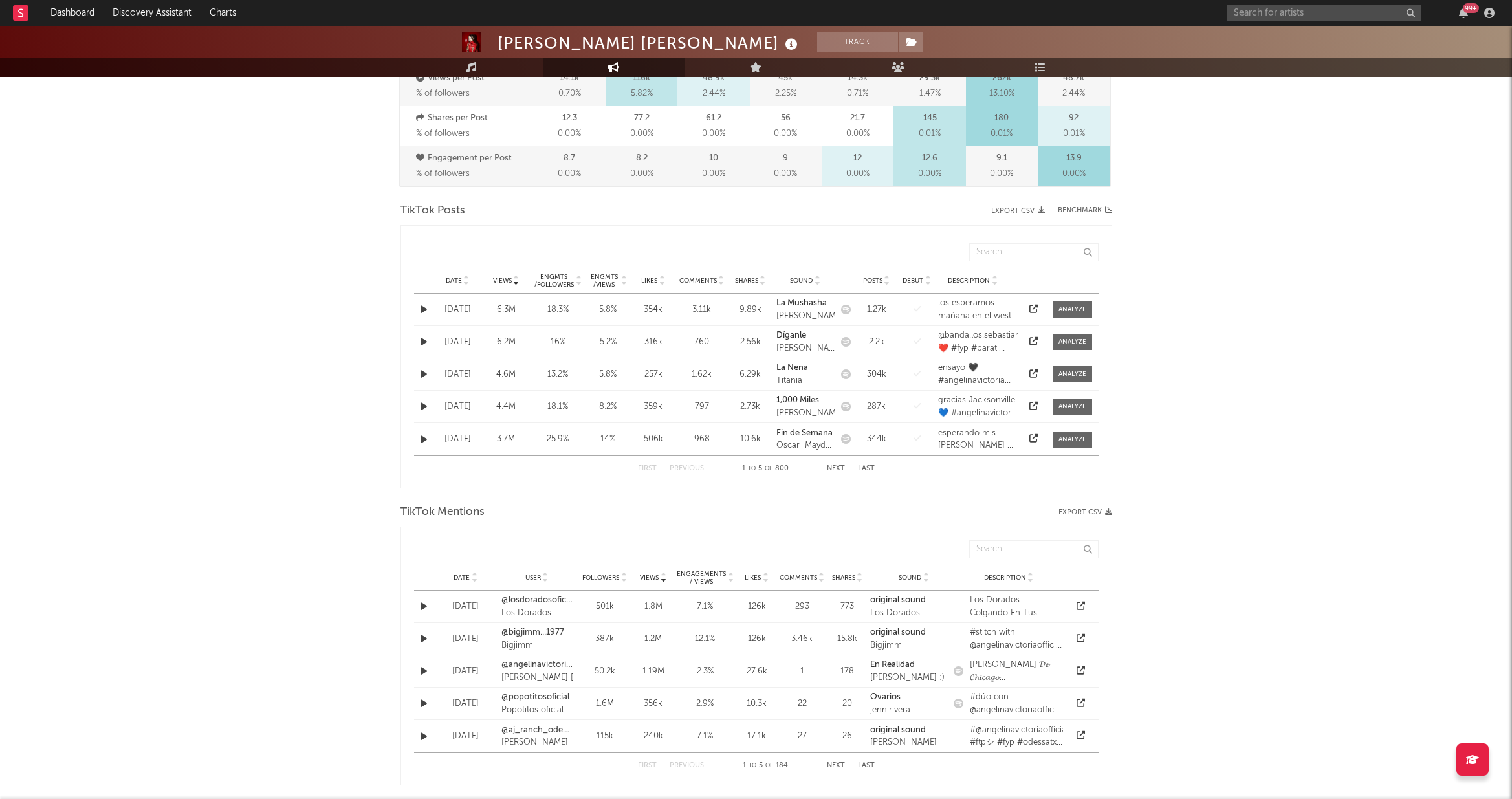
scroll to position [0, 0]
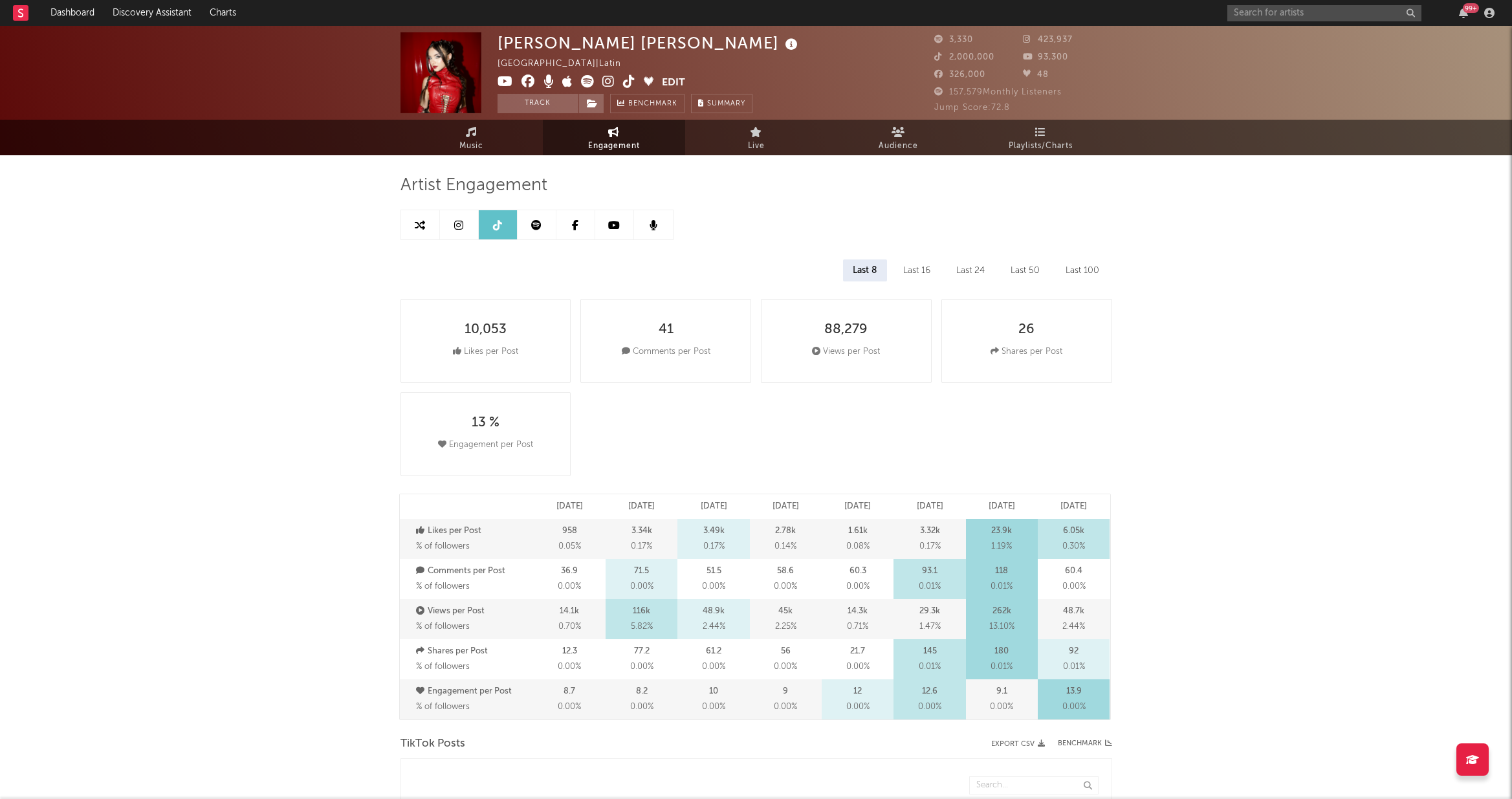
click at [535, 226] on icon at bounding box center [536, 225] width 10 height 10
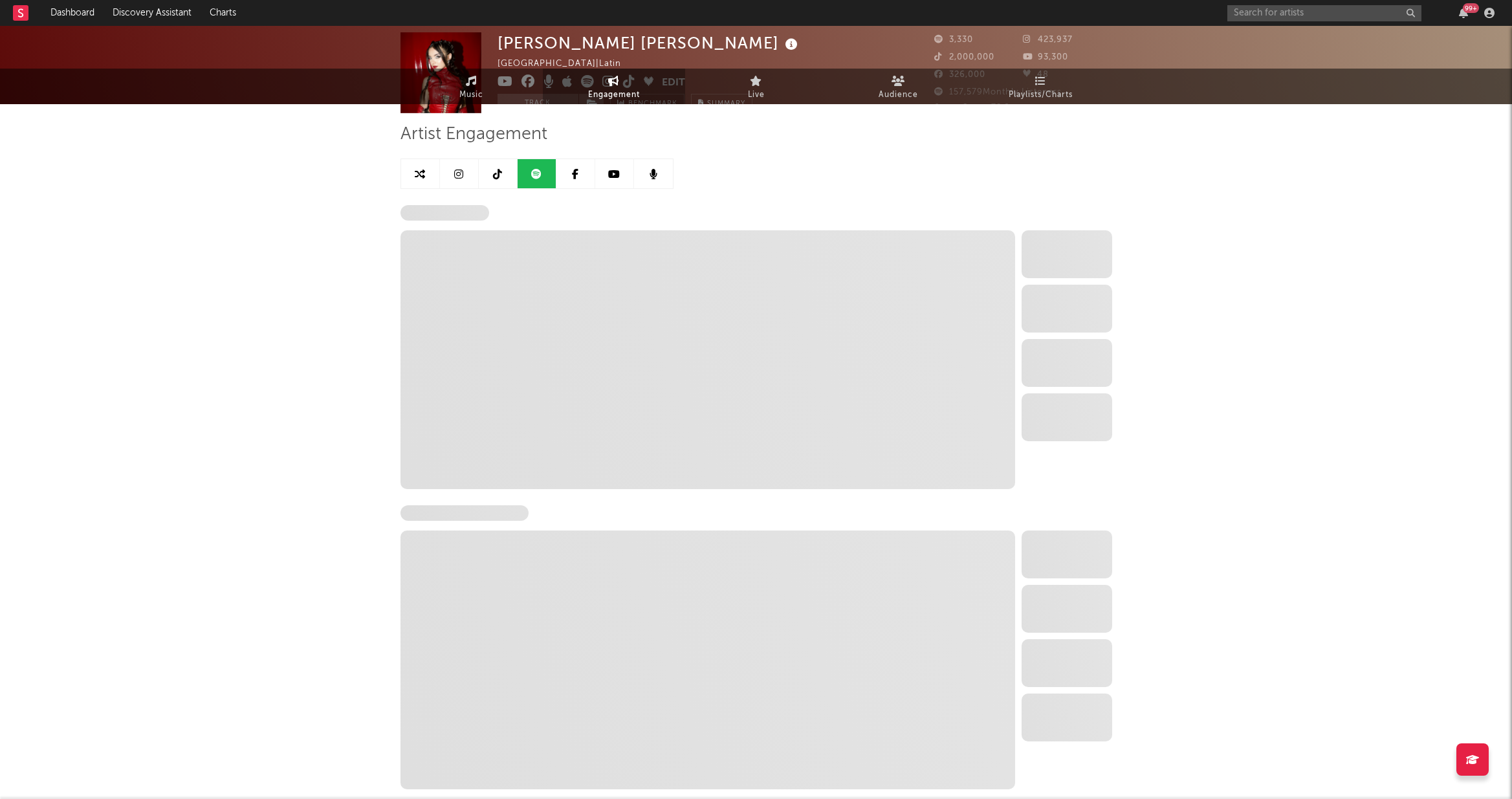
select select "6m"
select select "1w"
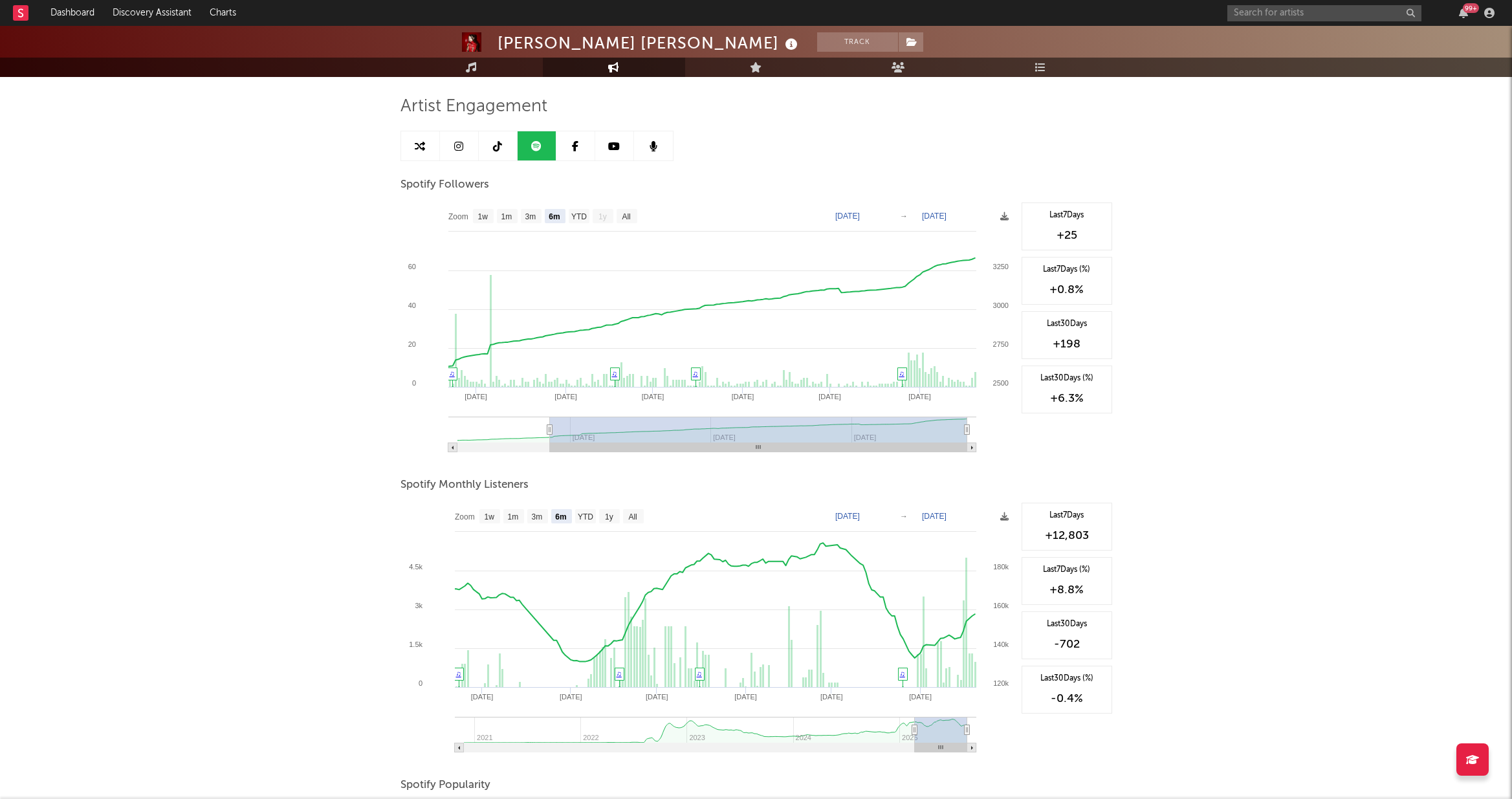
scroll to position [23, 0]
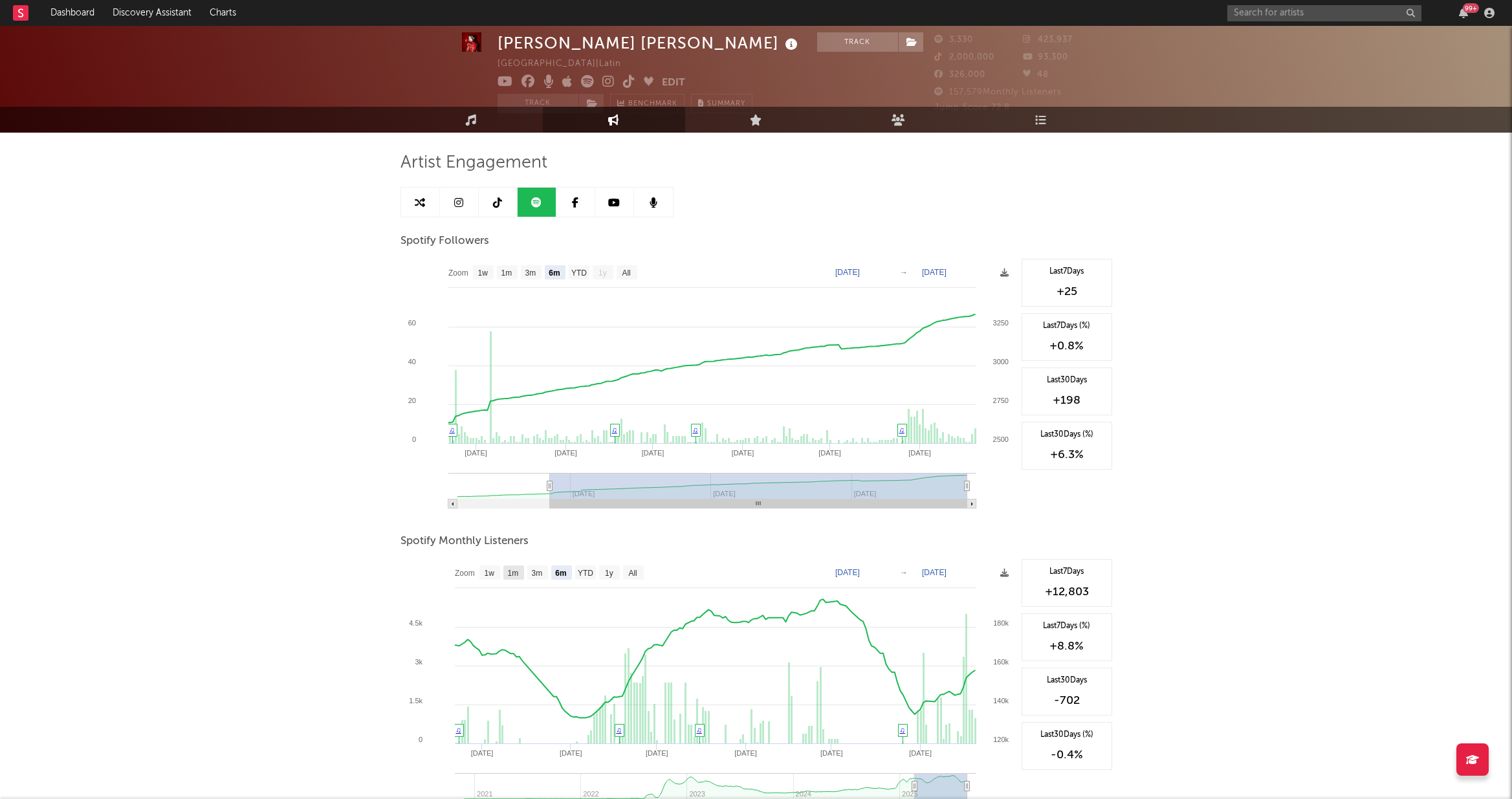
click at [515, 577] on text "1m" at bounding box center [513, 574] width 11 height 10
select select "1m"
type input "[DATE]"
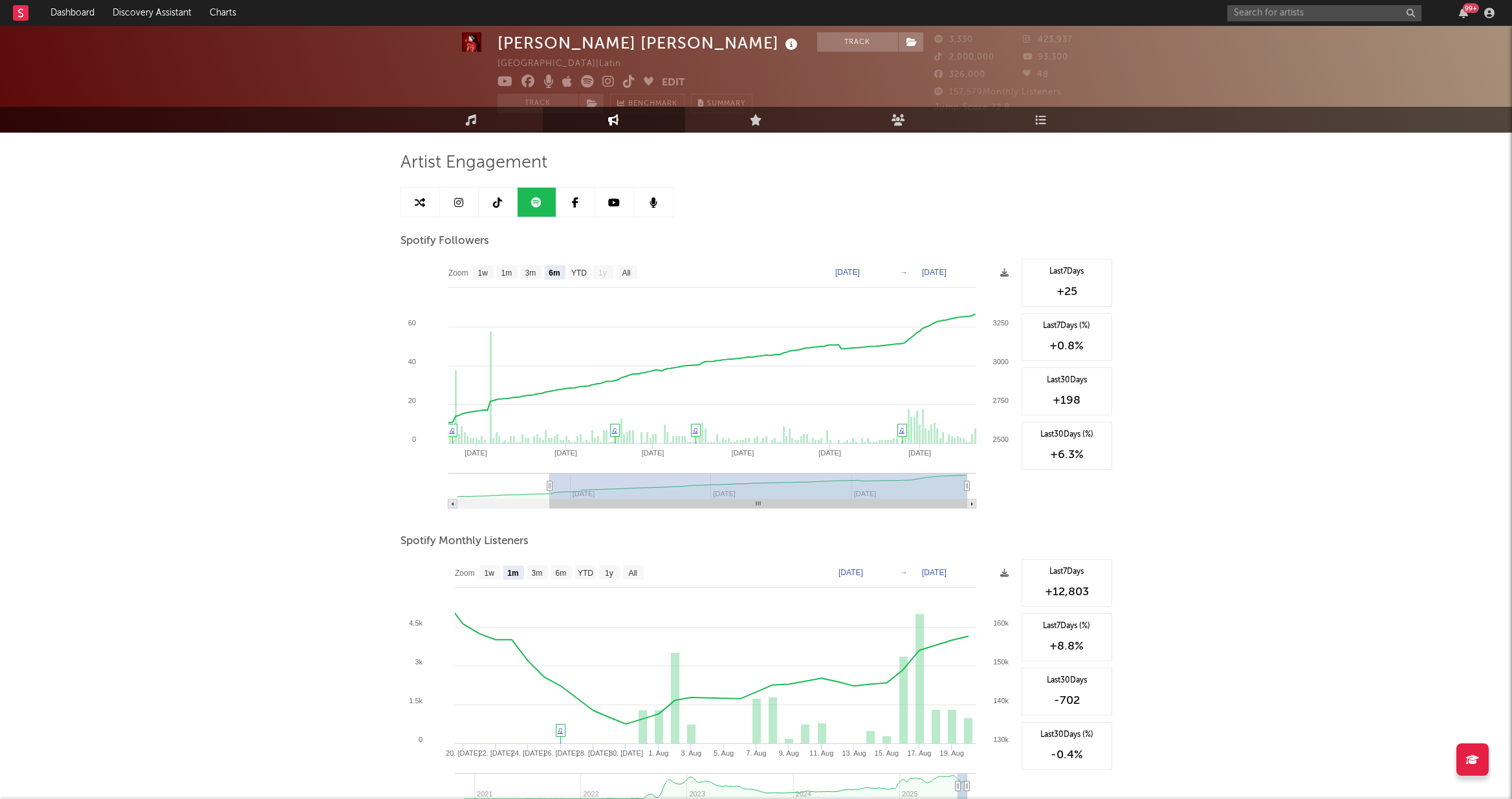
click at [618, 208] on link at bounding box center [614, 202] width 39 height 29
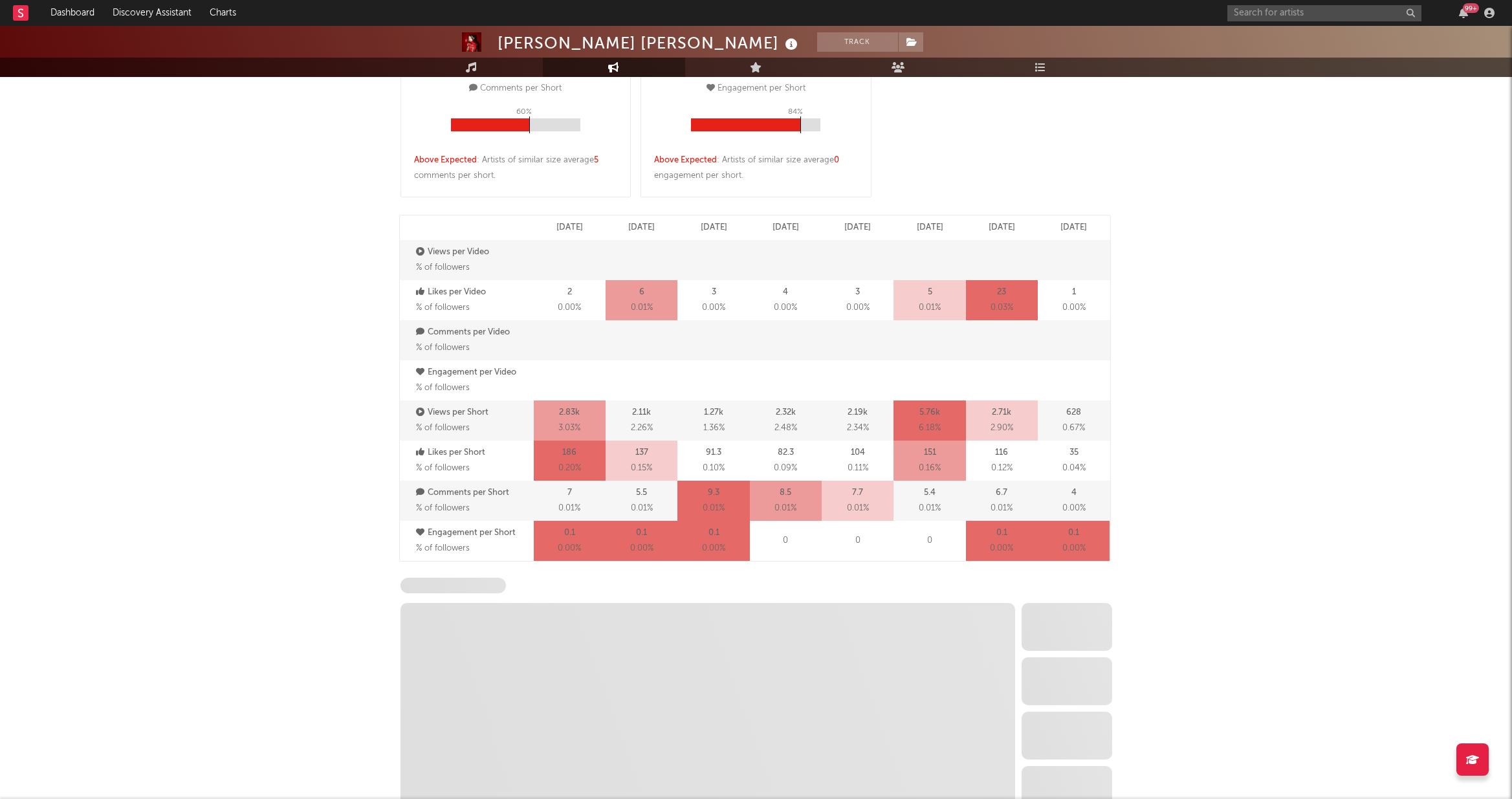
select select "6m"
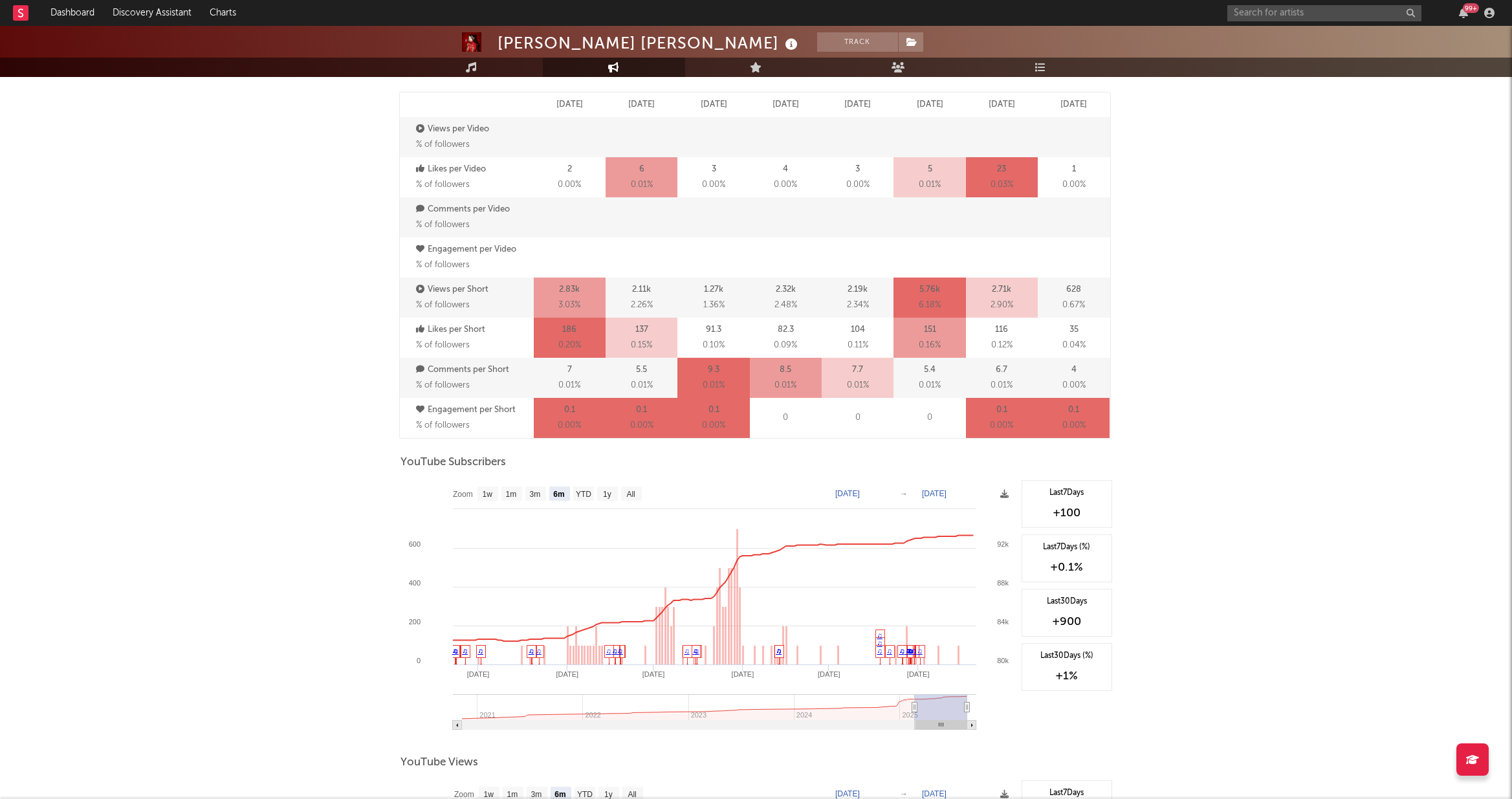
scroll to position [641, 0]
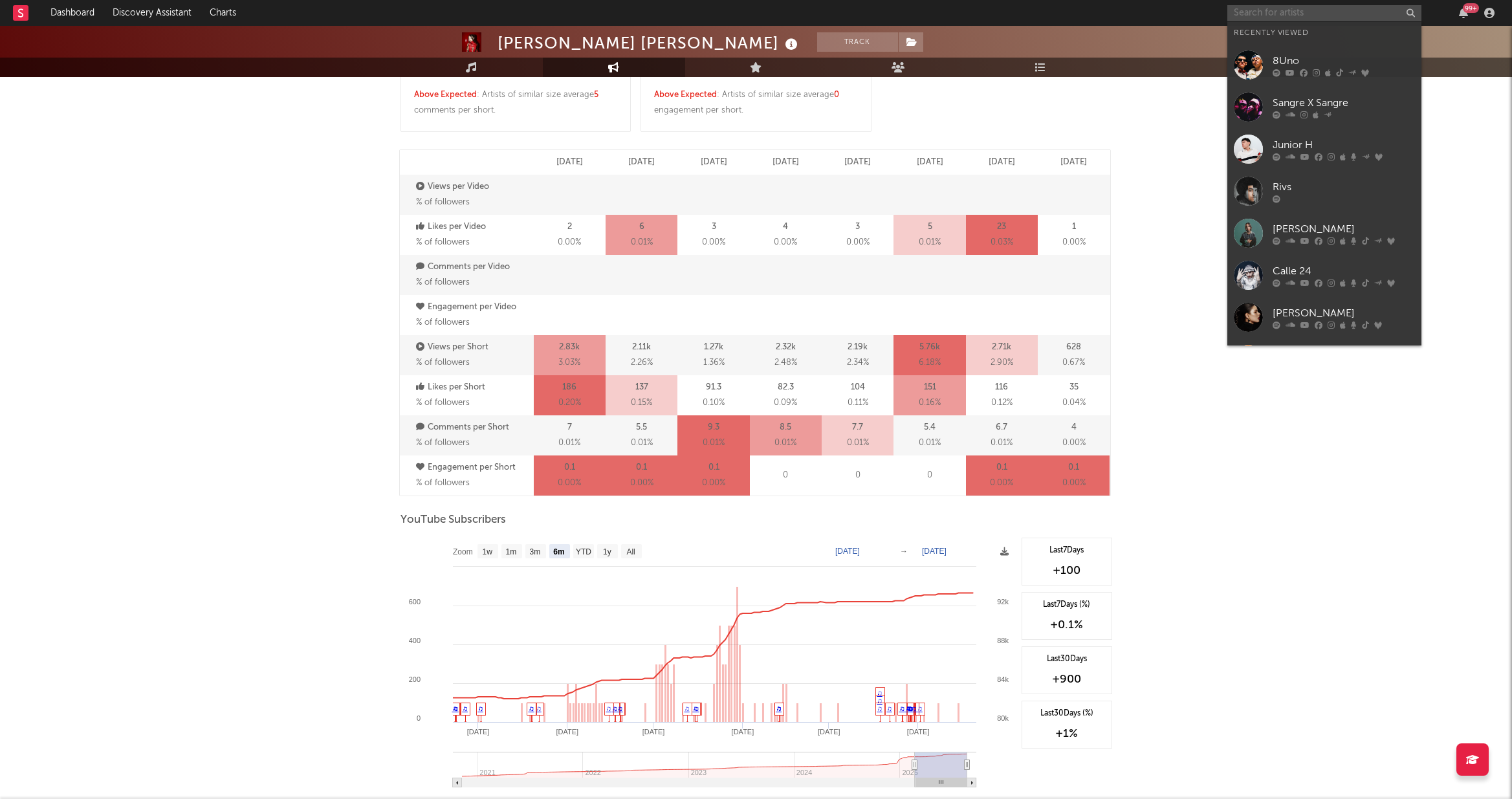
click at [865, 10] on input "text" at bounding box center [1324, 12] width 194 height 16
click at [865, 106] on div "Sangre X Sangre" at bounding box center [1344, 103] width 142 height 15
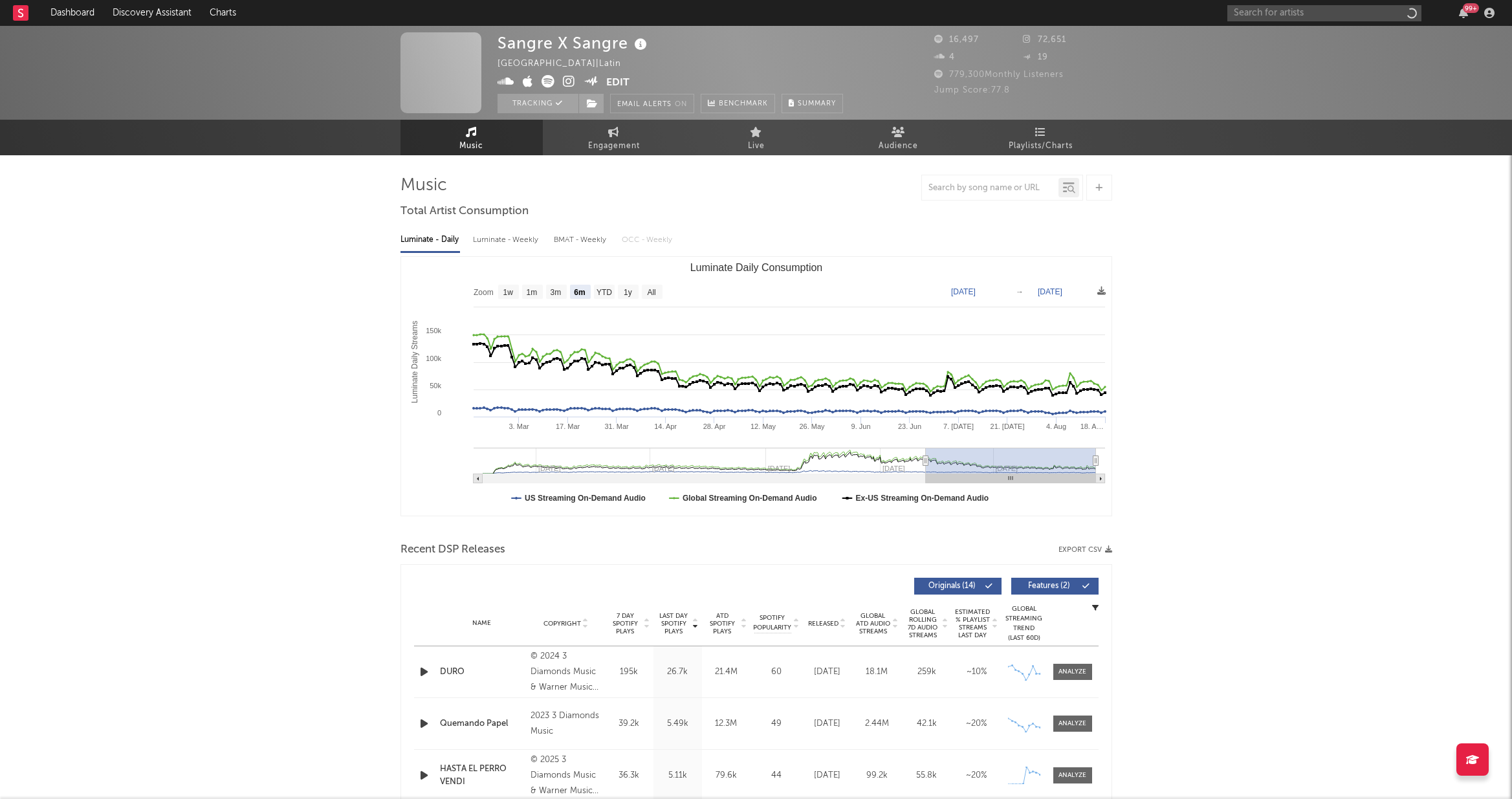
select select "6m"
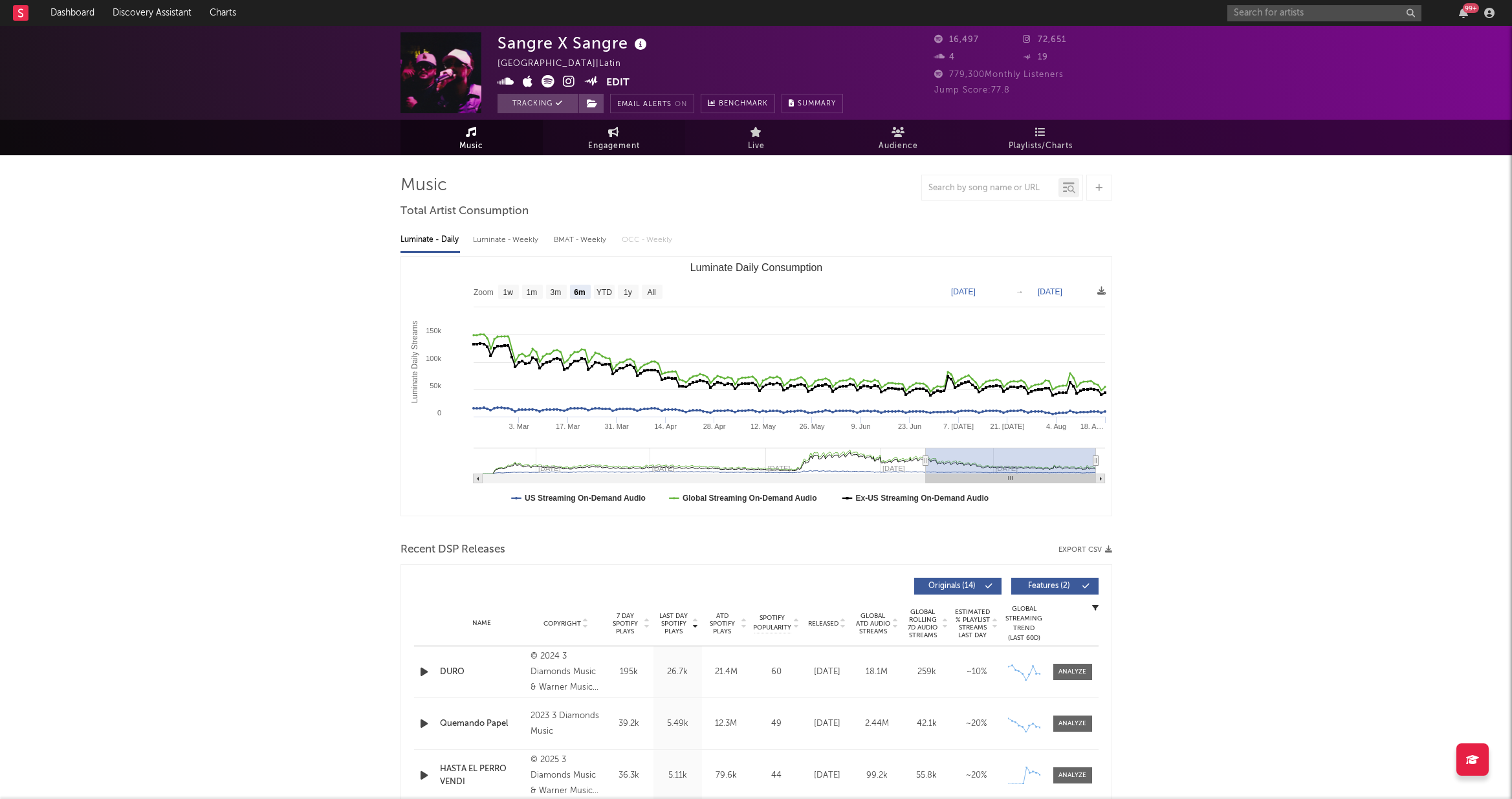
click at [606, 141] on span "Engagement" at bounding box center [614, 146] width 51 height 15
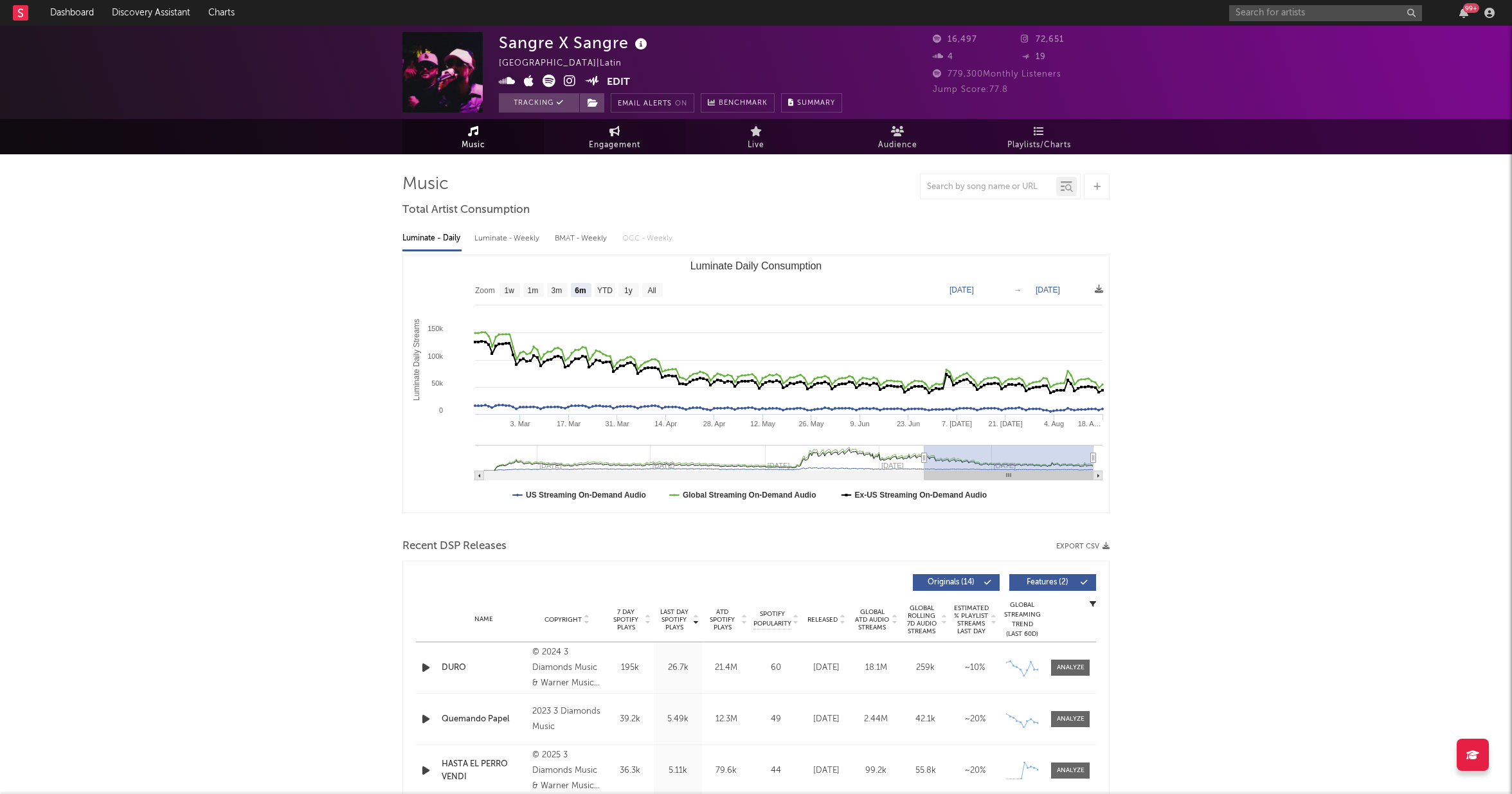
select select "1w"
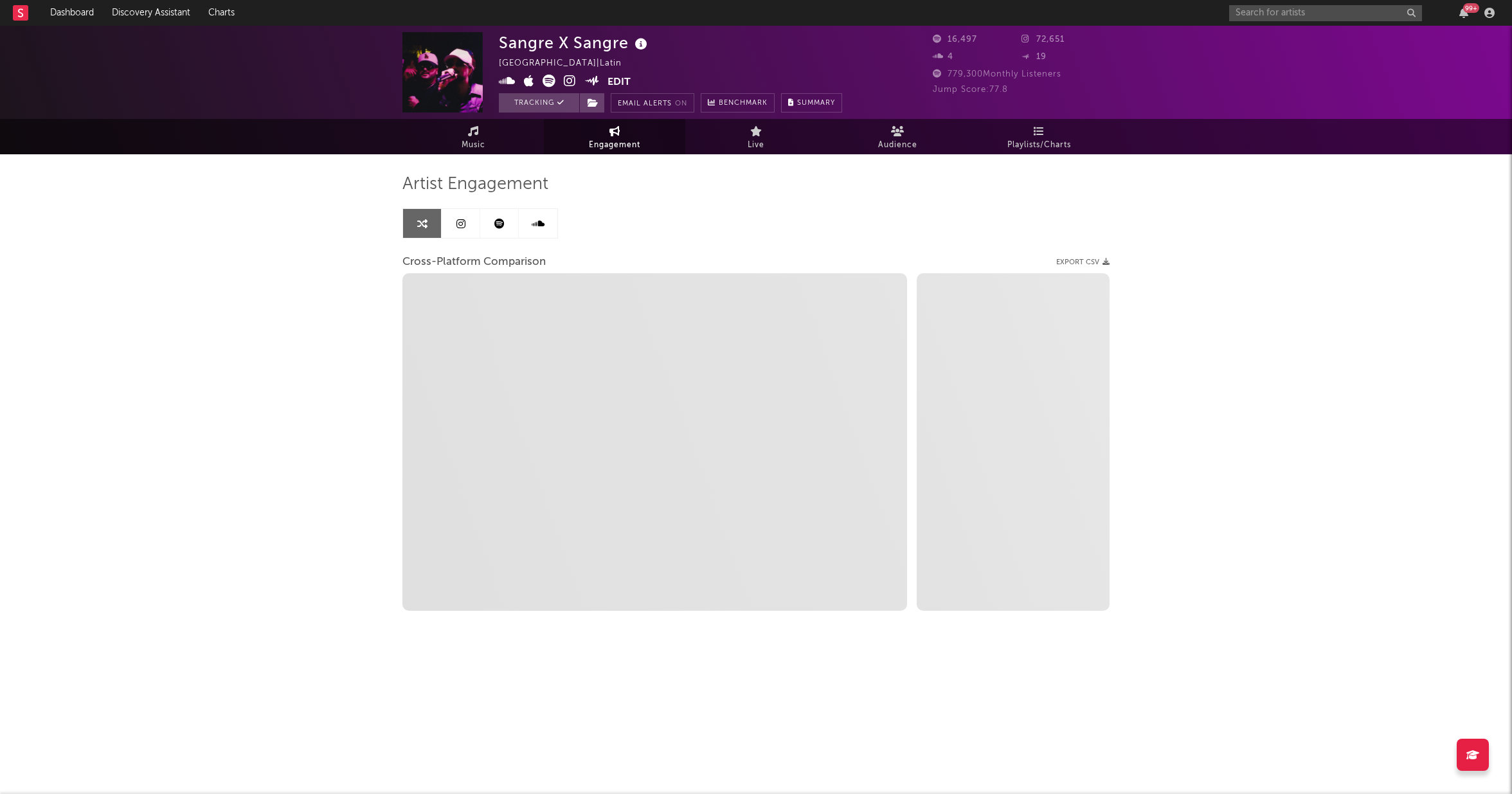
select select "1m"
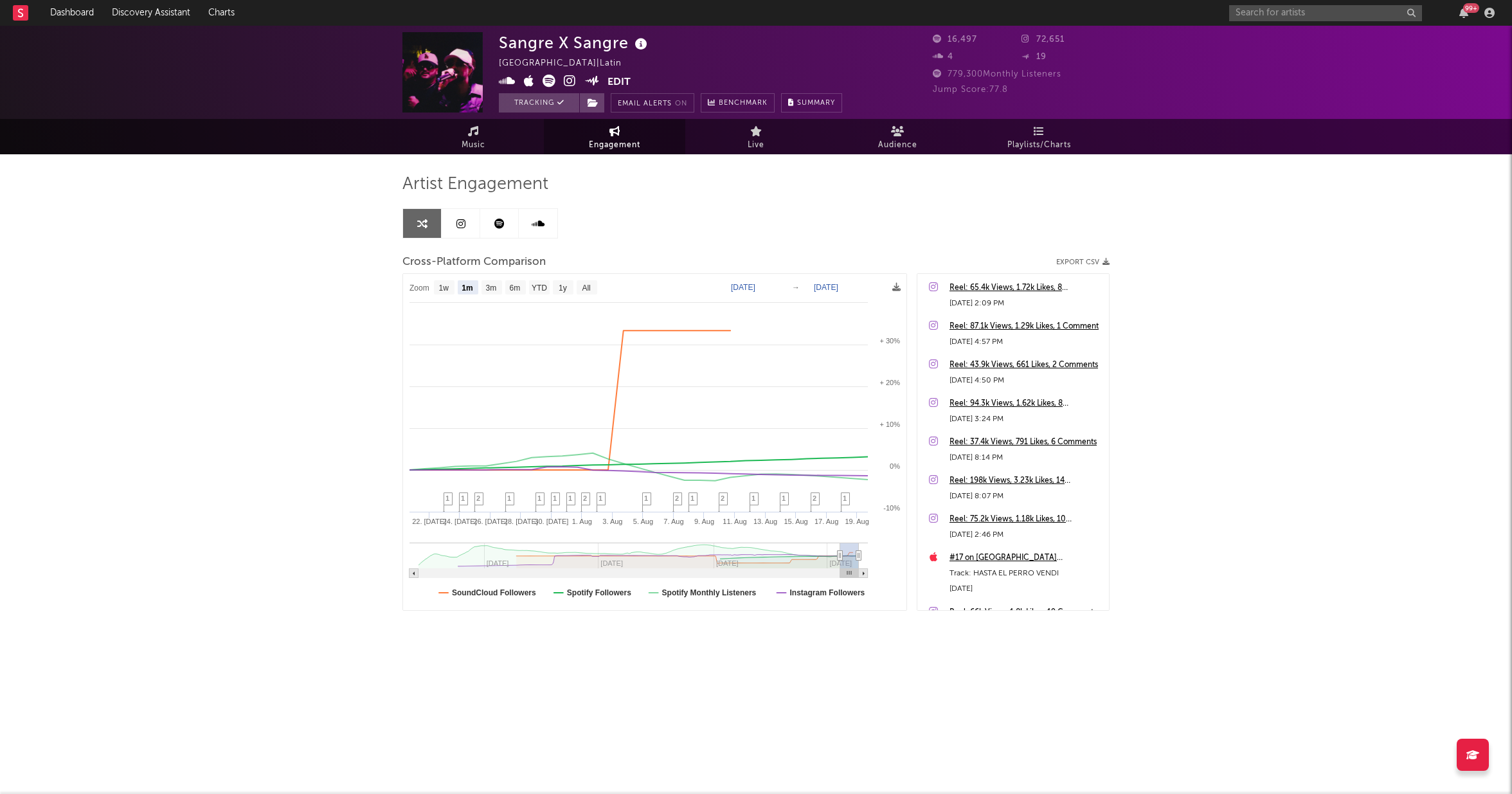
click at [464, 225] on icon at bounding box center [462, 224] width 9 height 10
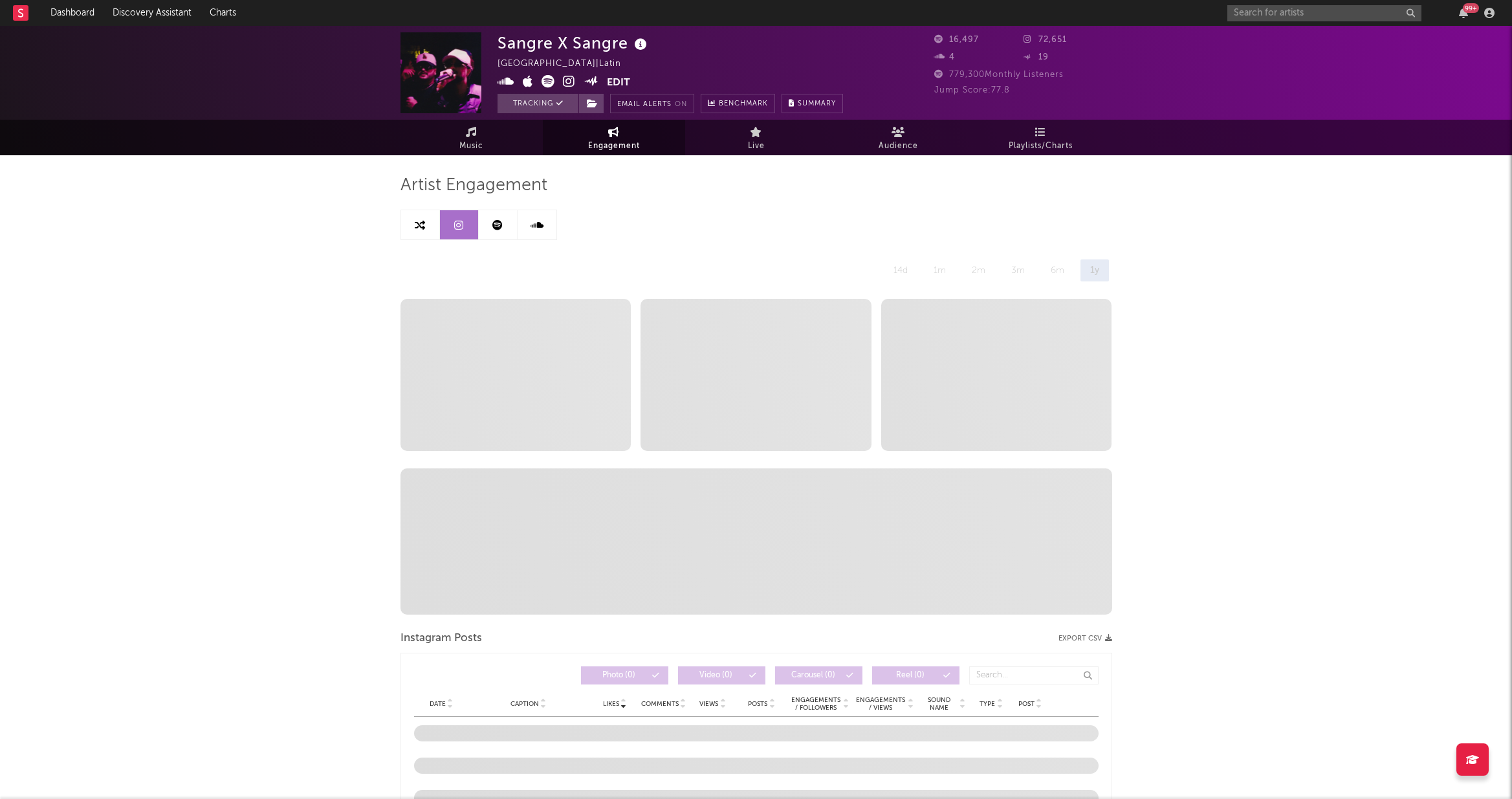
select select "6m"
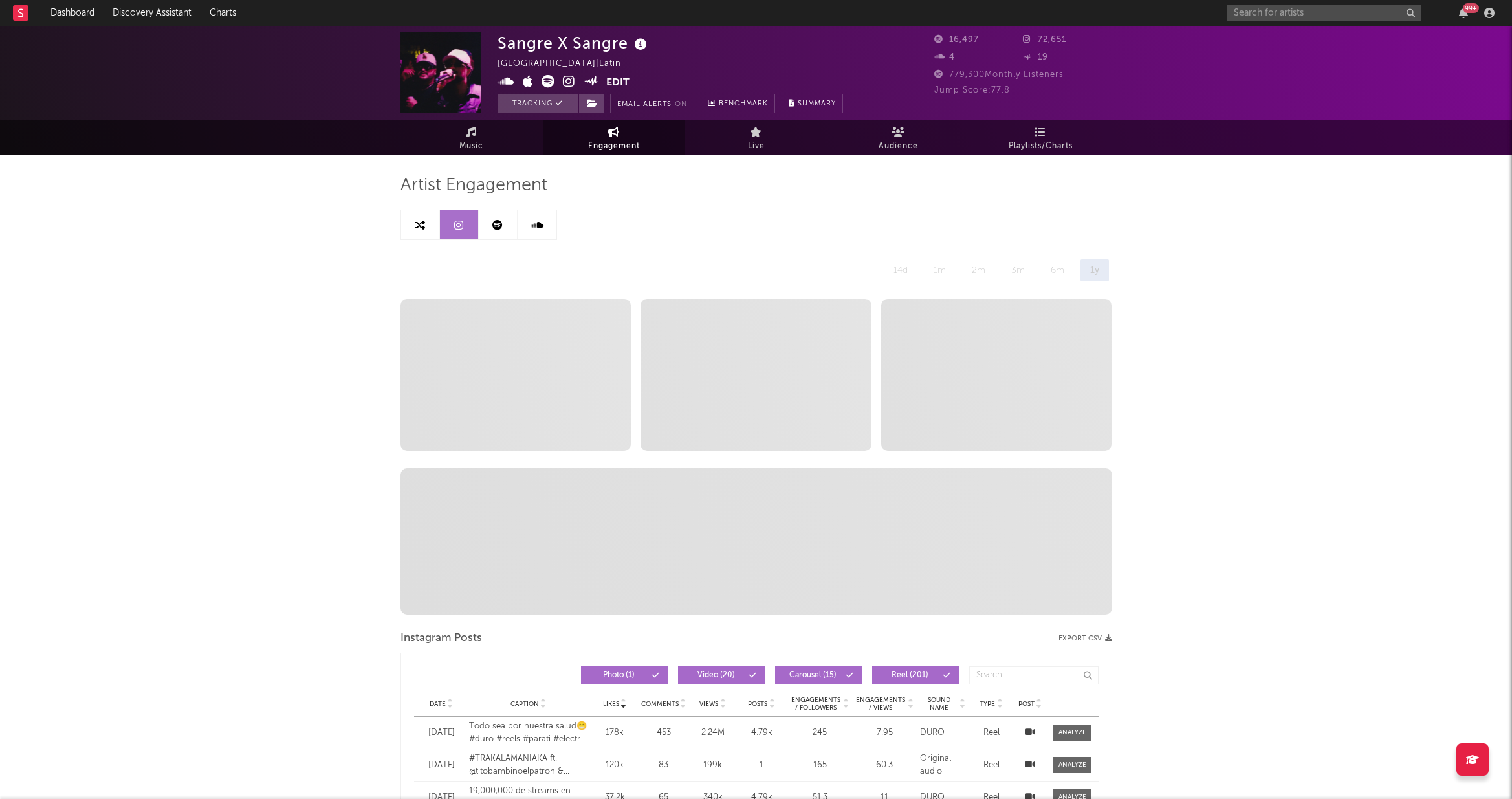
click at [509, 222] on link at bounding box center [498, 224] width 39 height 29
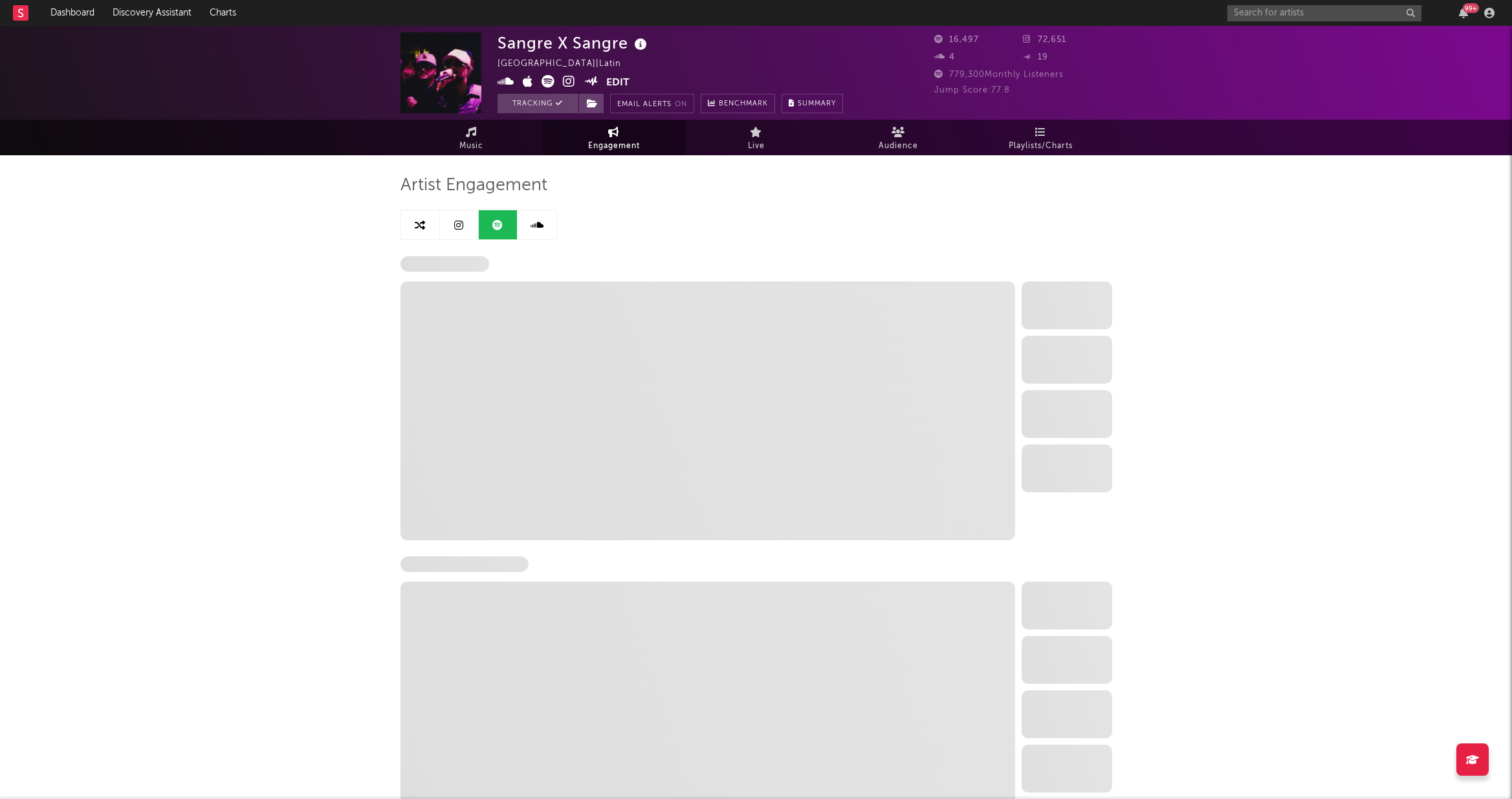
select select "6m"
select select "1w"
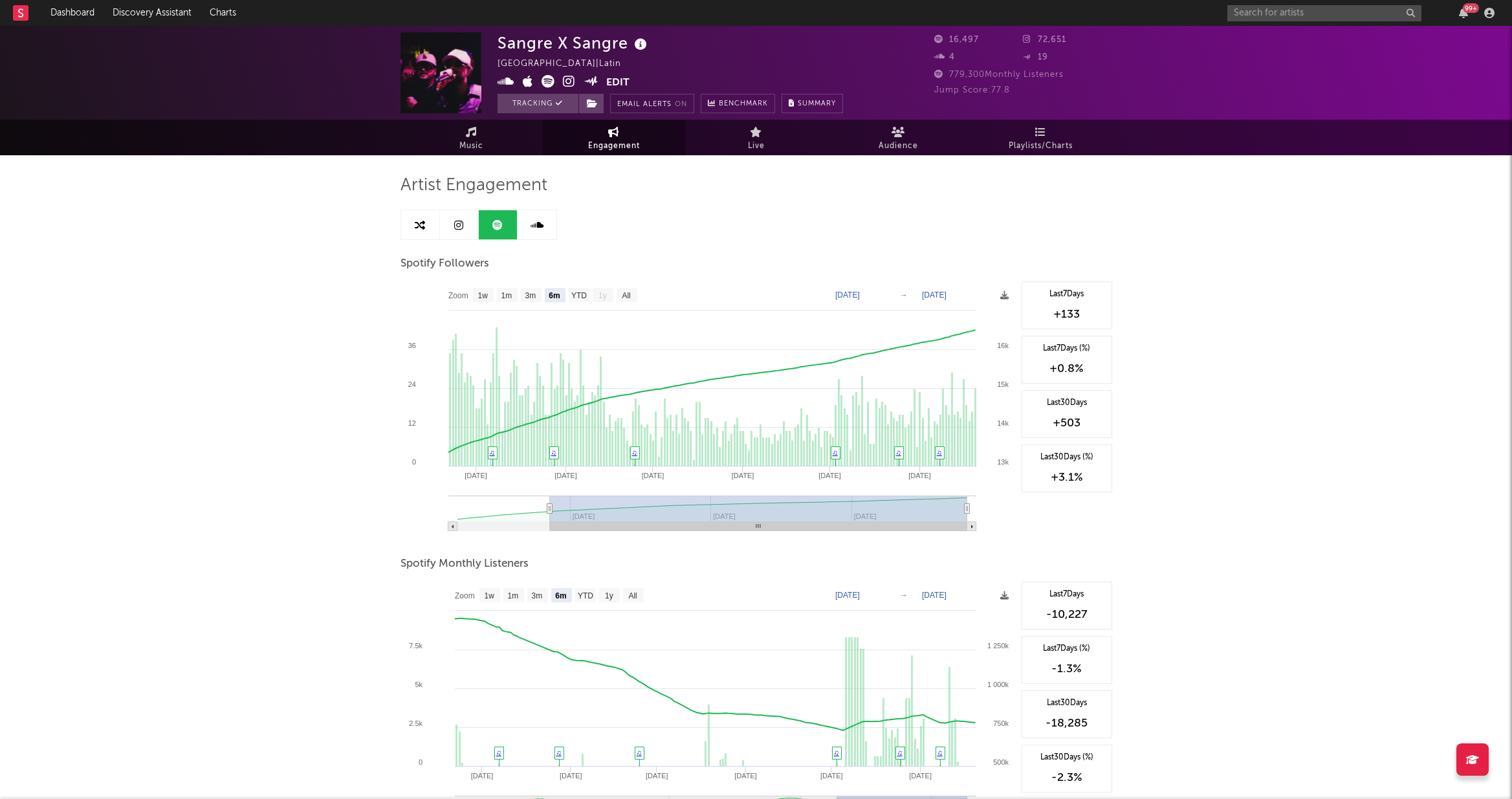
click at [540, 222] on icon at bounding box center [538, 225] width 13 height 10
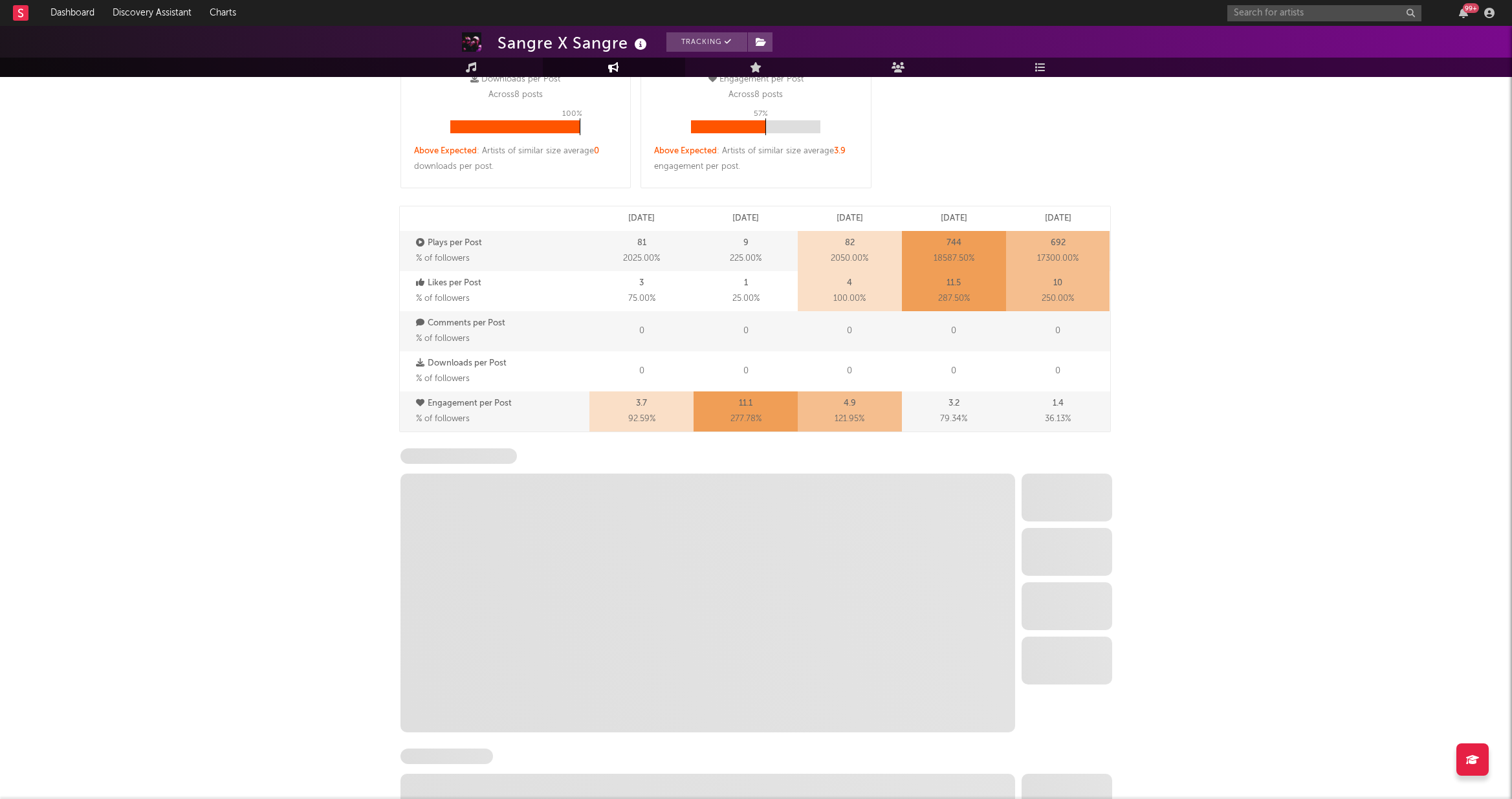
select select "6m"
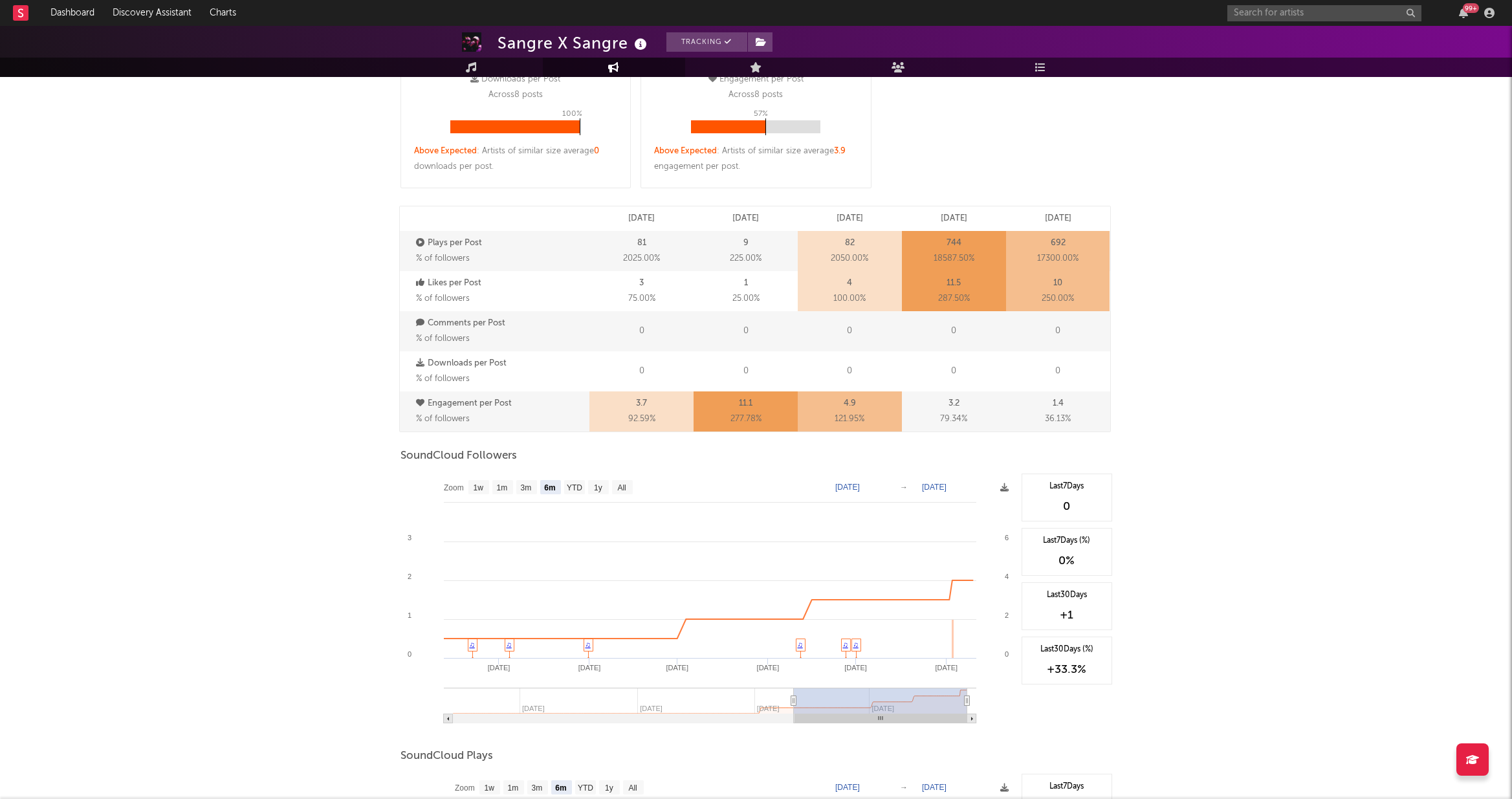
scroll to position [748, 0]
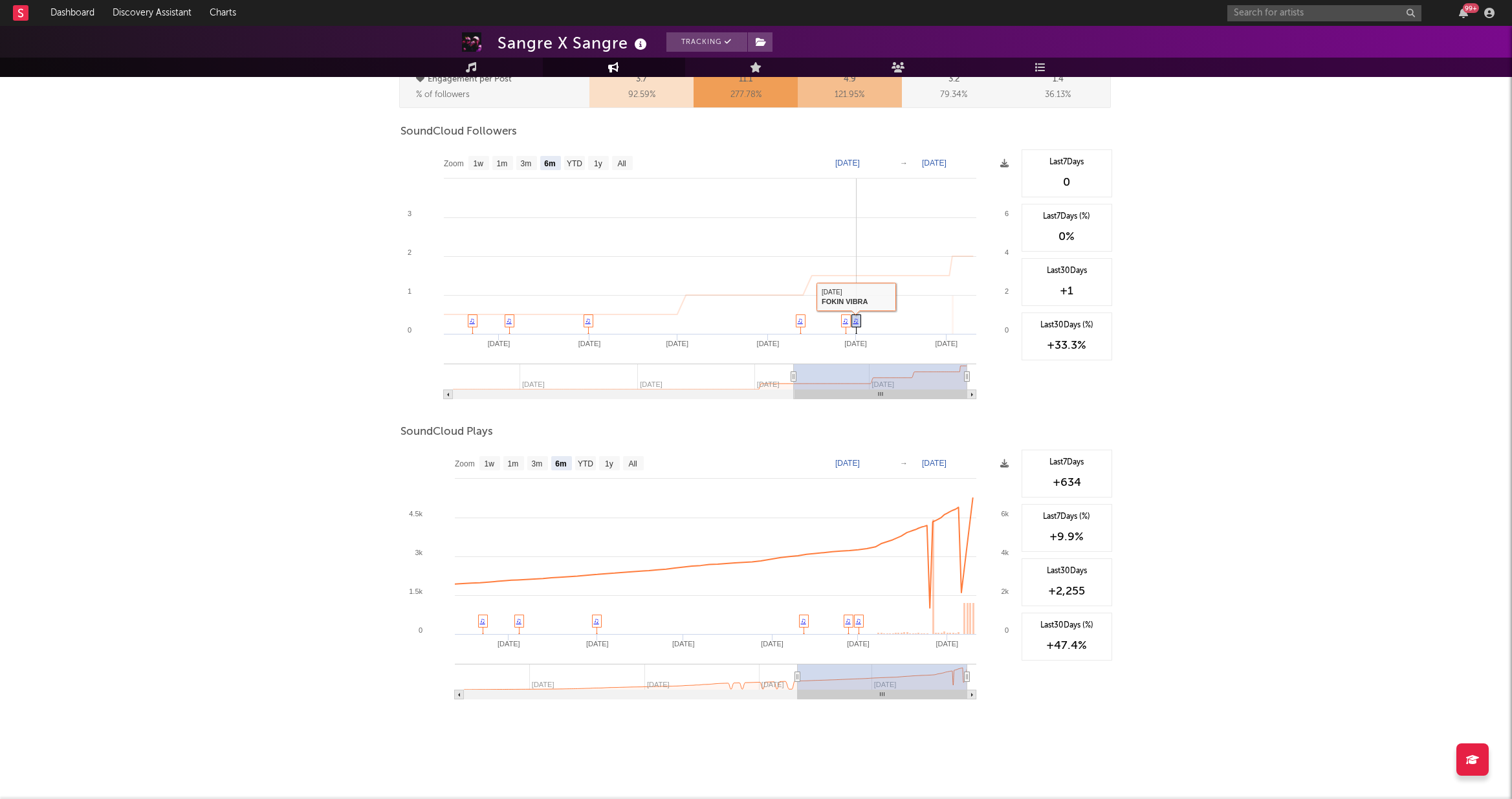
click at [856, 323] on link "♫" at bounding box center [855, 320] width 5 height 8
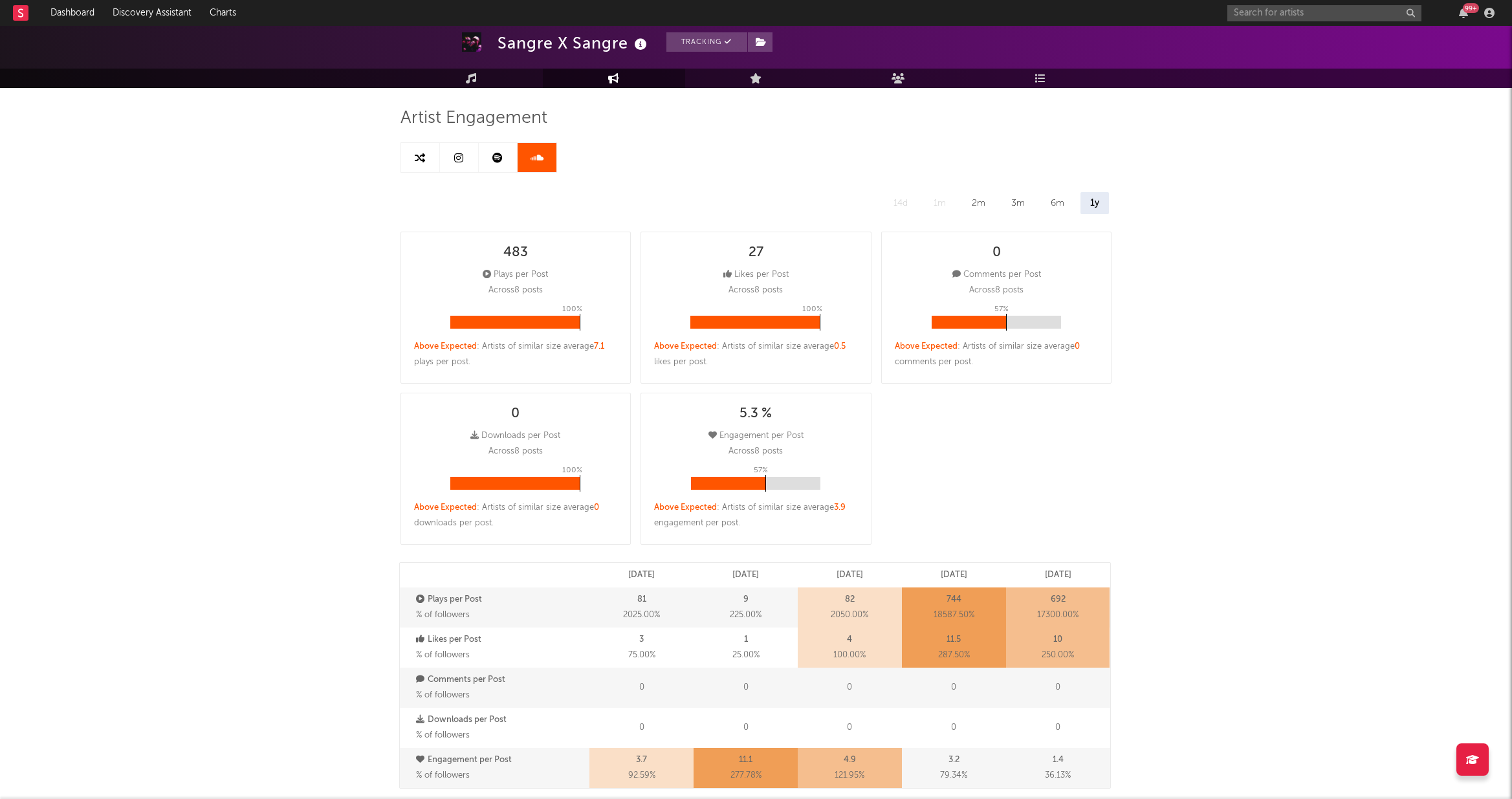
scroll to position [0, 0]
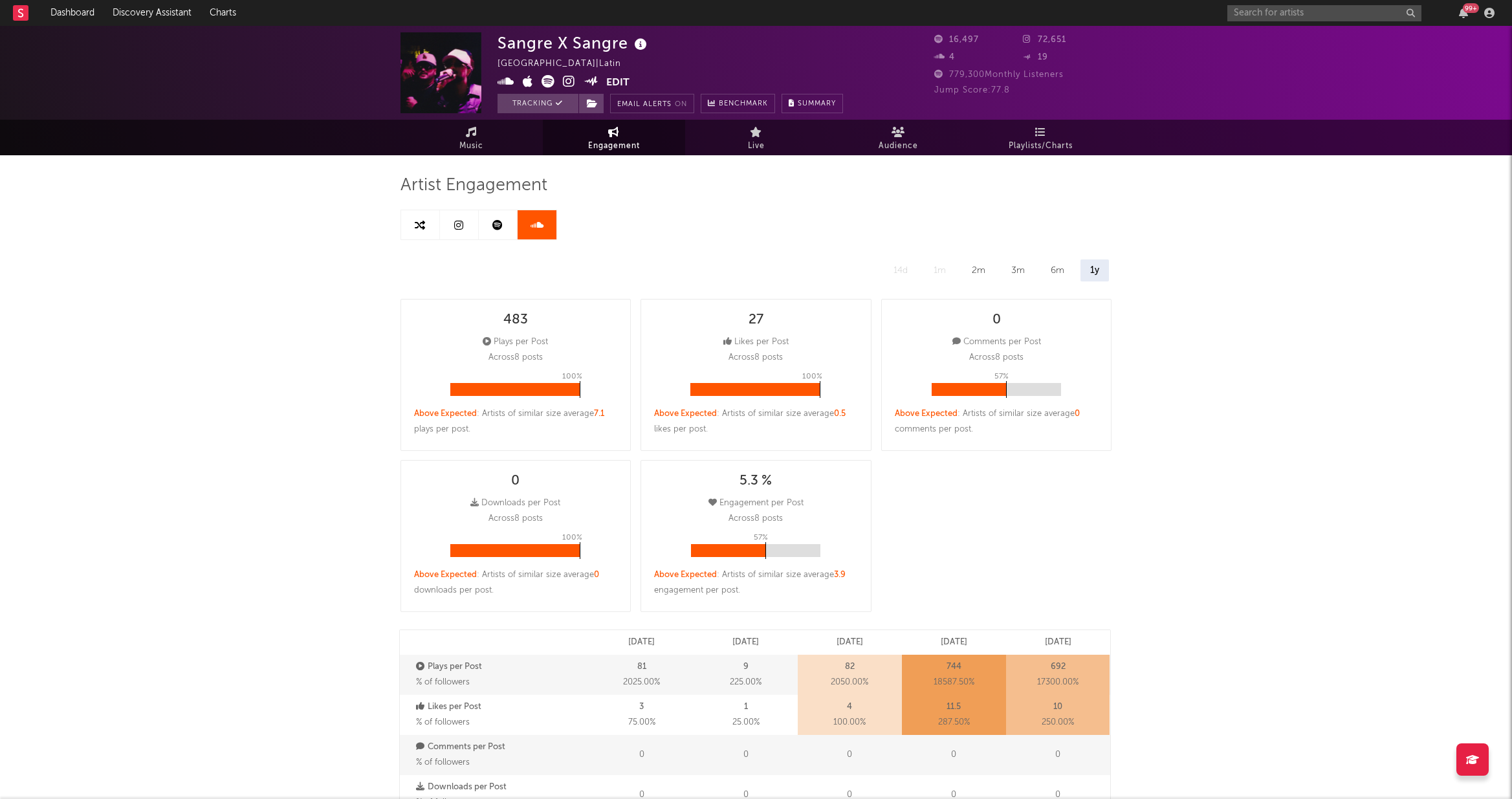
click at [623, 78] on button "Edit" at bounding box center [617, 83] width 24 height 16
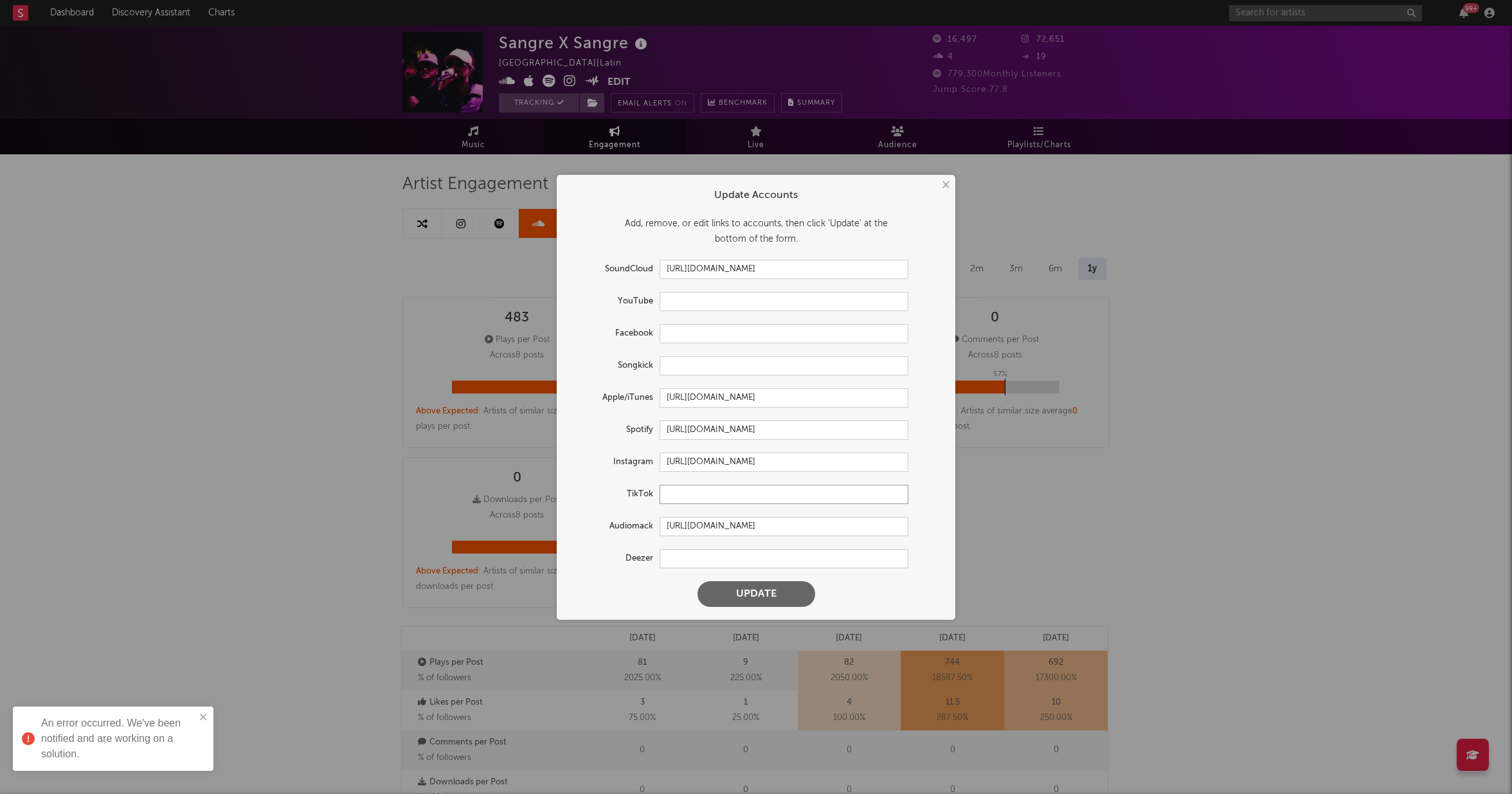
click at [698, 489] on input "text" at bounding box center [784, 495] width 249 height 19
paste input "[URL][DOMAIN_NAME]"
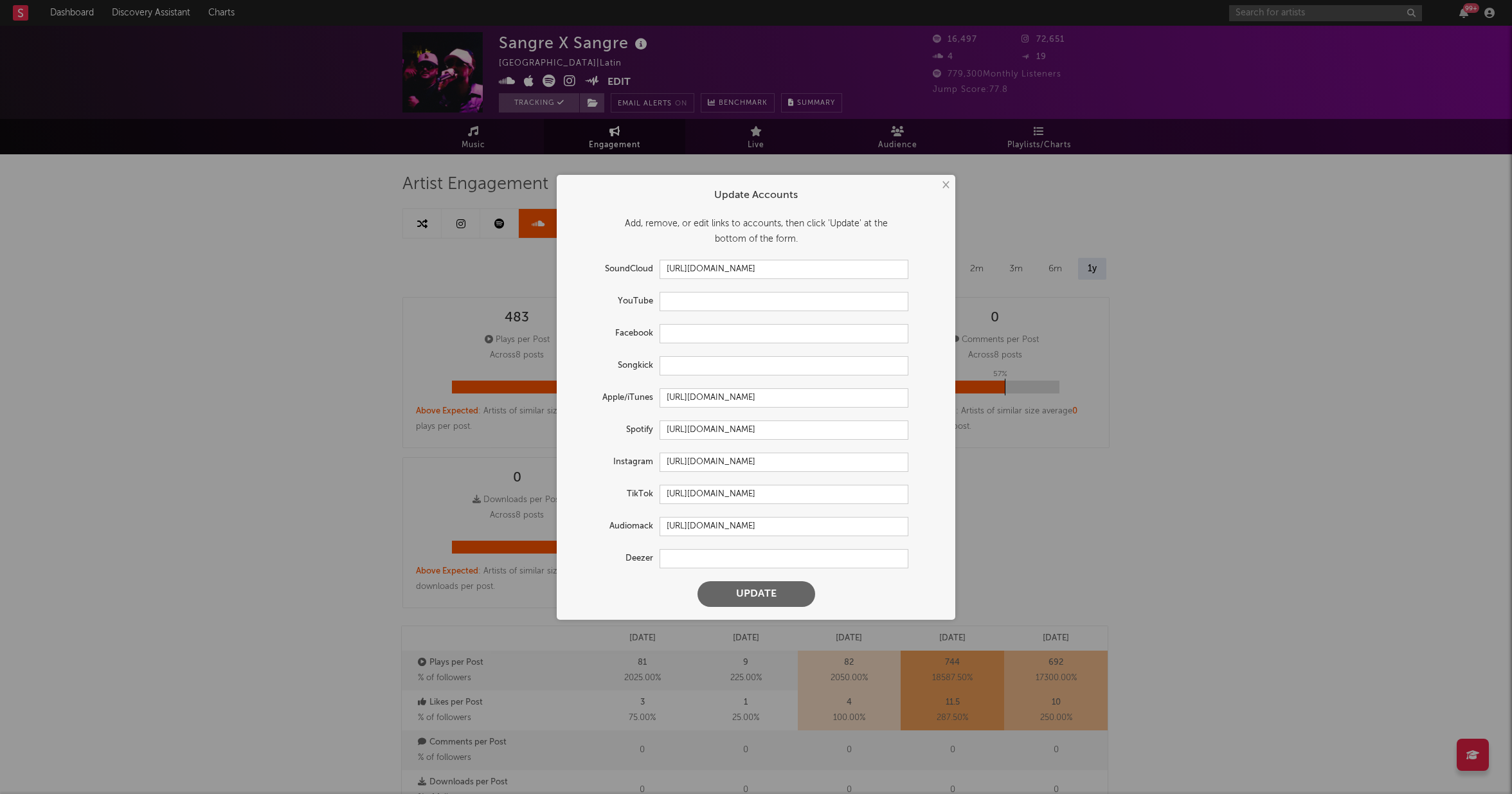
click at [773, 596] on button "Update" at bounding box center [756, 594] width 118 height 25
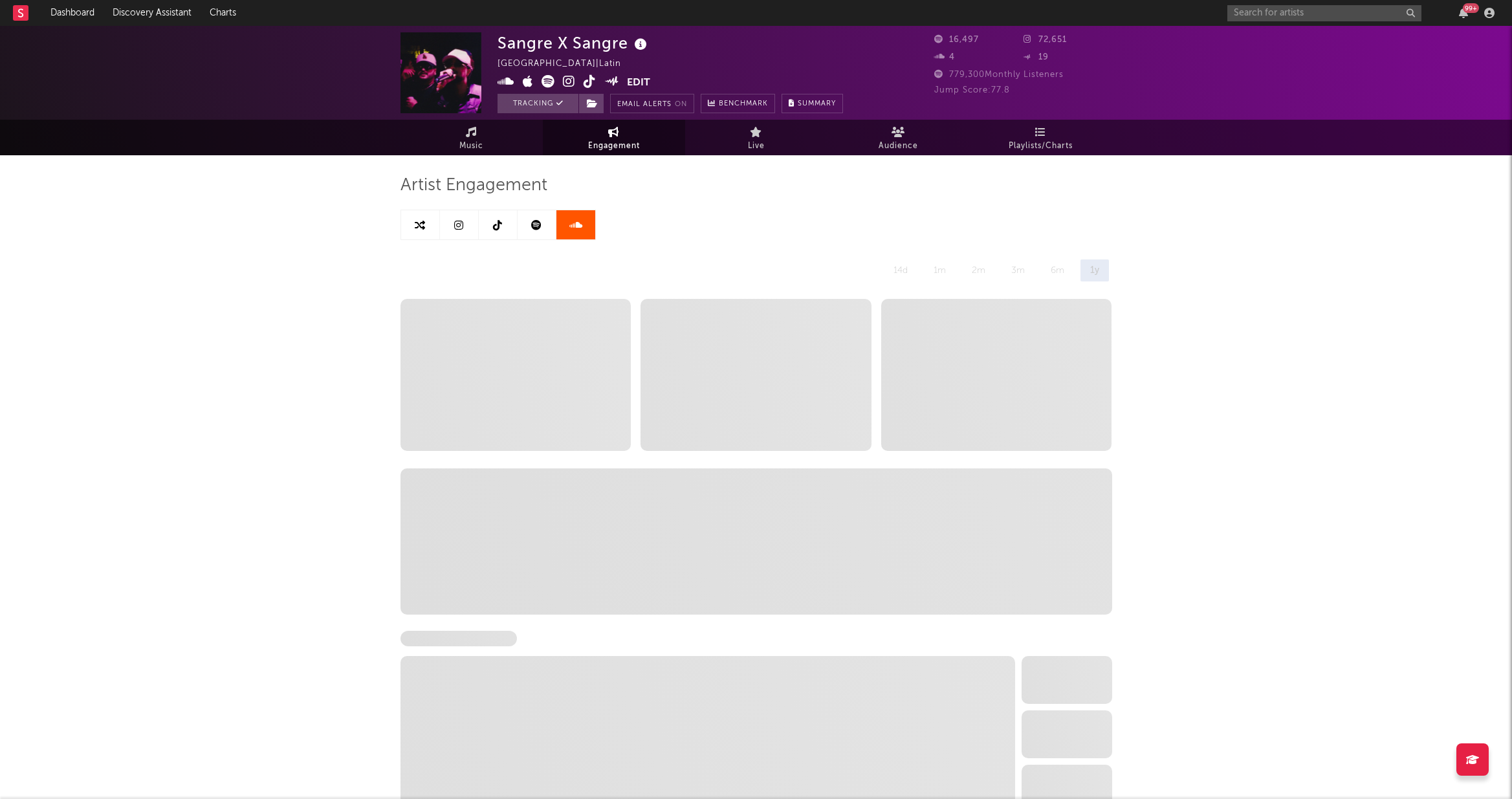
type input "[URL][DOMAIN_NAME]"
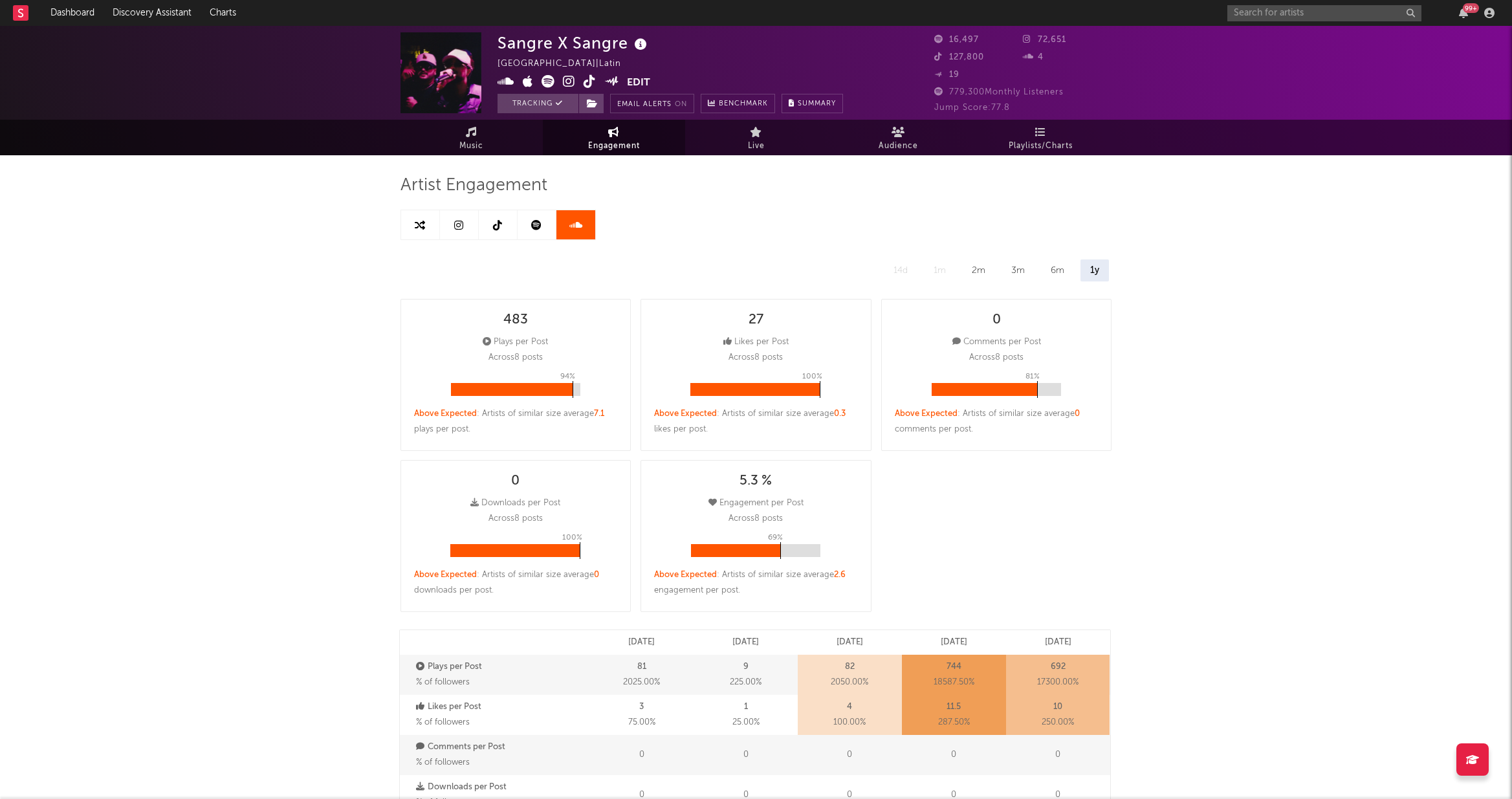
click at [504, 228] on link at bounding box center [498, 224] width 39 height 29
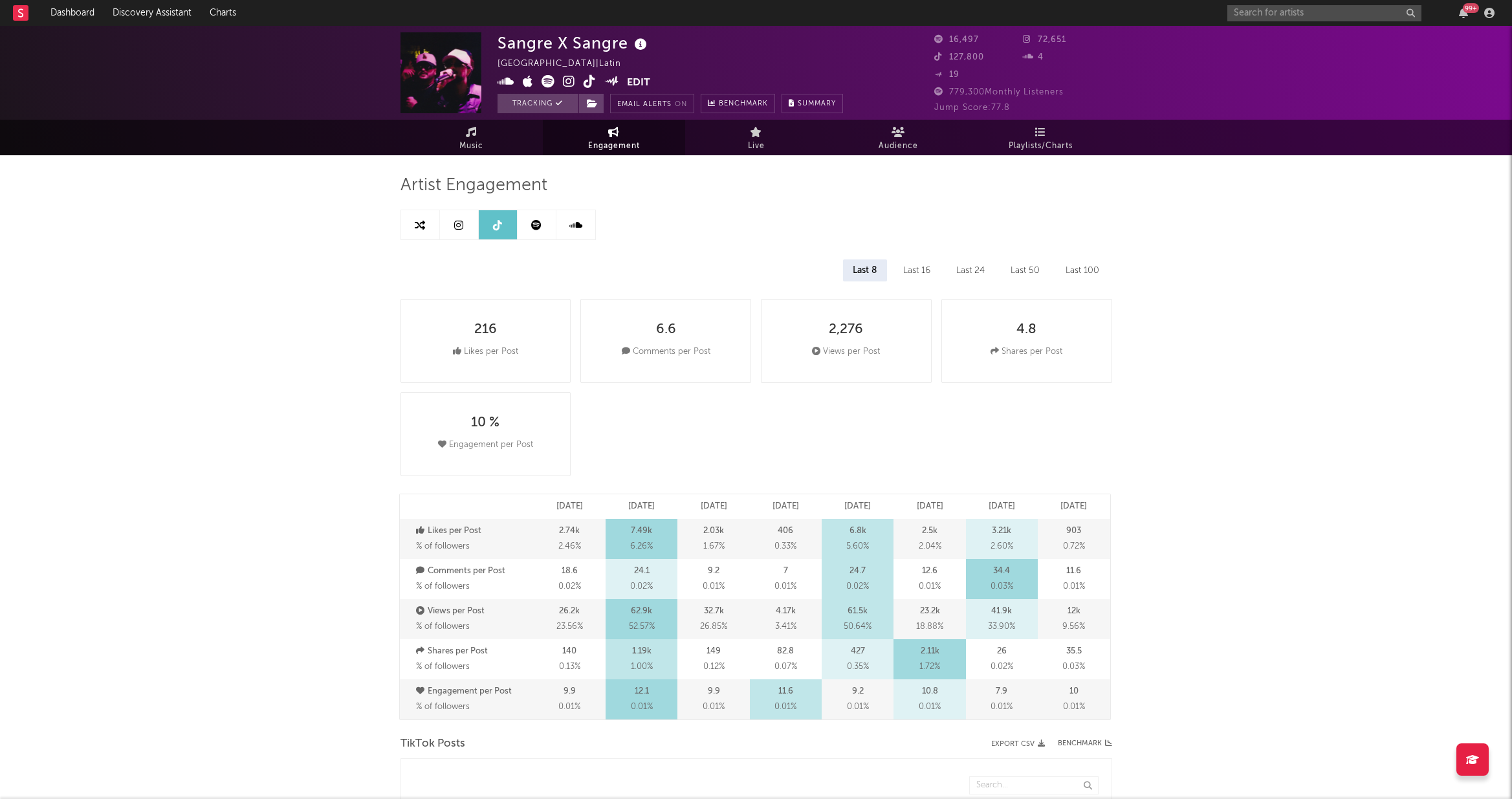
select select "6m"
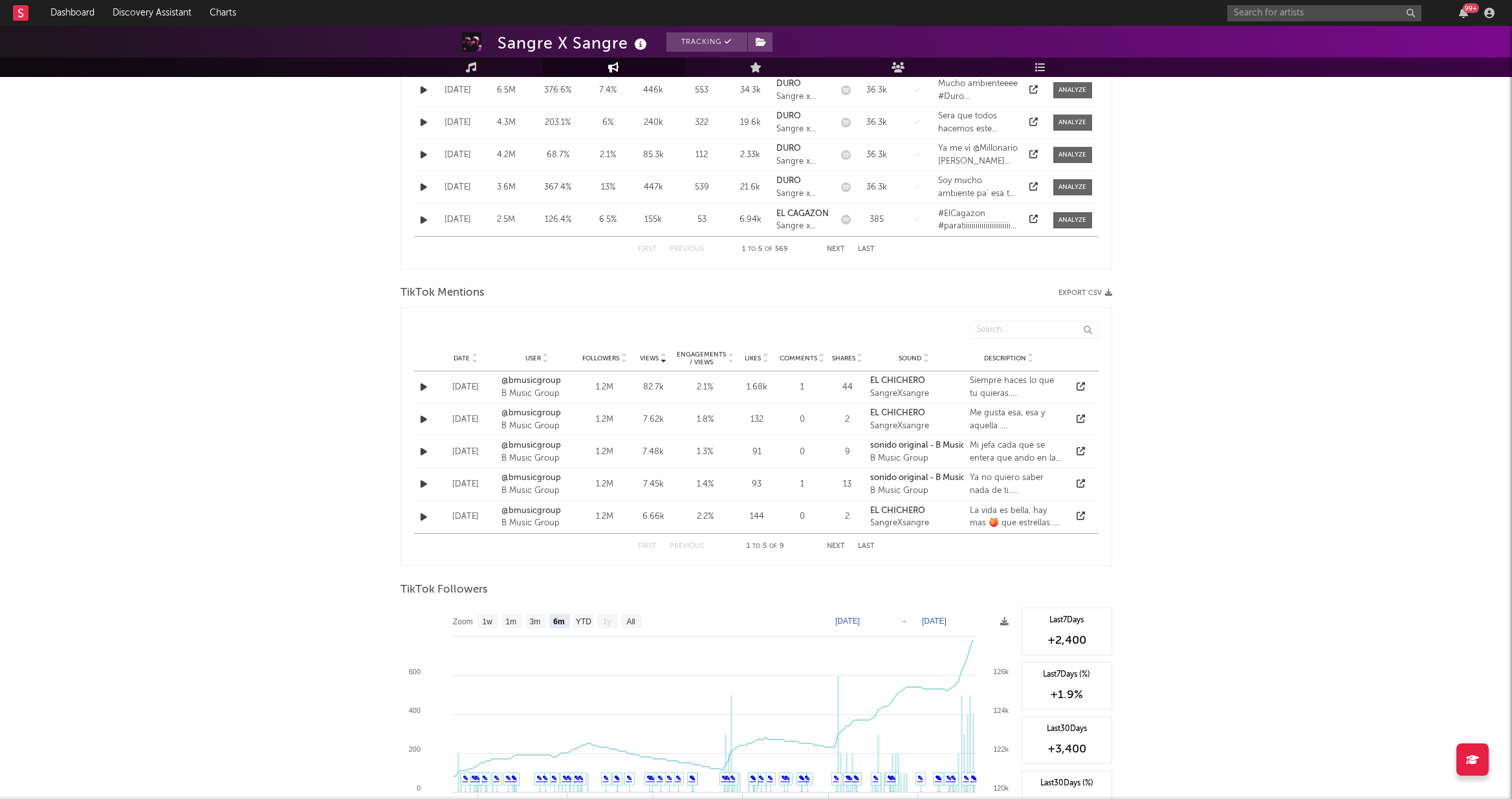
scroll to position [1015, 0]
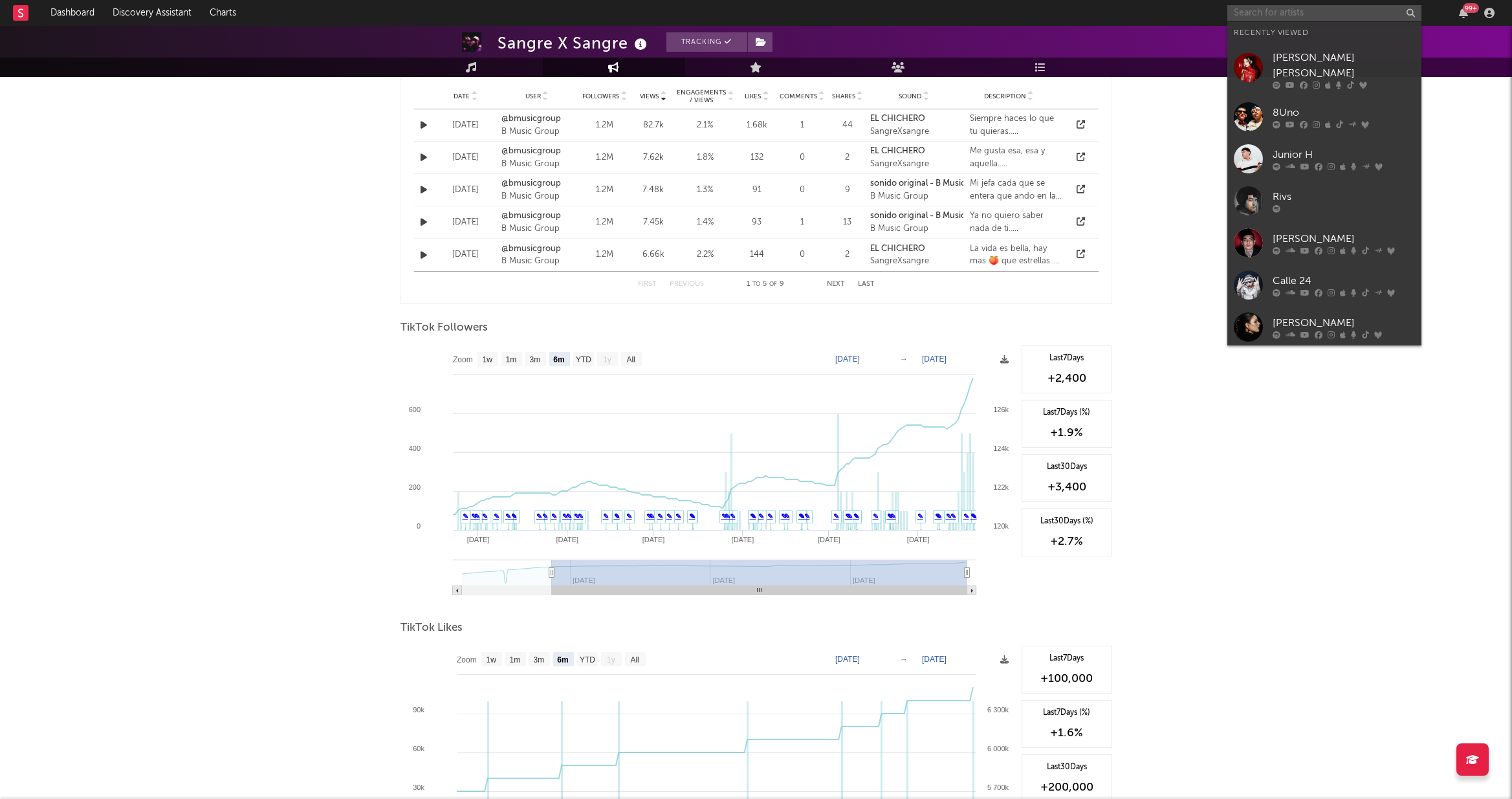
click at [865, 13] on input "text" at bounding box center [1324, 12] width 194 height 16
click at [865, 82] on div at bounding box center [1344, 86] width 142 height 8
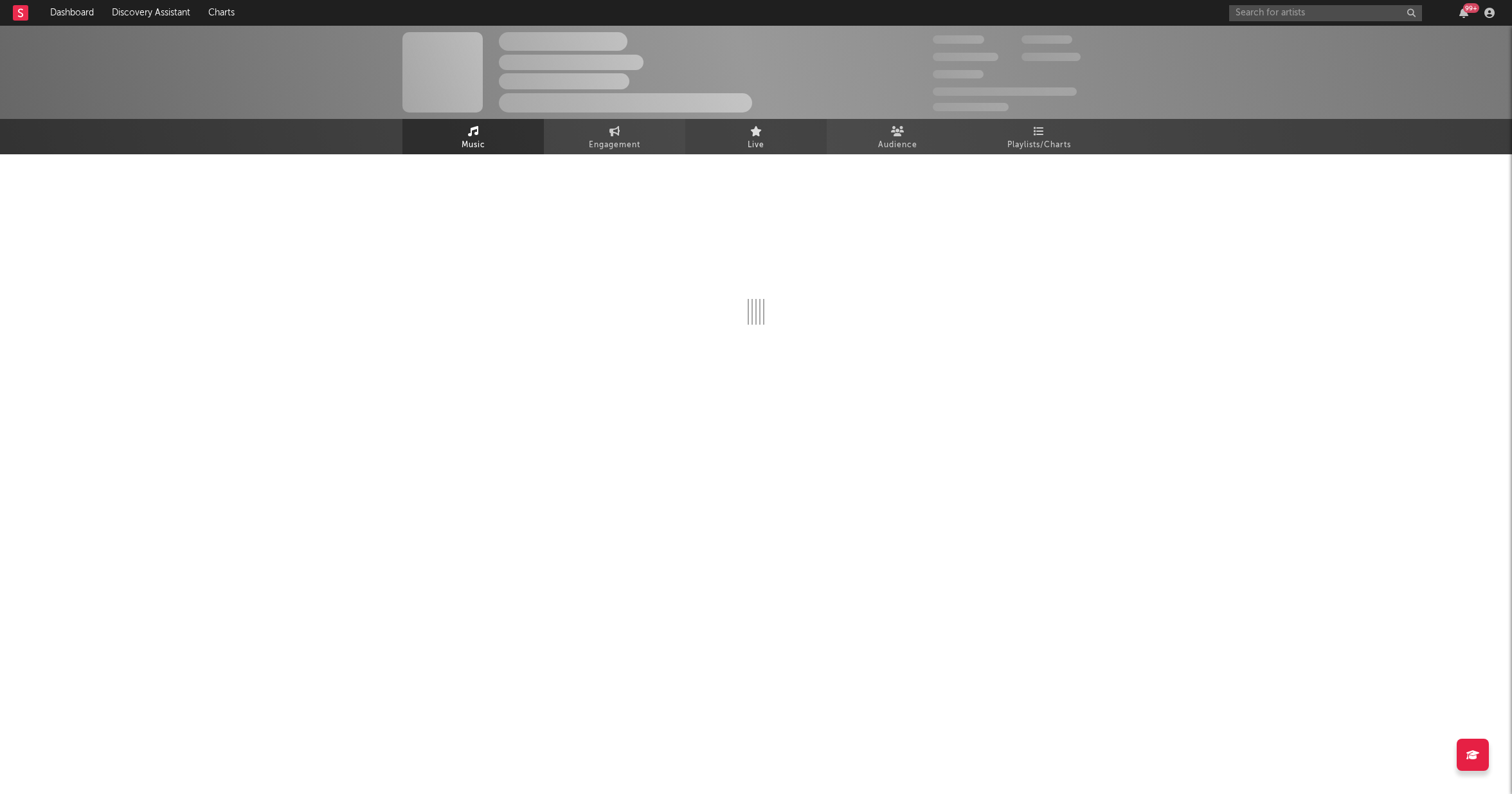
select select "1w"
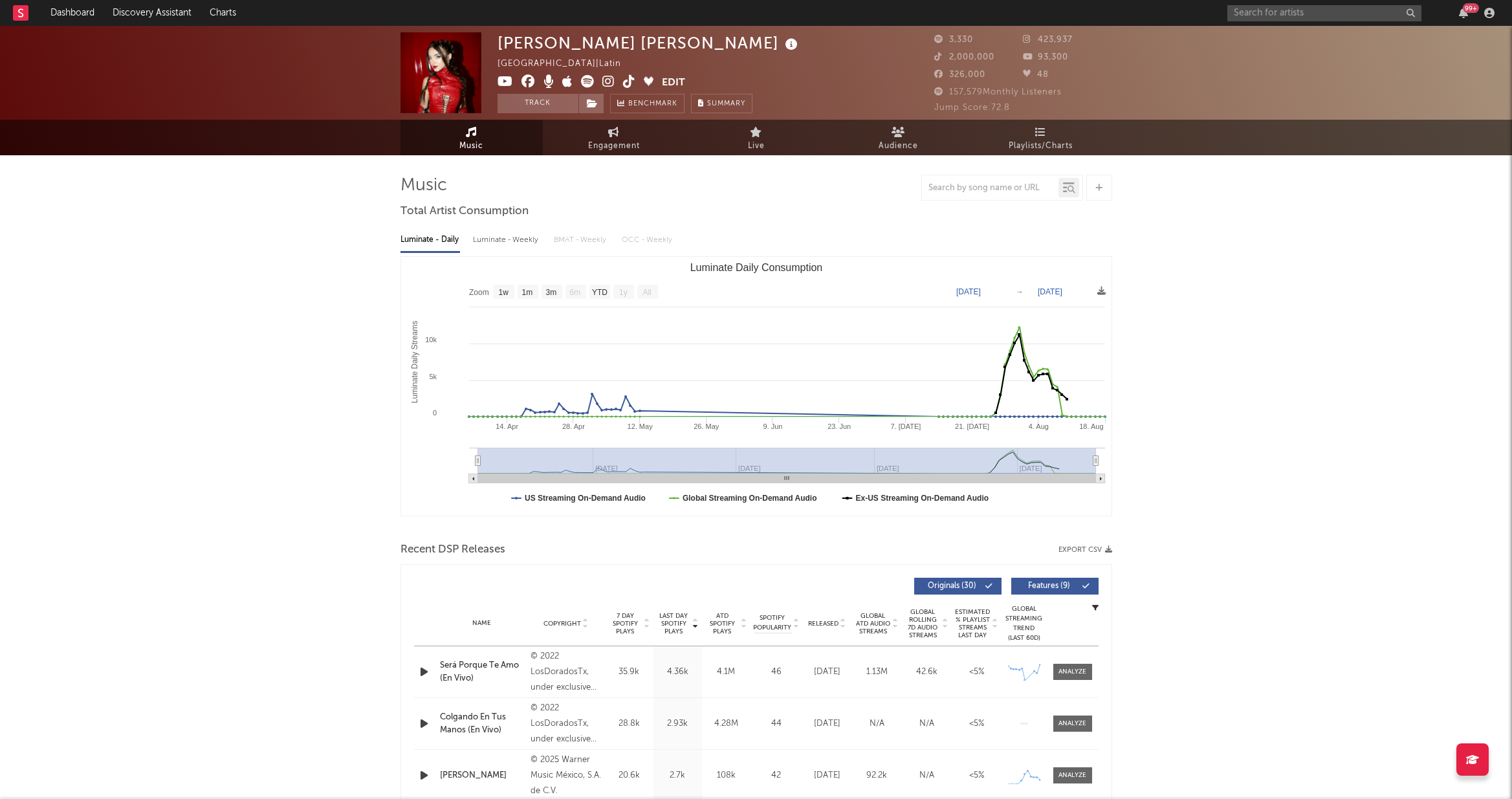
click at [662, 80] on button "Edit" at bounding box center [673, 83] width 24 height 16
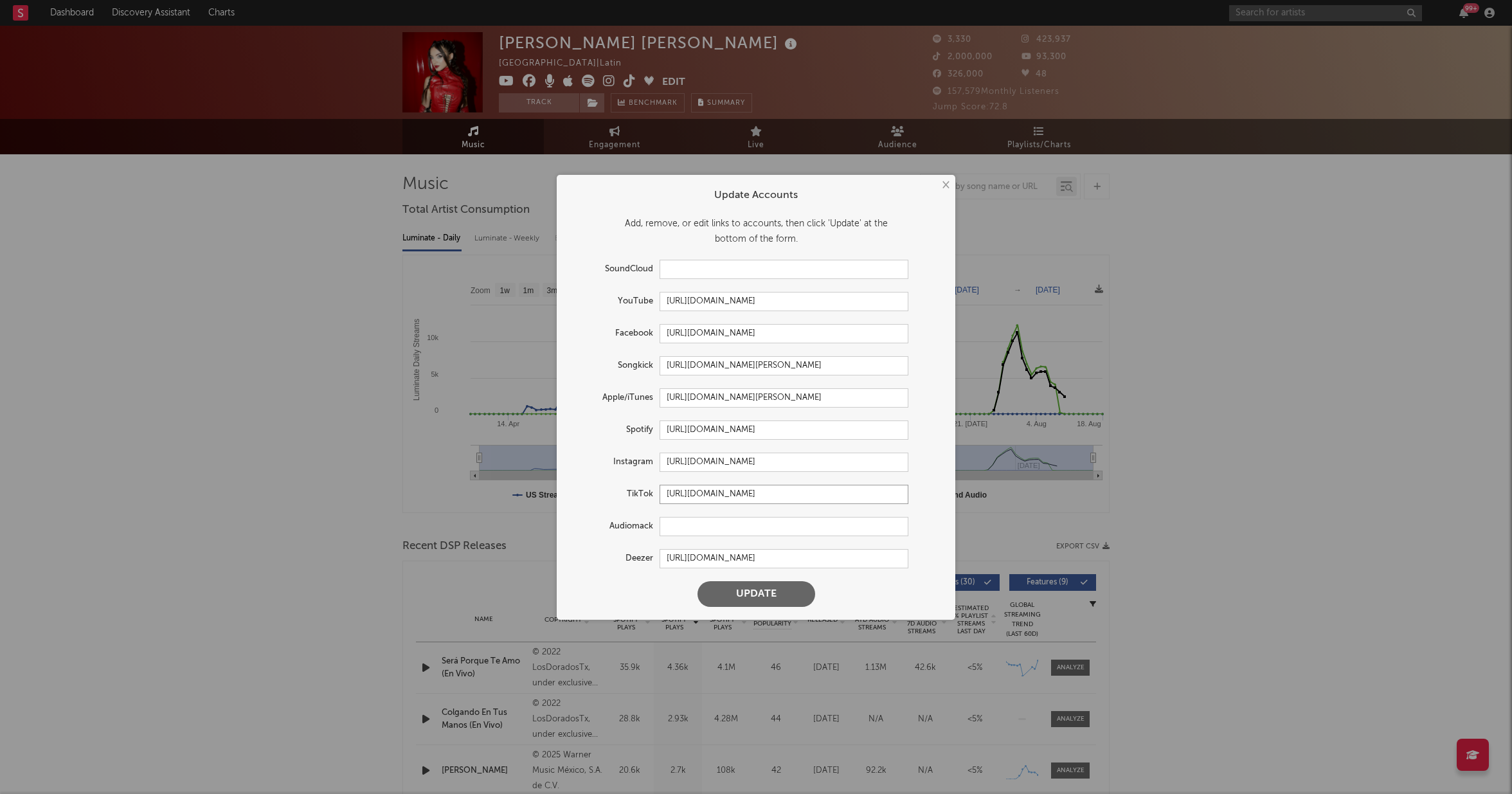
click at [733, 491] on input "[URL][DOMAIN_NAME]" at bounding box center [784, 495] width 249 height 19
click at [785, 596] on button "Update" at bounding box center [756, 594] width 118 height 25
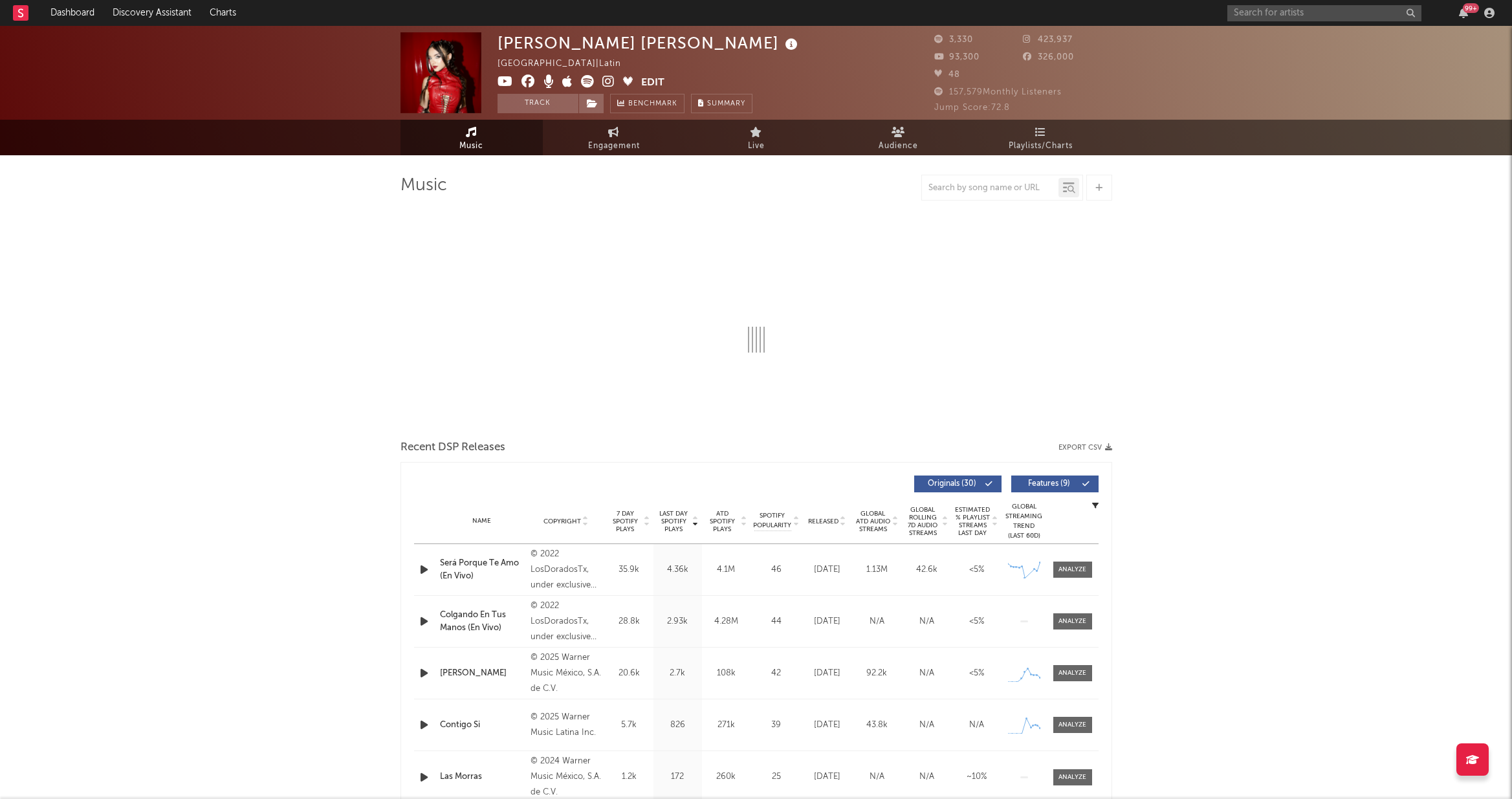
select select "1w"
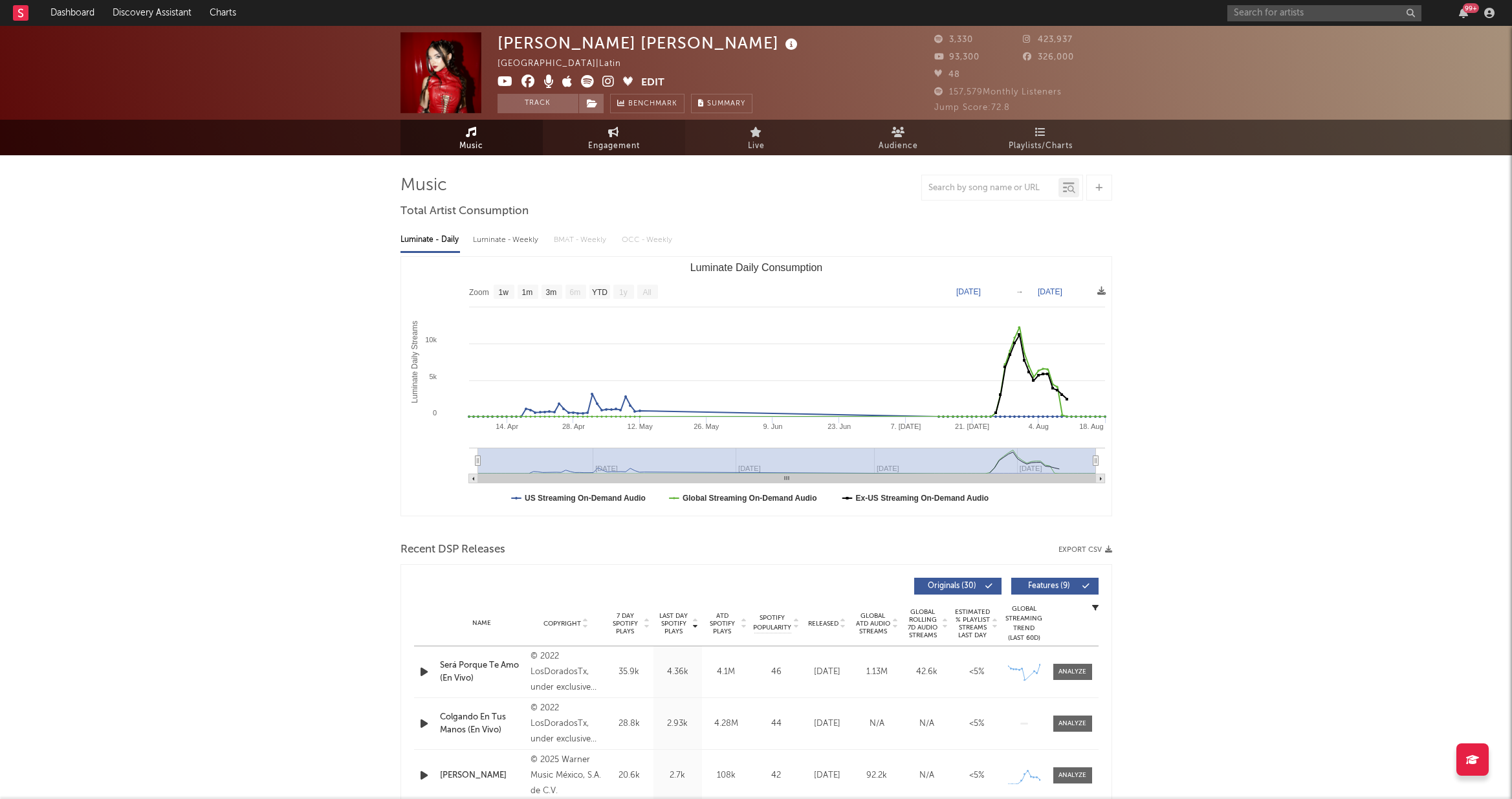
click at [602, 132] on link "Engagement" at bounding box center [614, 137] width 142 height 35
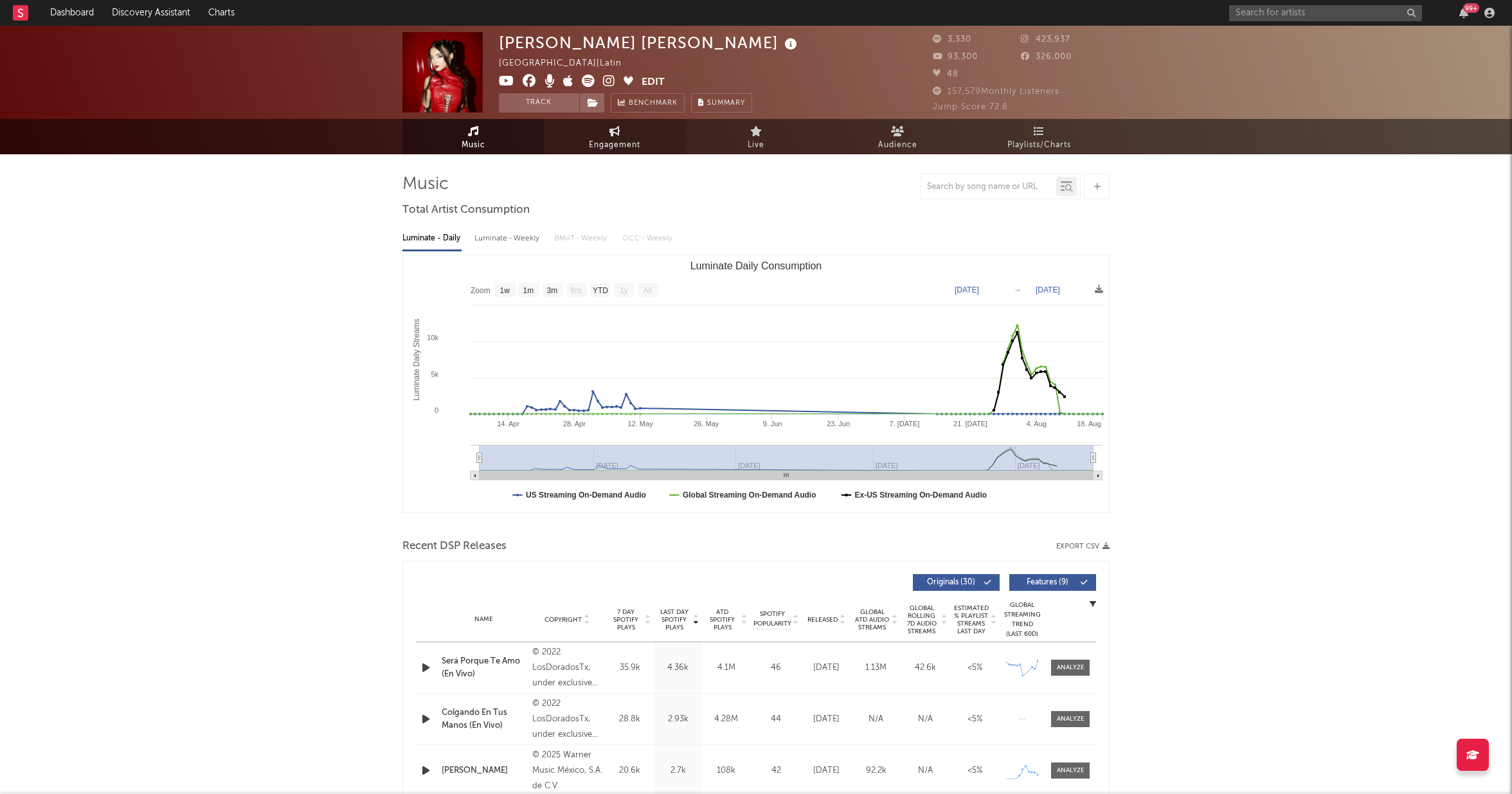
select select "1w"
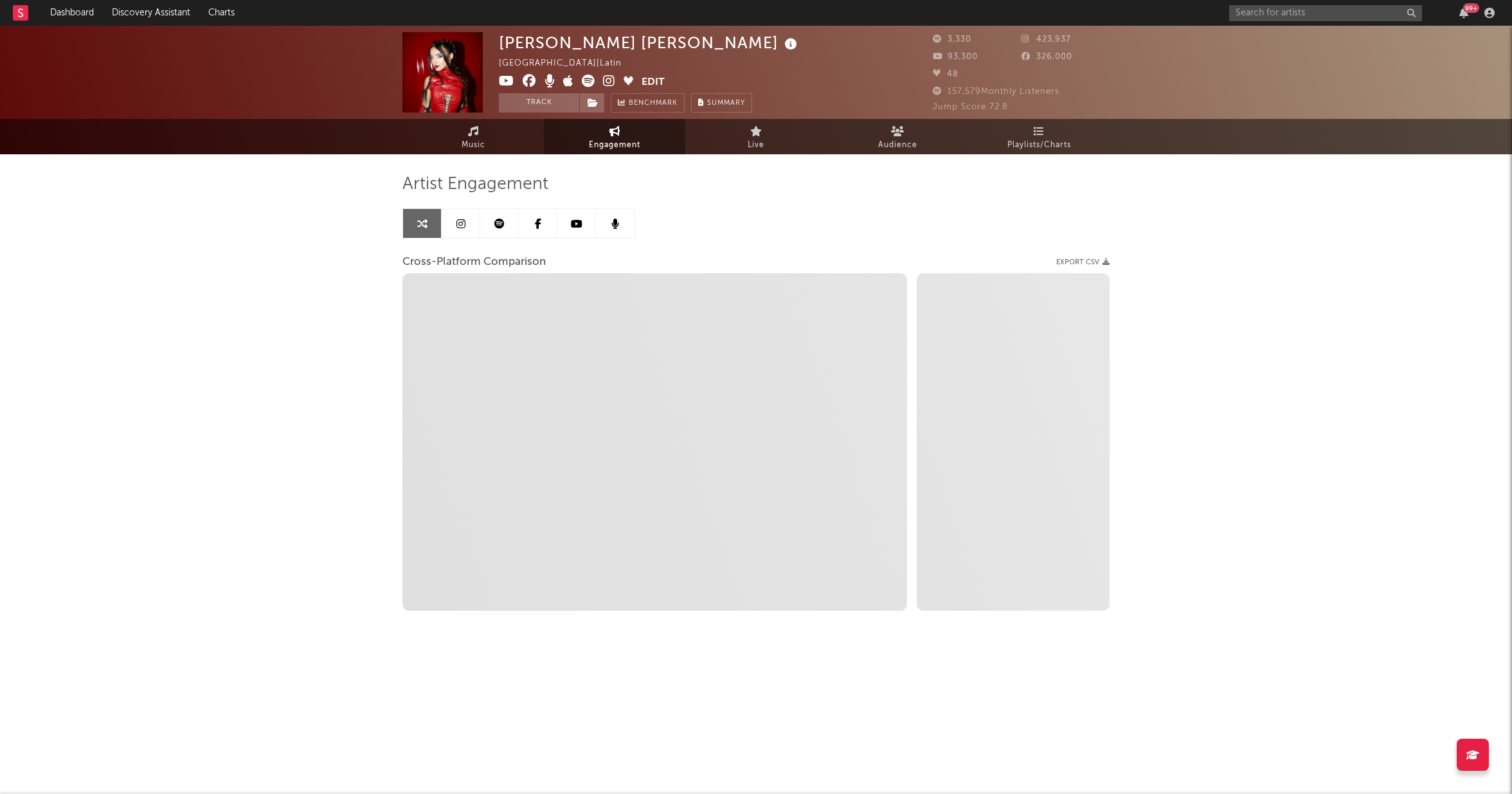
select select "1m"
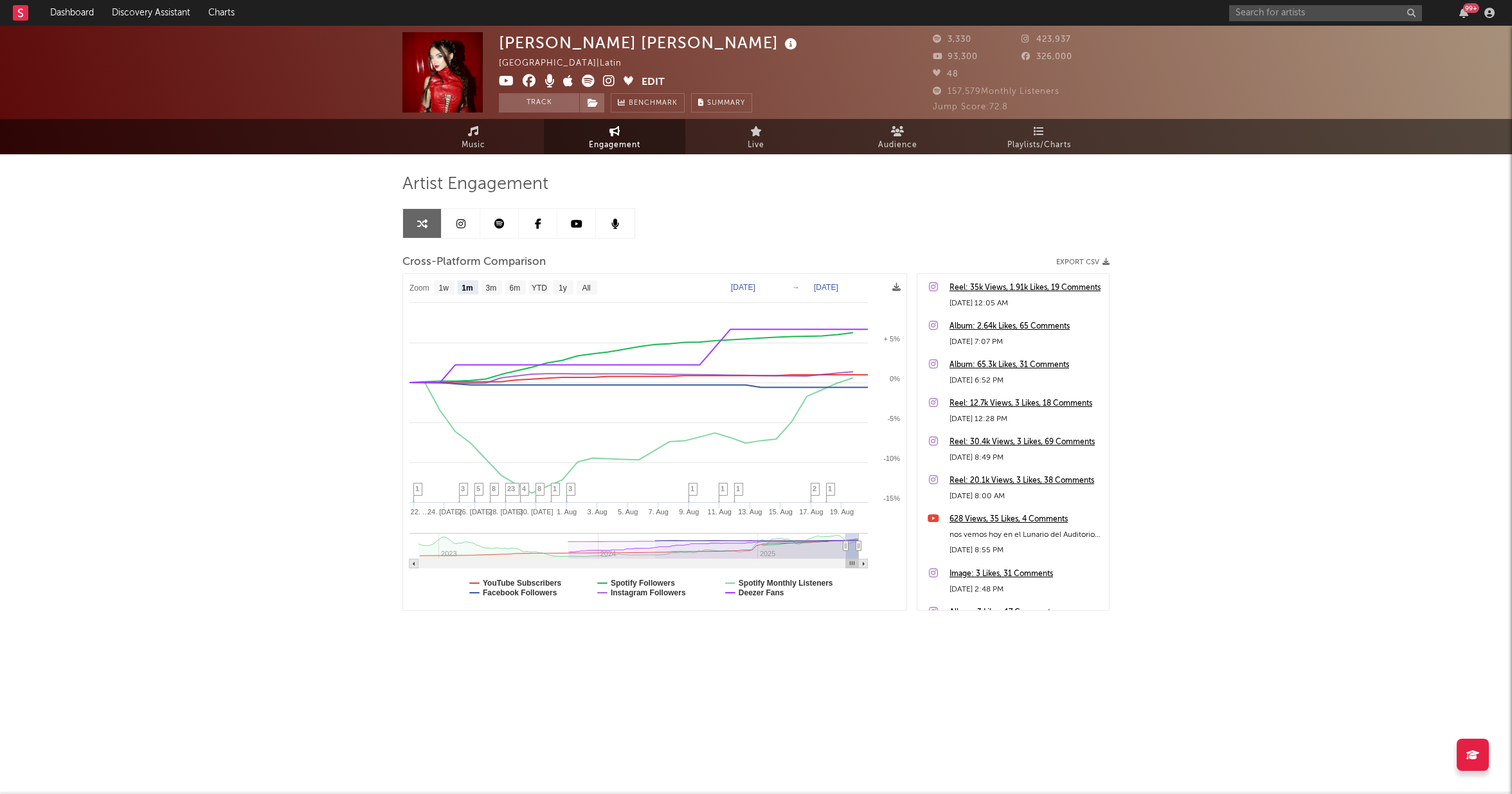
click at [647, 78] on button "Edit" at bounding box center [653, 82] width 24 height 16
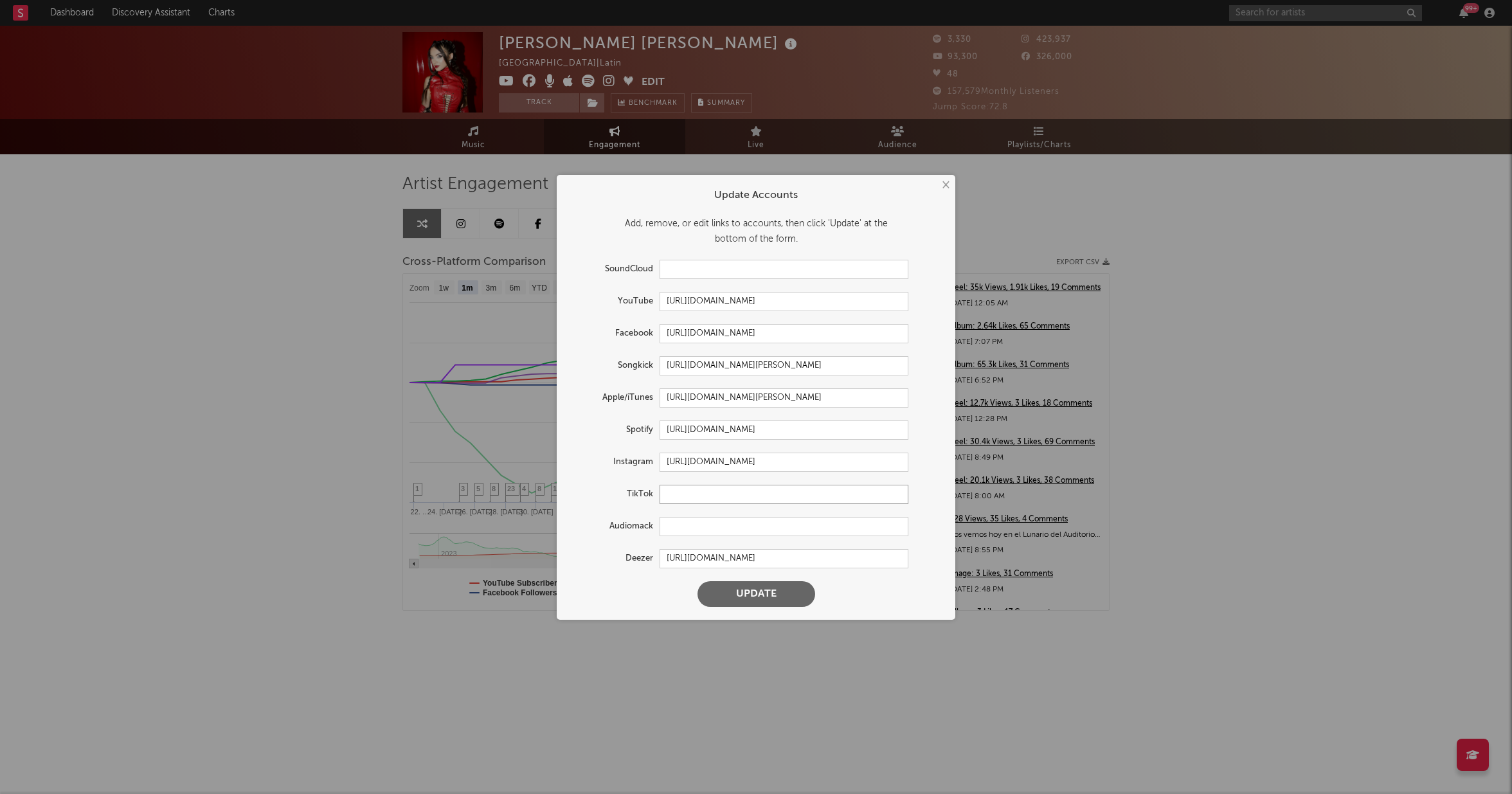
click at [787, 498] on input "text" at bounding box center [784, 495] width 249 height 19
paste input "[URL][DOMAIN_NAME]"
type input "[URL][DOMAIN_NAME]"
click at [787, 594] on button "Update" at bounding box center [756, 594] width 118 height 25
select select "1w"
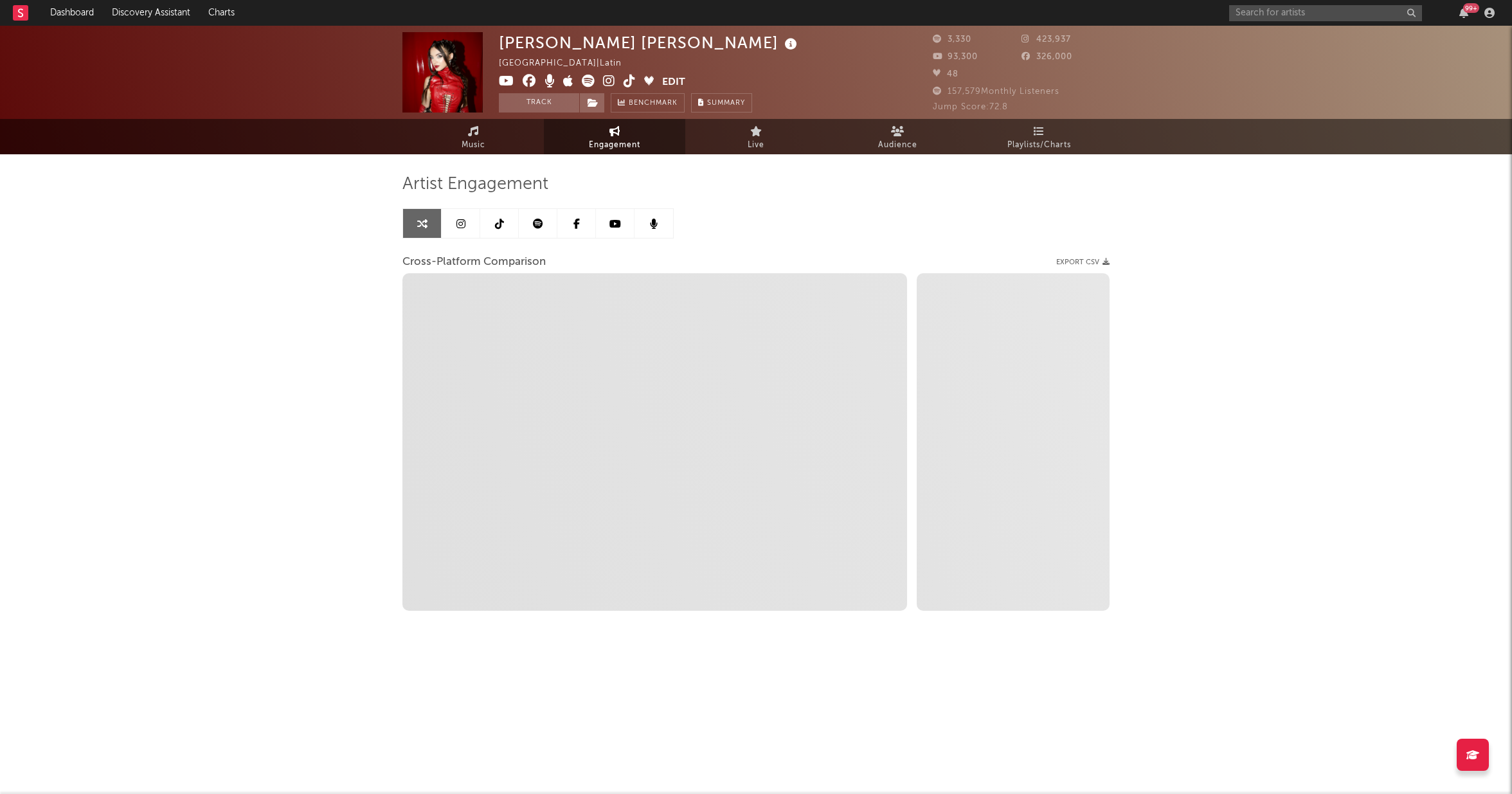
type input "[URL][DOMAIN_NAME]"
select select "1m"
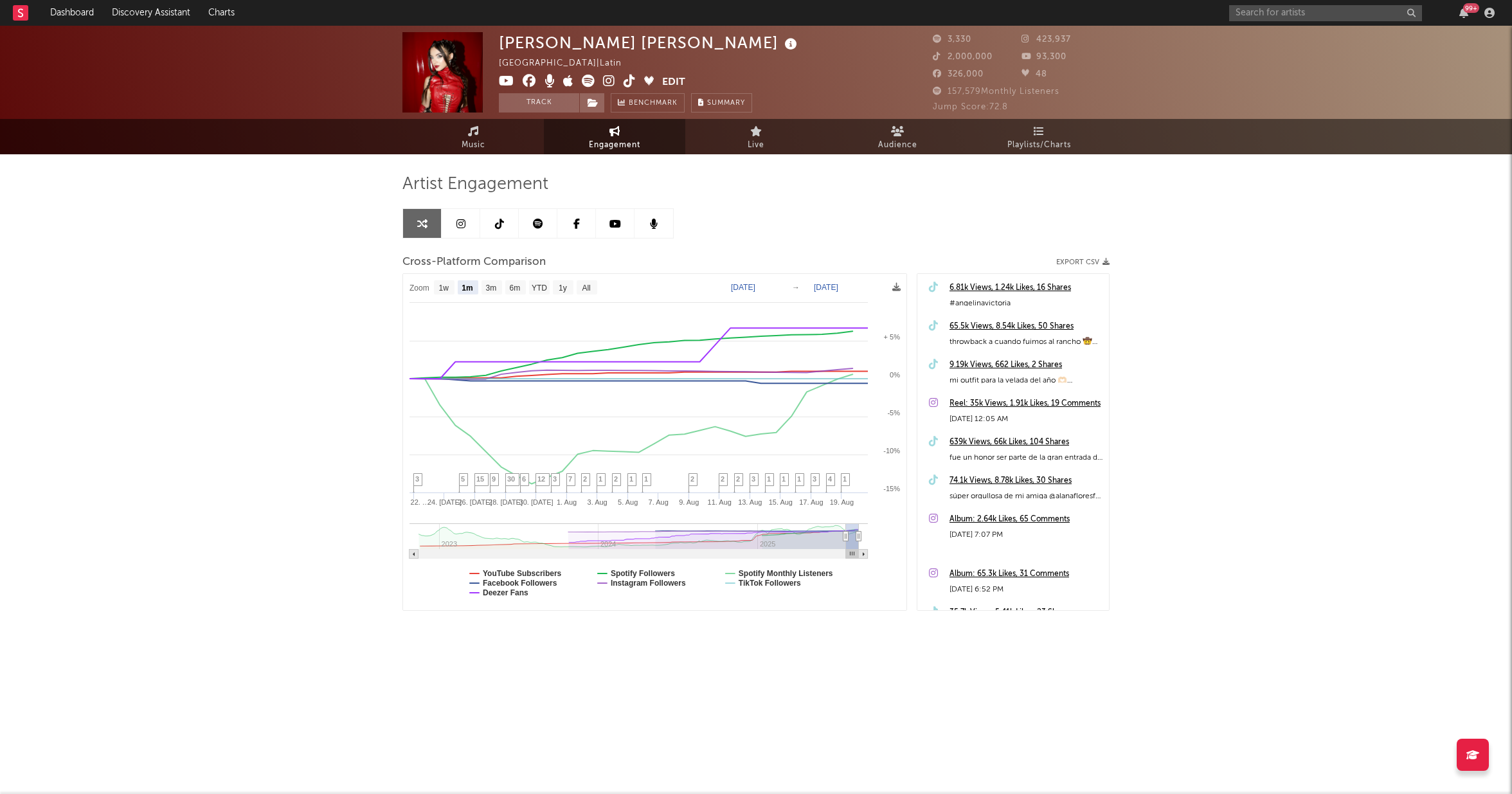
click at [496, 228] on icon at bounding box center [500, 224] width 9 height 10
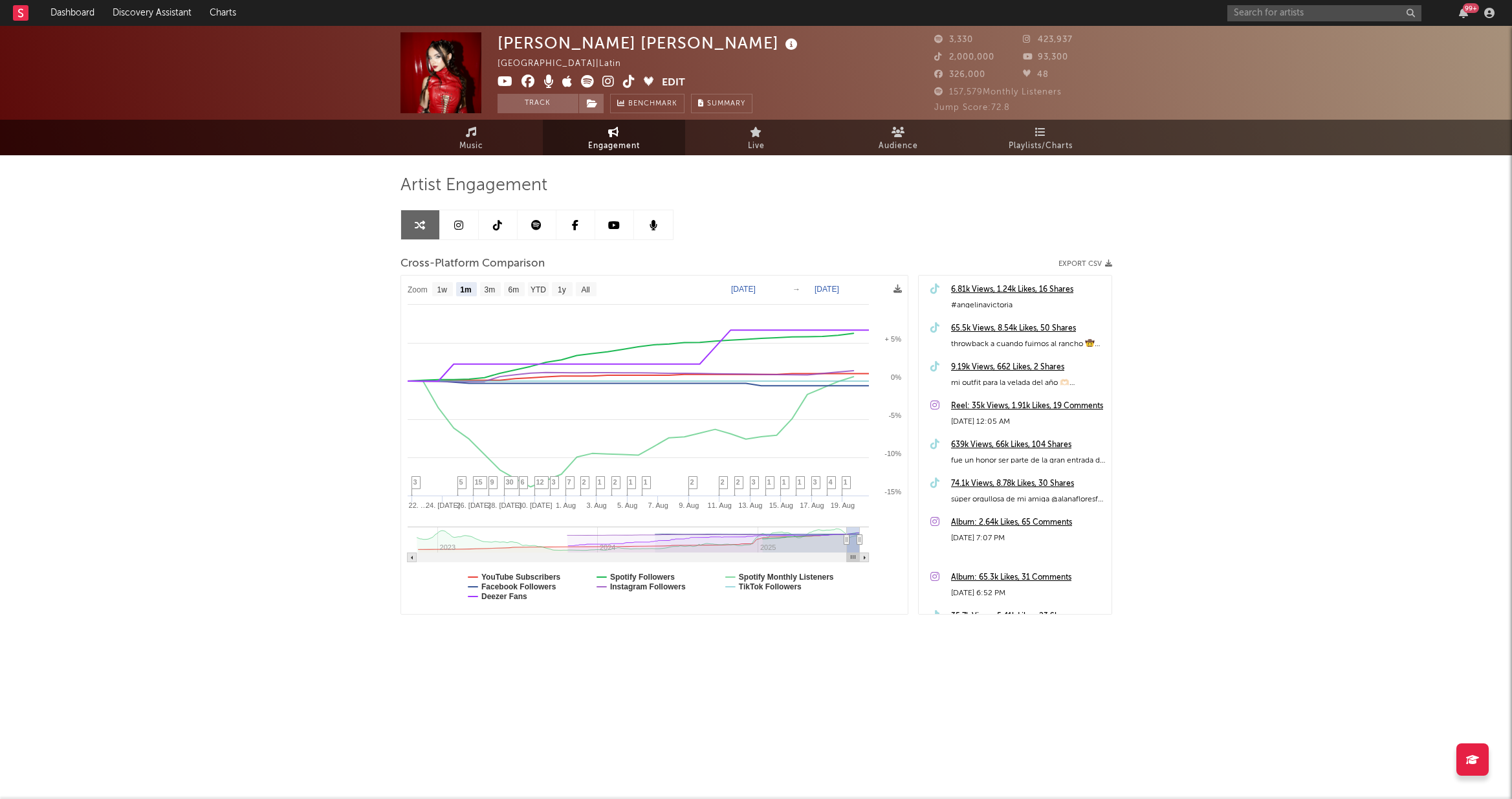
select select "6m"
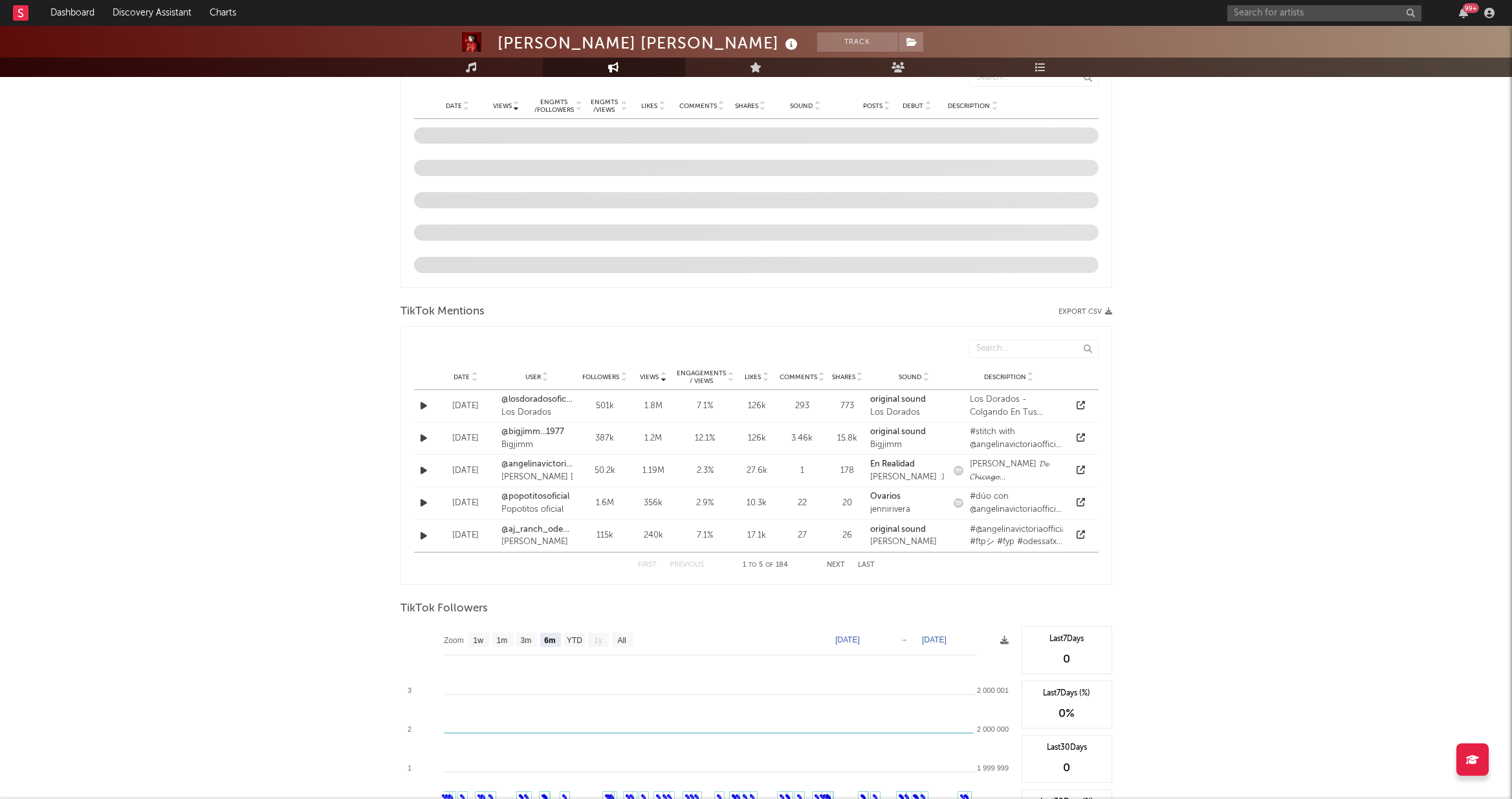
scroll to position [974, 0]
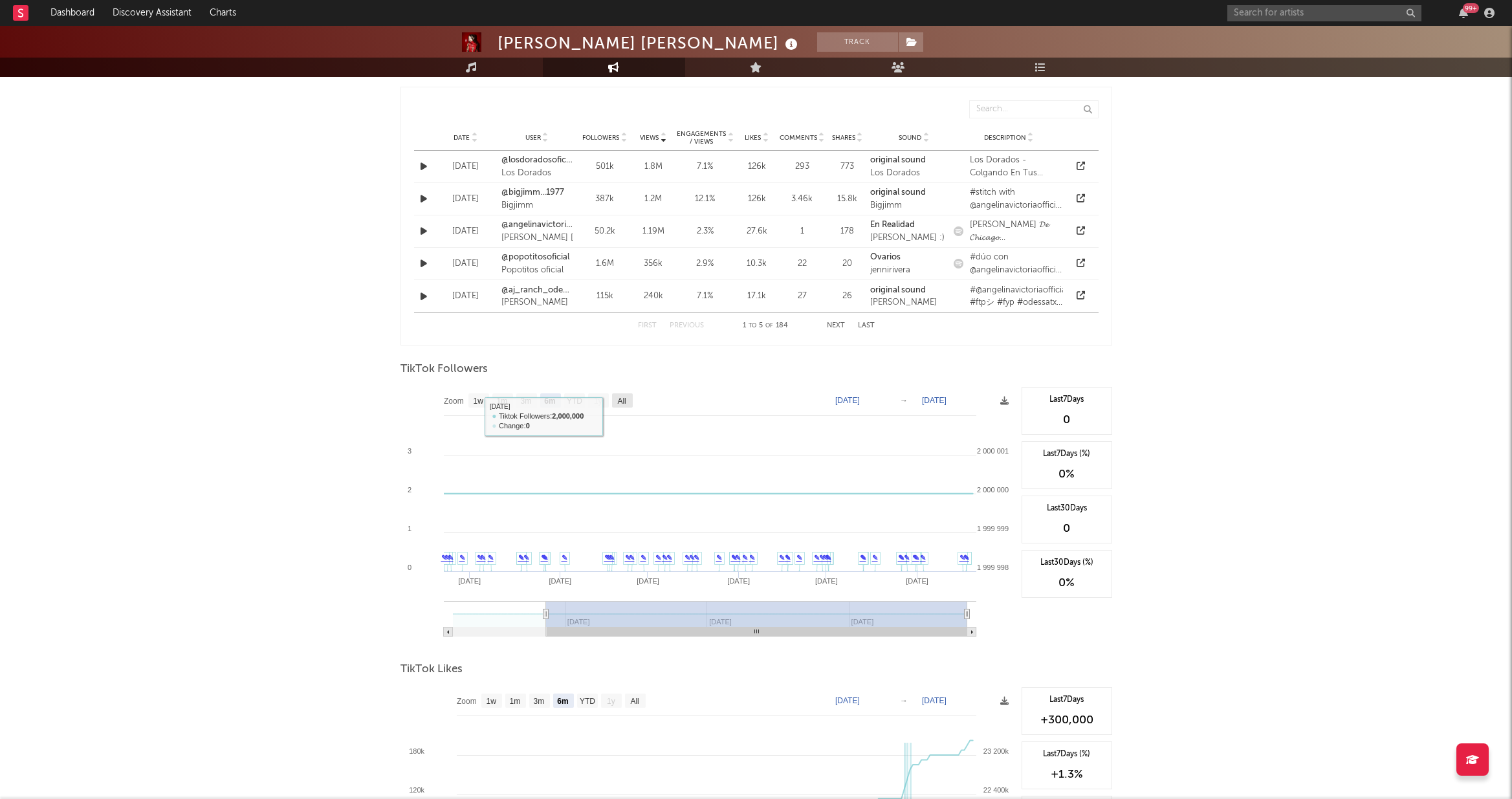
click at [628, 403] on rect at bounding box center [622, 400] width 21 height 14
select select "All"
type input "[DATE]"
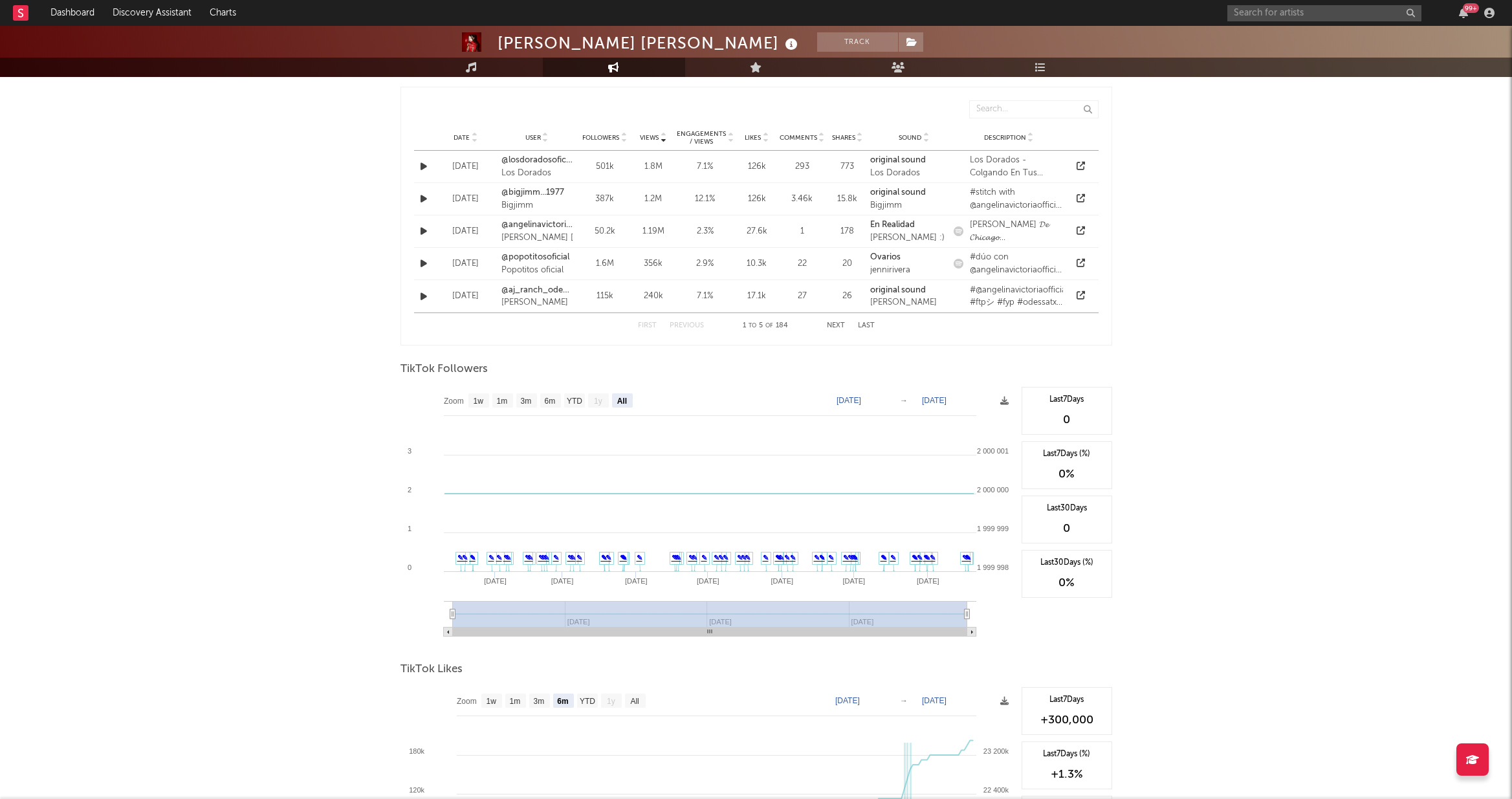
click at [628, 403] on rect at bounding box center [622, 400] width 21 height 14
select select "All"
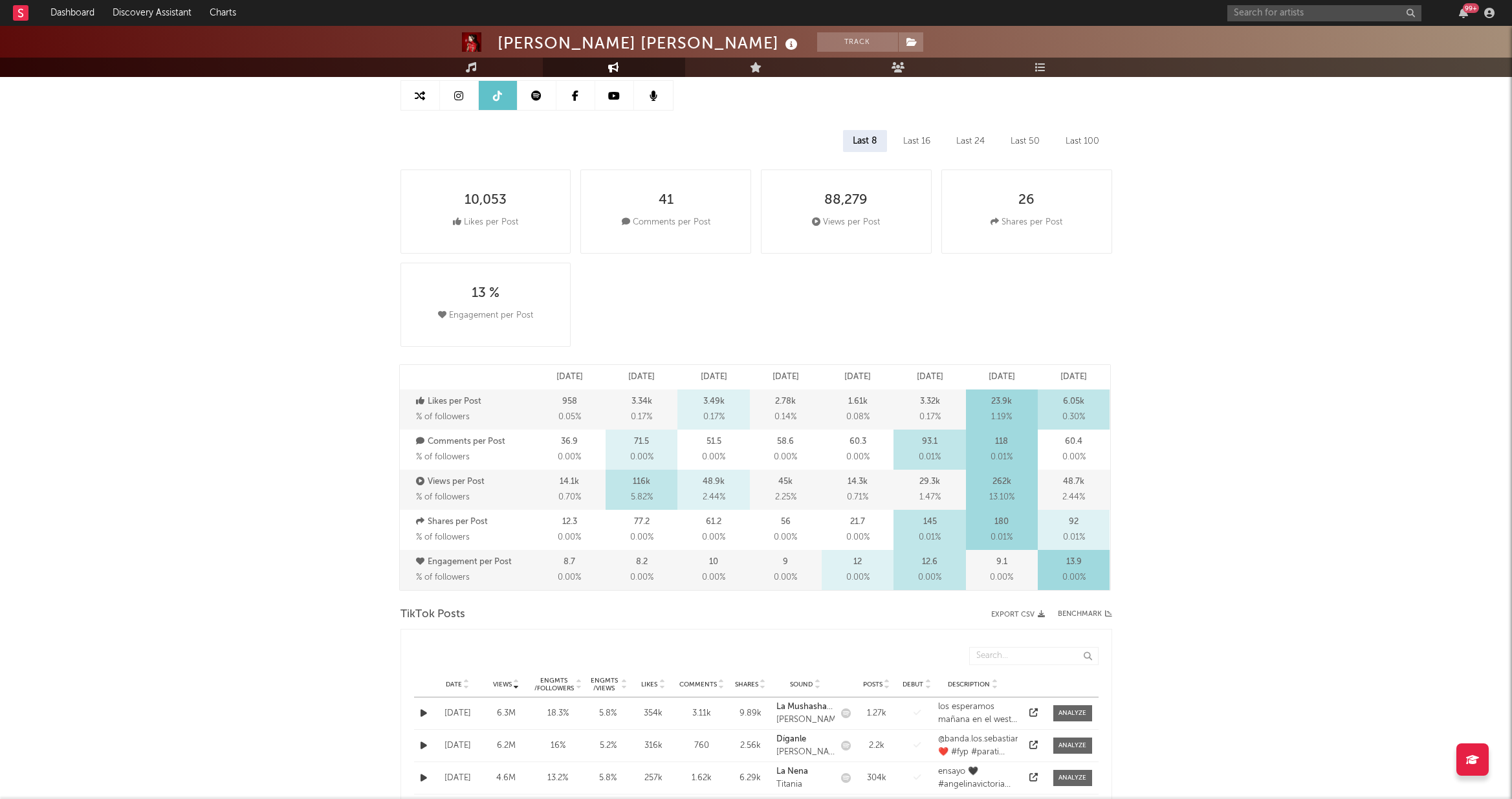
scroll to position [0, 0]
